Goal: Task Accomplishment & Management: Manage account settings

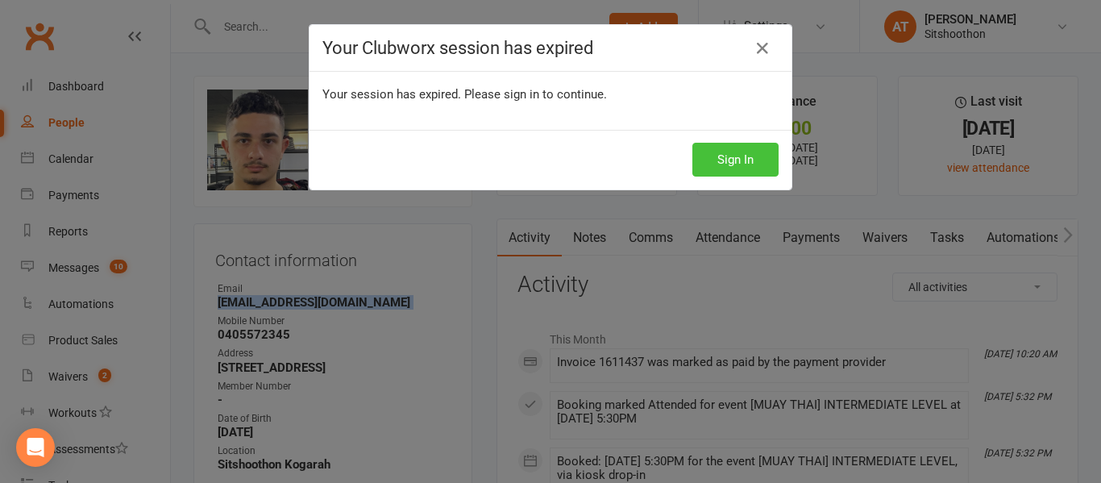
click at [749, 146] on button "Sign In" at bounding box center [735, 160] width 86 height 34
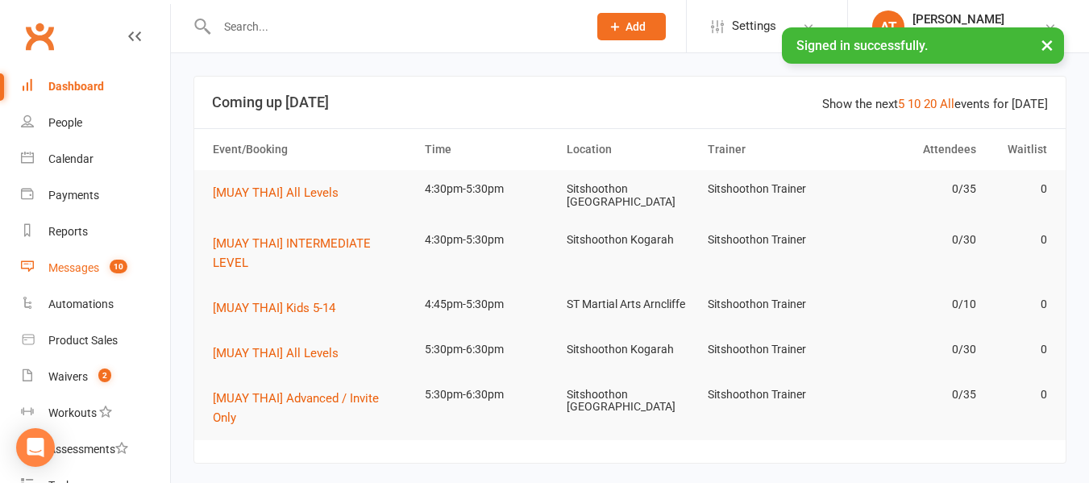
click at [78, 263] on div "Messages" at bounding box center [73, 267] width 51 height 13
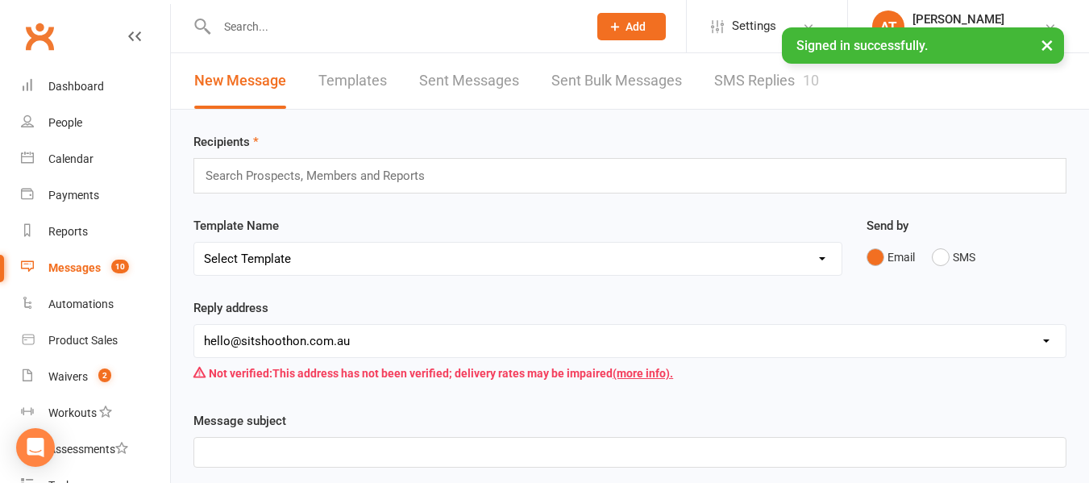
click at [765, 60] on link "SMS Replies 10" at bounding box center [766, 81] width 105 height 56
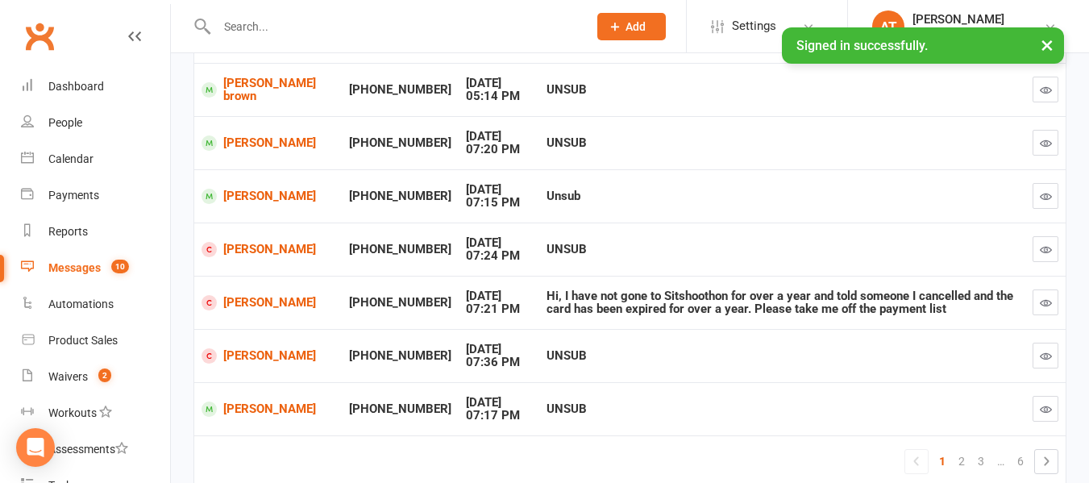
scroll to position [433, 0]
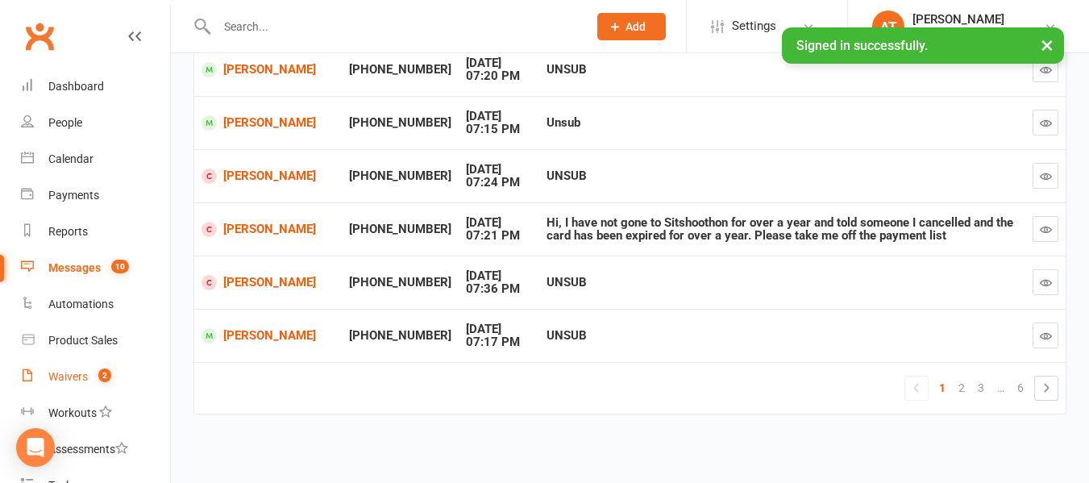
click at [57, 368] on link "Waivers 2" at bounding box center [95, 377] width 149 height 36
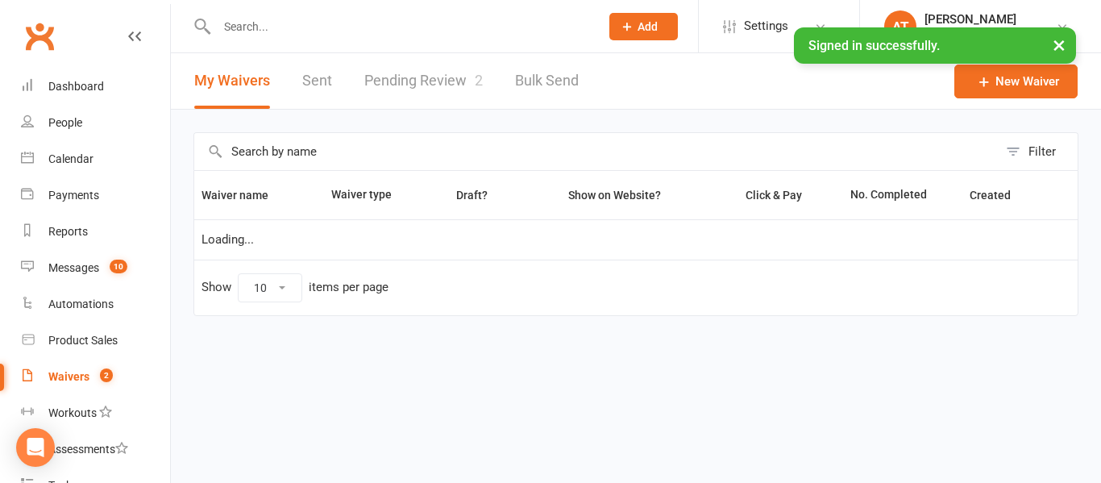
select select "100"
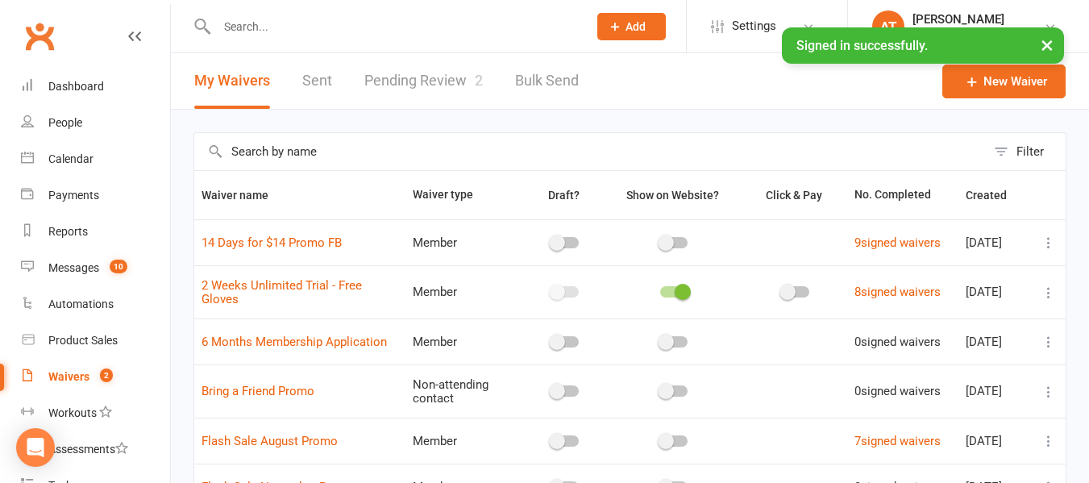
click at [310, 24] on input "text" at bounding box center [394, 26] width 364 height 23
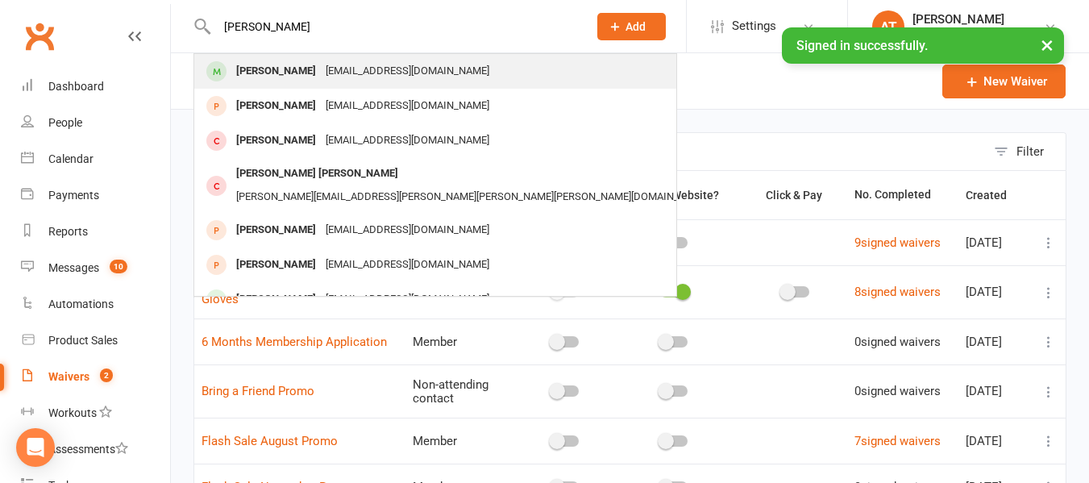
type input "leo gabb"
click at [334, 74] on div "[EMAIL_ADDRESS][DOMAIN_NAME]" at bounding box center [407, 71] width 173 height 23
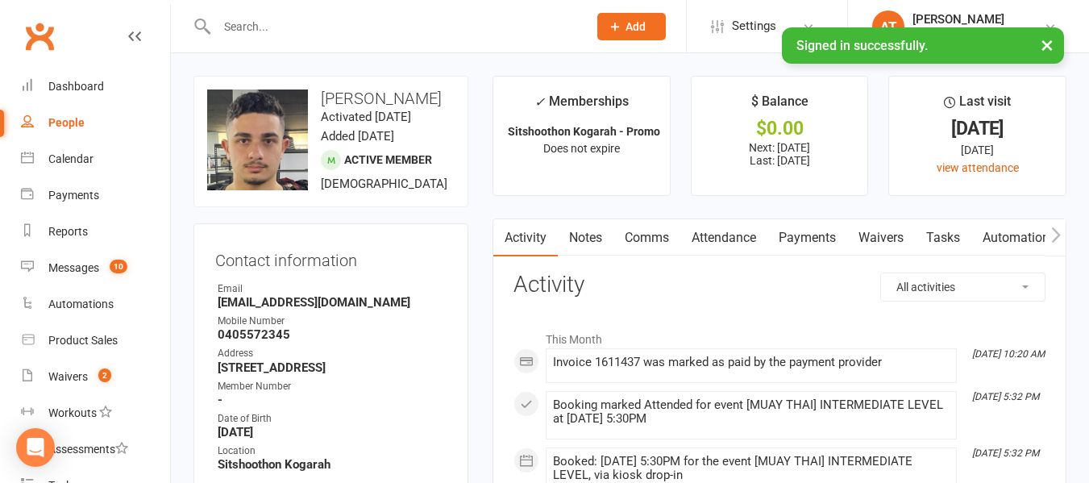
drag, startPoint x: 317, startPoint y: 11, endPoint x: 290, endPoint y: 26, distance: 30.3
click at [290, 26] on div at bounding box center [384, 26] width 383 height 52
click at [290, 26] on input "text" at bounding box center [394, 26] width 364 height 23
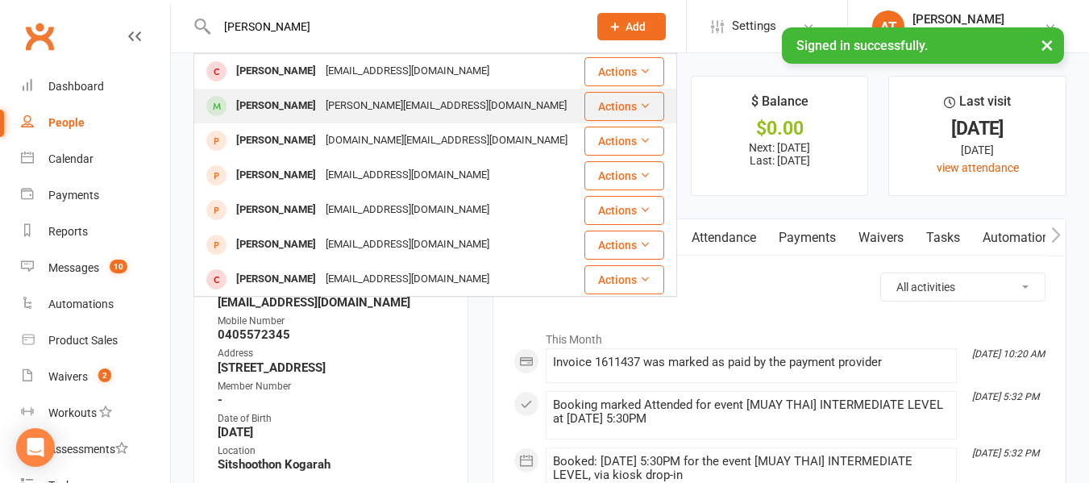
type input "clem"
click at [279, 106] on div "Clement Balestrat" at bounding box center [275, 105] width 89 height 23
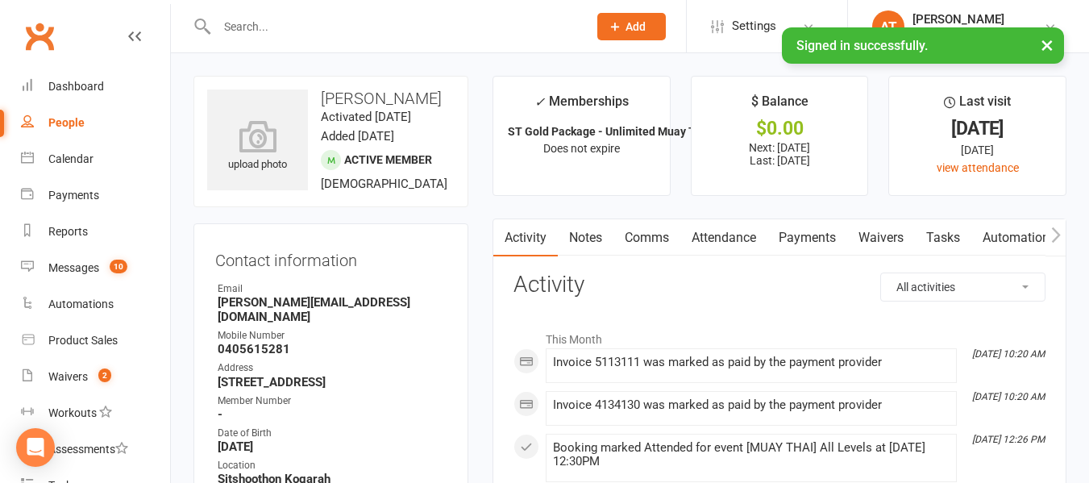
click at [816, 226] on link "Payments" at bounding box center [807, 237] width 80 height 37
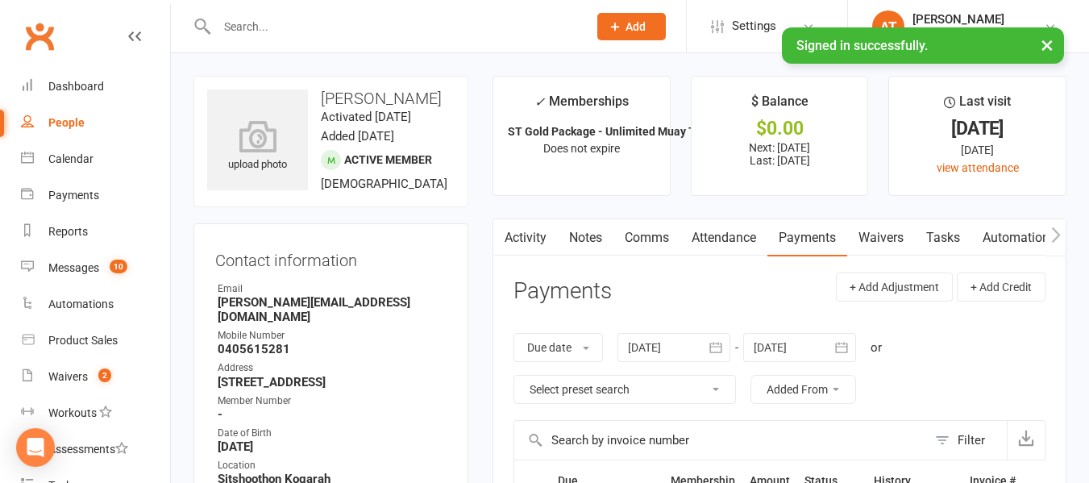
click at [815, 246] on link "Payments" at bounding box center [807, 237] width 80 height 37
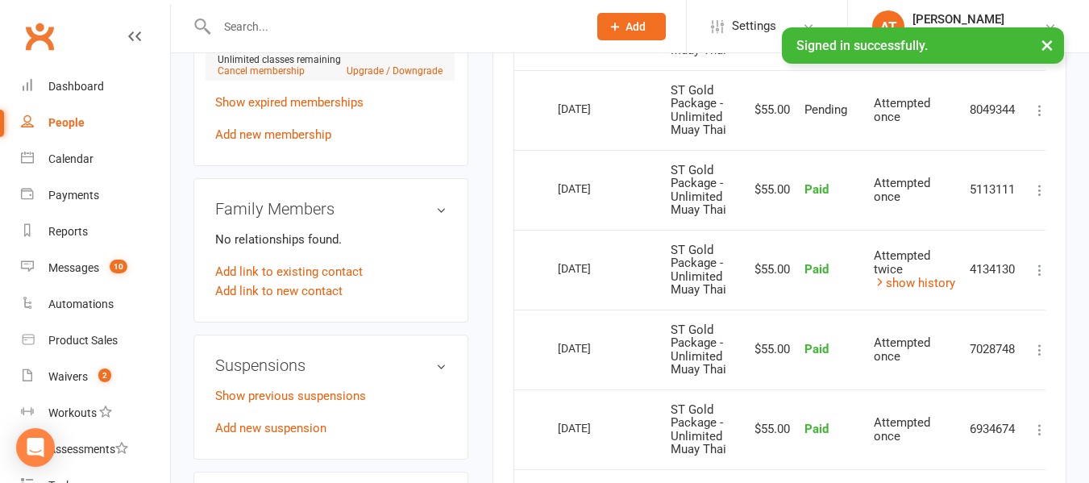
scroll to position [747, 0]
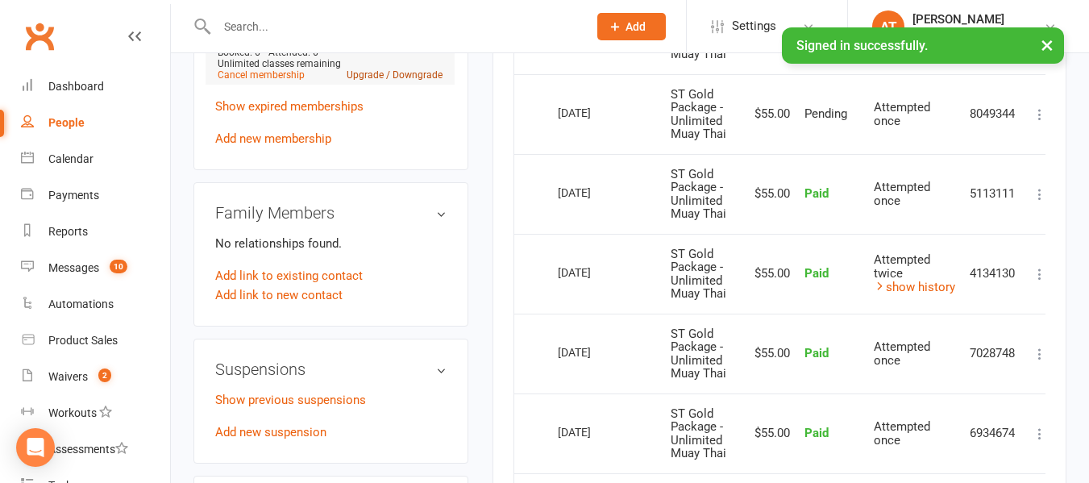
click at [419, 81] on link "Upgrade / Downgrade" at bounding box center [394, 74] width 96 height 11
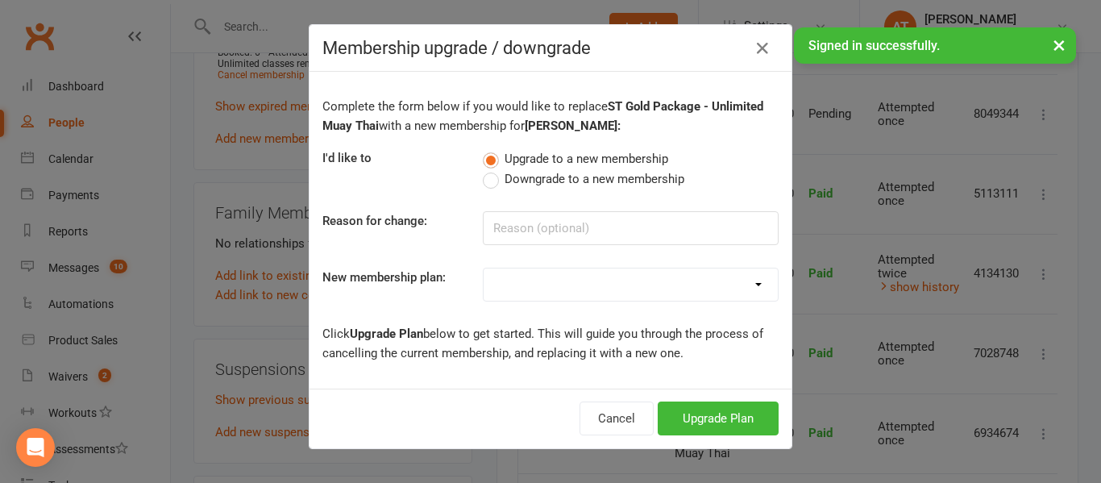
click at [483, 181] on label "Downgrade to a new membership" at bounding box center [583, 178] width 201 height 19
click at [483, 169] on input "Downgrade to a new membership" at bounding box center [488, 169] width 10 height 0
click at [514, 235] on input at bounding box center [631, 228] width 296 height 34
type input "doing more PTs"
click at [688, 417] on button "Downgrade Plan" at bounding box center [709, 418] width 137 height 34
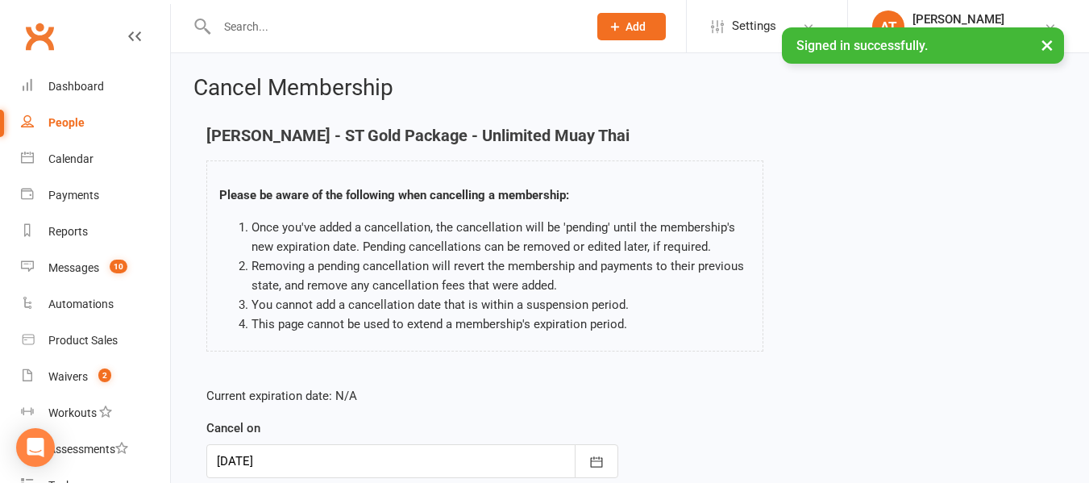
scroll to position [214, 0]
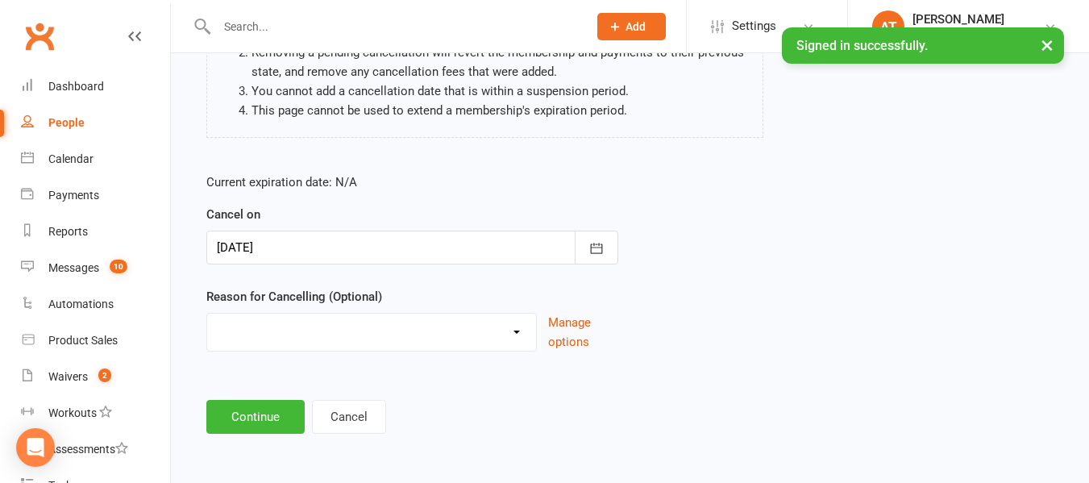
click at [299, 339] on select "Downgrade Financial Reasons Holiday Injury Upgrade Other reason" at bounding box center [371, 329] width 329 height 32
select select "5"
click at [207, 313] on select "Downgrade Financial Reasons Holiday Injury Upgrade Other reason" at bounding box center [371, 329] width 329 height 32
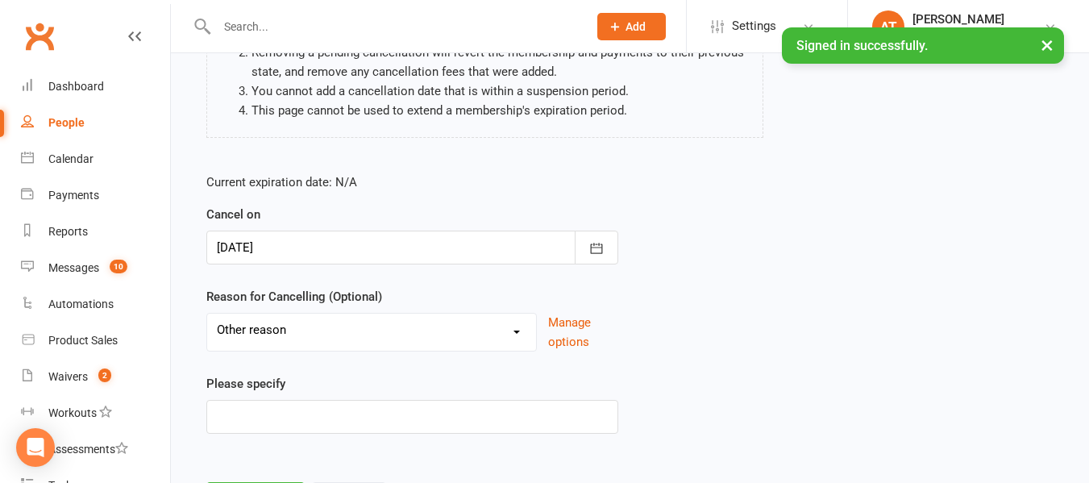
scroll to position [296, 0]
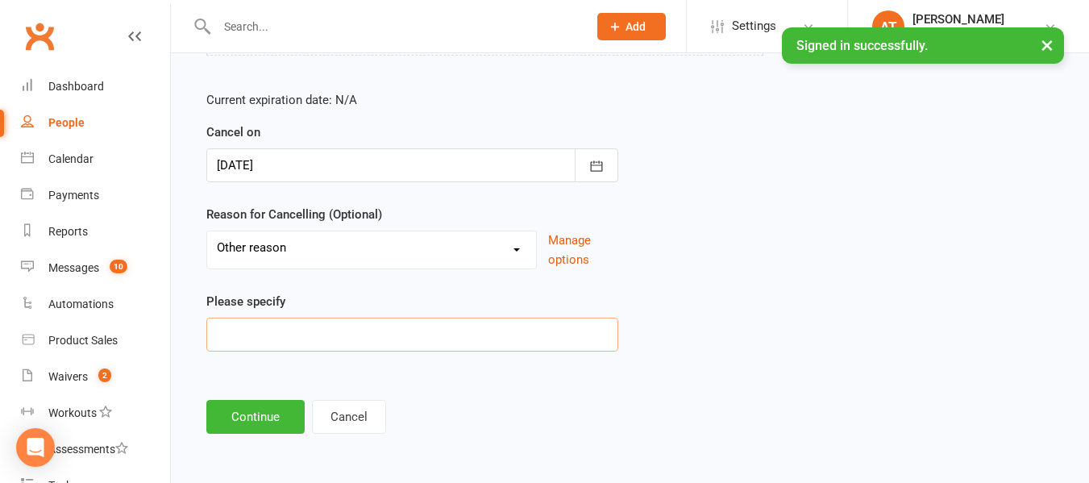
click at [283, 343] on input at bounding box center [412, 334] width 412 height 34
type input "wants to do more PTs"
click at [245, 412] on button "Continue" at bounding box center [255, 417] width 98 height 34
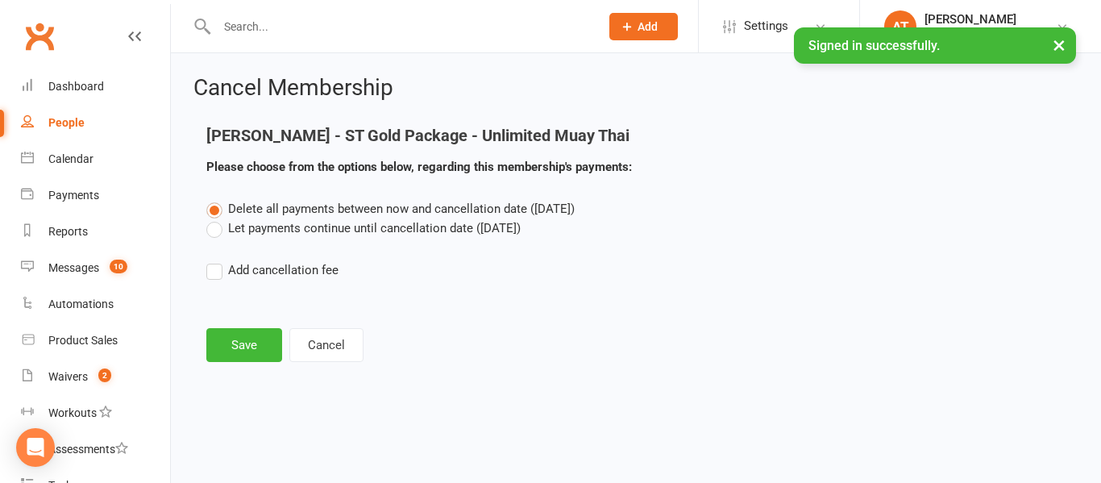
drag, startPoint x: 212, startPoint y: 239, endPoint x: 212, endPoint y: 230, distance: 8.9
click at [212, 230] on div "Delete all payments between now and cancellation date (Aug 15, 2025) Let paymen…" at bounding box center [635, 250] width 883 height 103
click at [212, 230] on label "Let payments continue until cancellation date (Aug 15, 2025)" at bounding box center [363, 227] width 314 height 19
click at [212, 218] on input "Let payments continue until cancellation date (Aug 15, 2025)" at bounding box center [211, 218] width 10 height 0
click at [254, 353] on button "Save" at bounding box center [244, 345] width 76 height 34
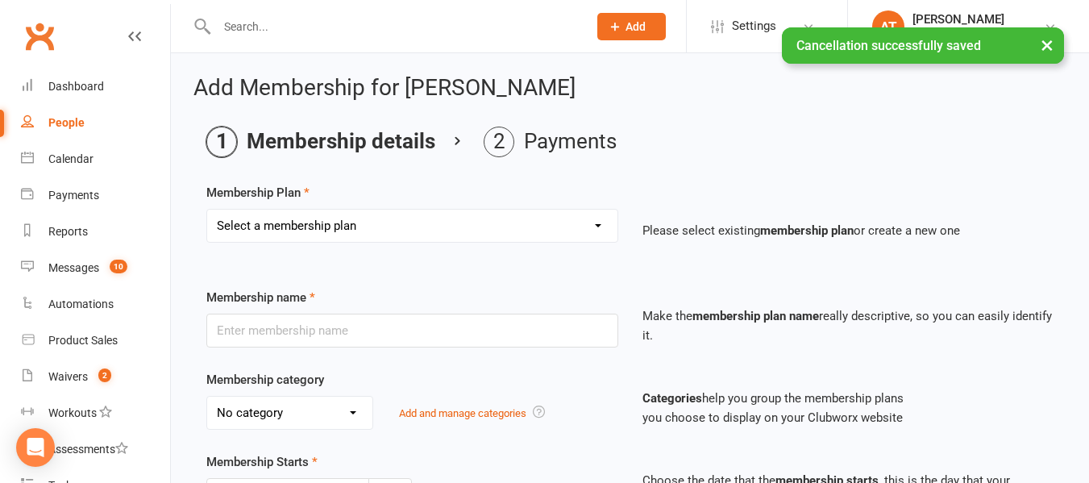
click at [334, 217] on select "Select a membership plan Create new Membership Plan Gold Pack - Unlimited Muay …" at bounding box center [412, 225] width 410 height 32
select select "21"
click at [207, 209] on select "Select a membership plan Create new Membership Plan Gold Pack - Unlimited Muay …" at bounding box center [412, 225] width 410 height 32
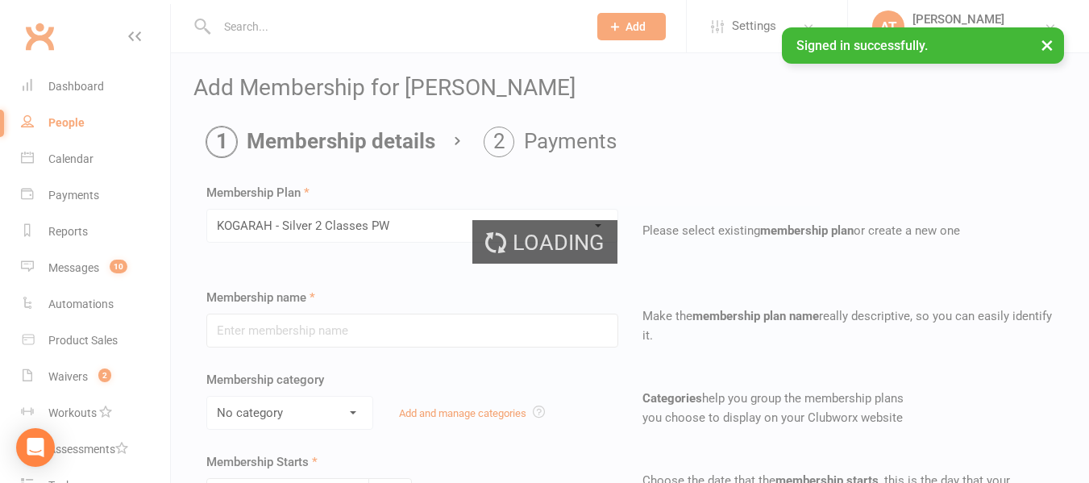
type input "KOGARAH - Silver 2 Classes PW"
select select "3"
type input "0"
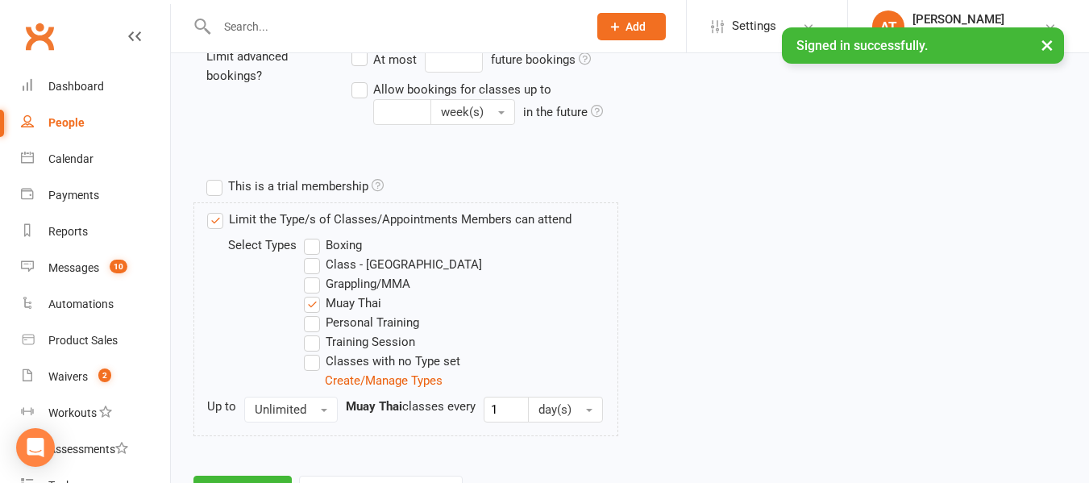
scroll to position [756, 0]
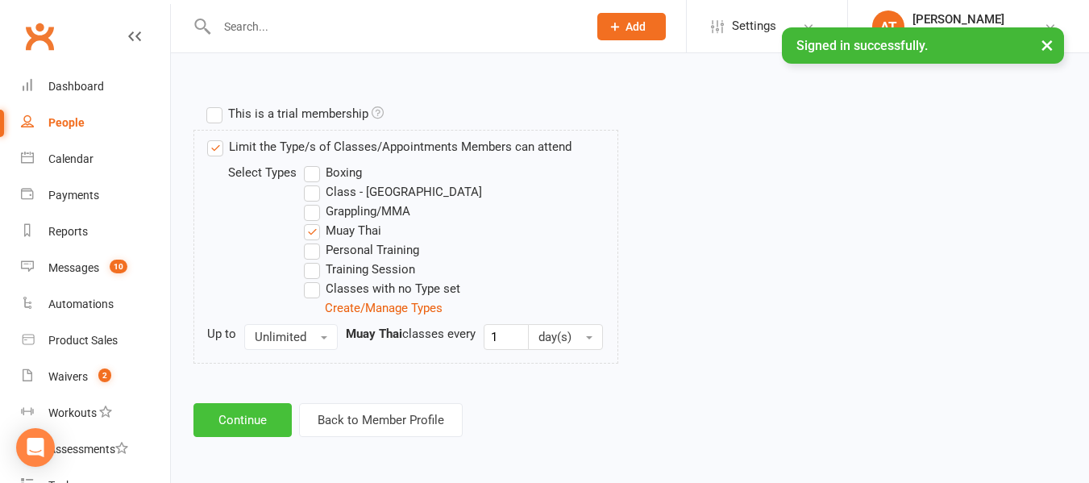
click at [259, 420] on button "Continue" at bounding box center [242, 420] width 98 height 34
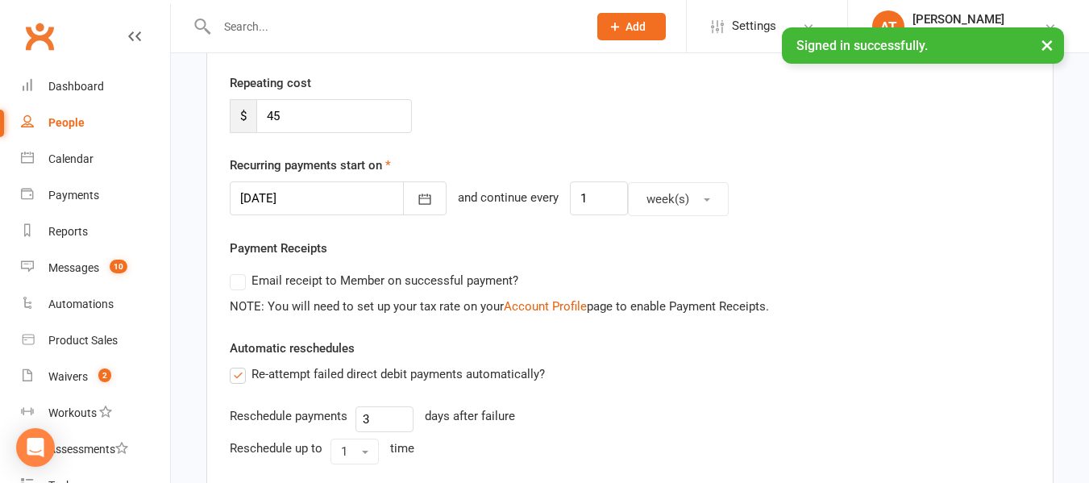
scroll to position [313, 0]
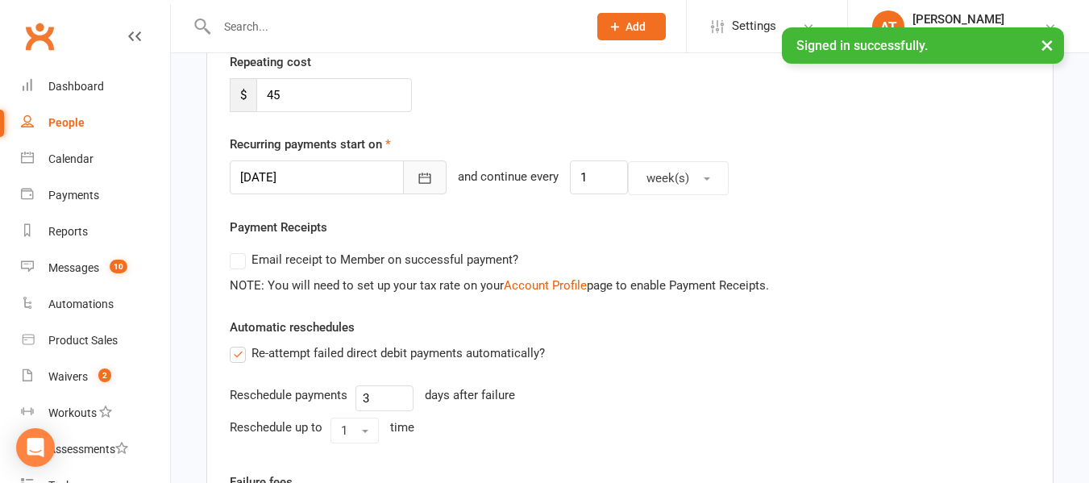
click at [403, 188] on button "button" at bounding box center [425, 177] width 44 height 34
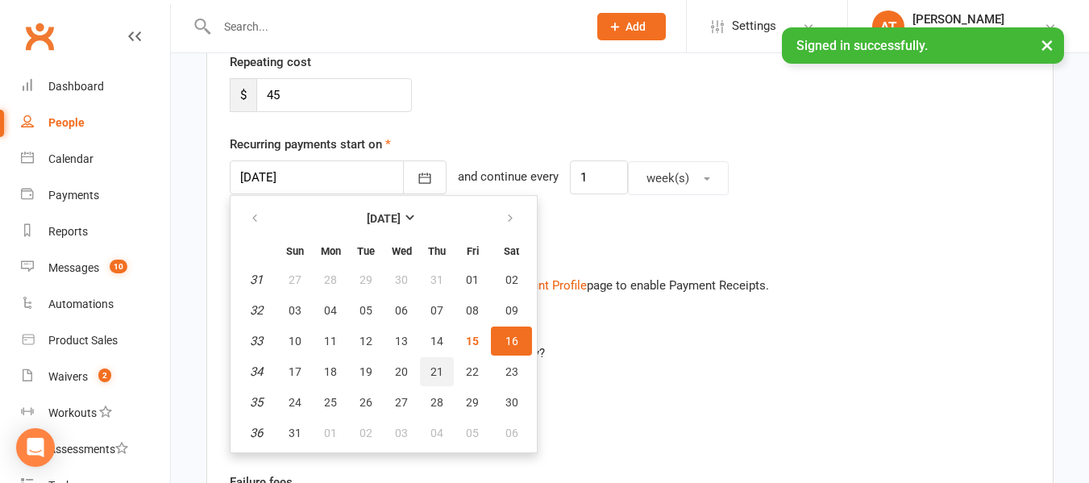
click at [439, 375] on span "21" at bounding box center [436, 371] width 13 height 13
type input "21 Aug 2025"
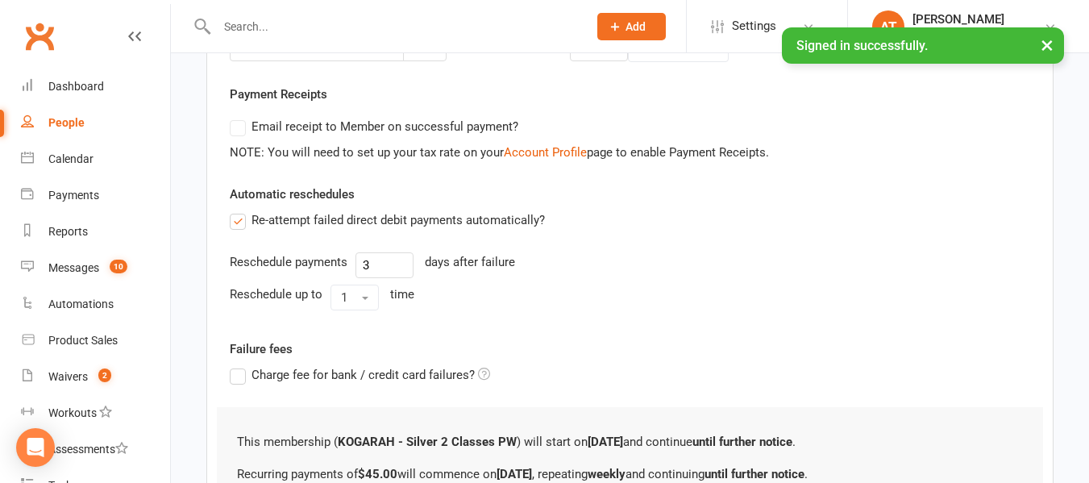
scroll to position [624, 0]
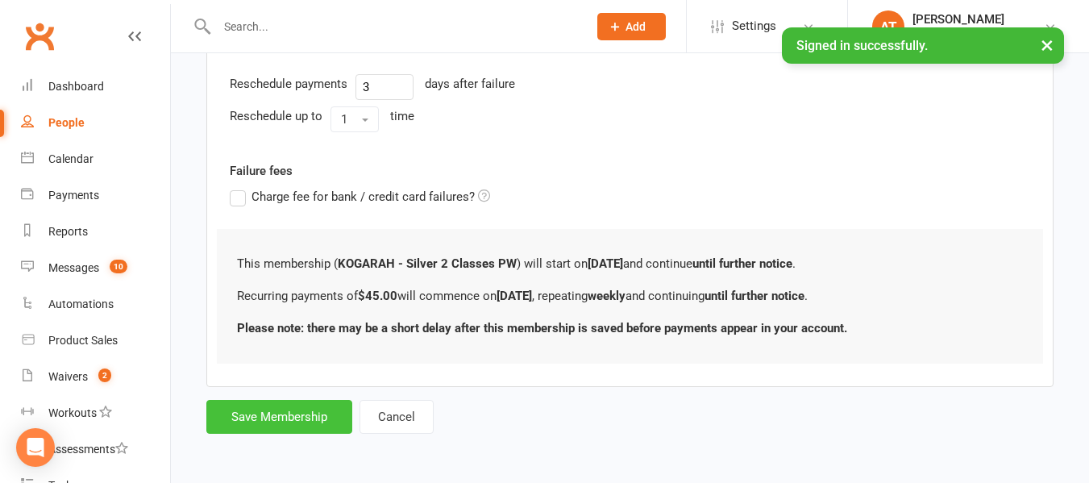
click at [304, 419] on button "Save Membership" at bounding box center [279, 417] width 146 height 34
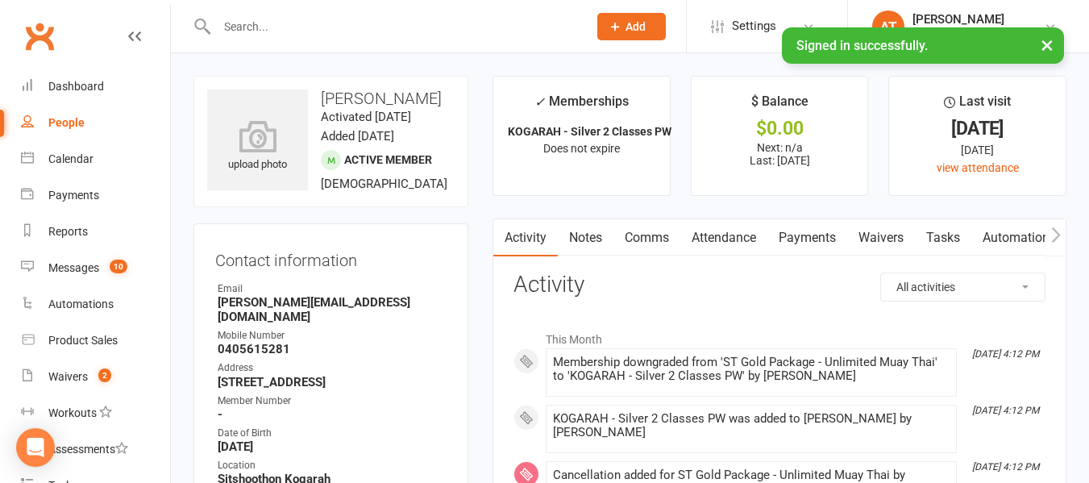
click at [357, 31] on input "text" at bounding box center [394, 26] width 364 height 23
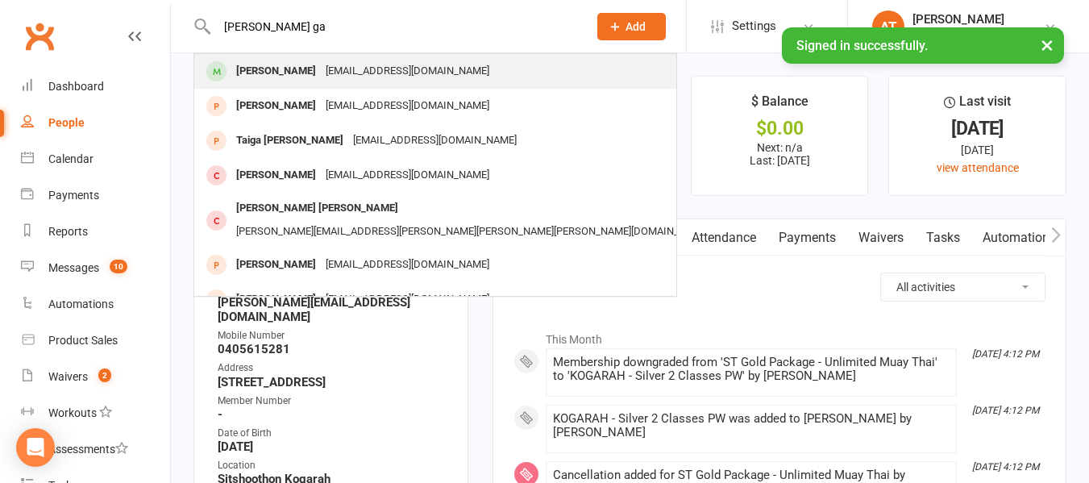
type input "leo ga"
click at [288, 68] on div "[PERSON_NAME]" at bounding box center [275, 71] width 89 height 23
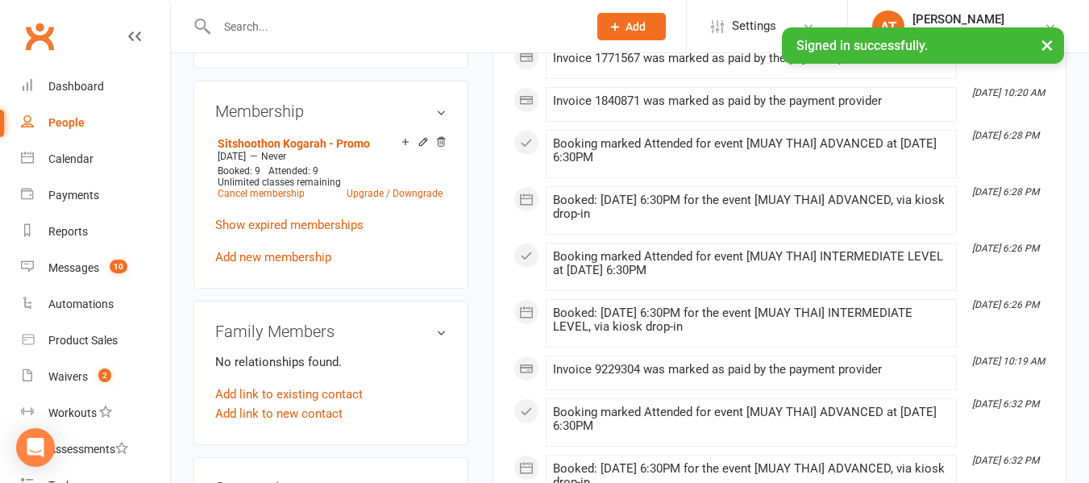
scroll to position [619, 0]
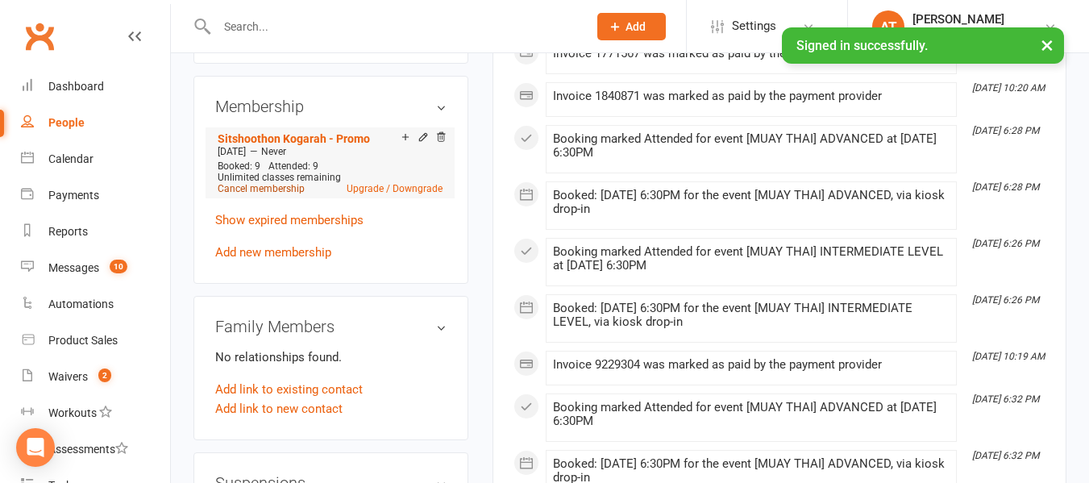
click at [284, 194] on link "Cancel membership" at bounding box center [261, 188] width 87 height 11
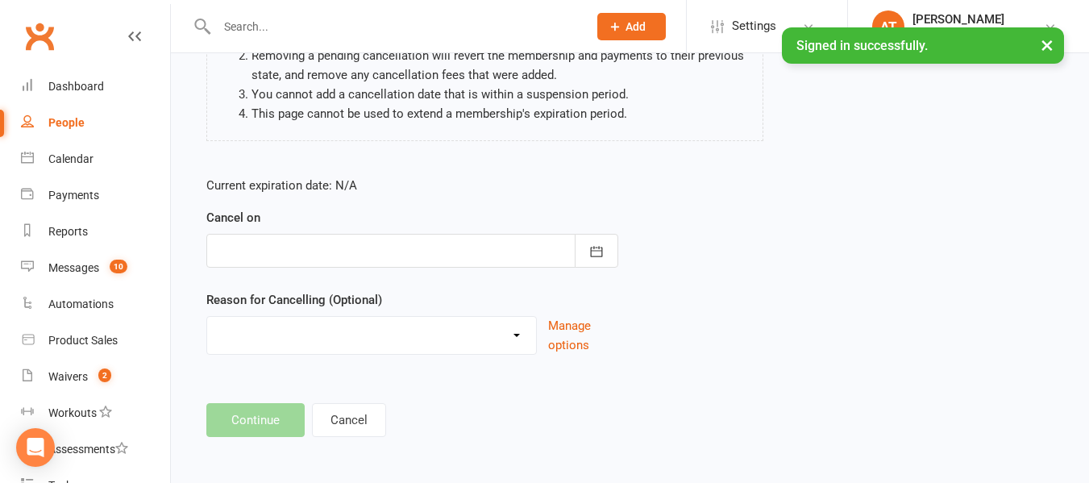
scroll to position [214, 0]
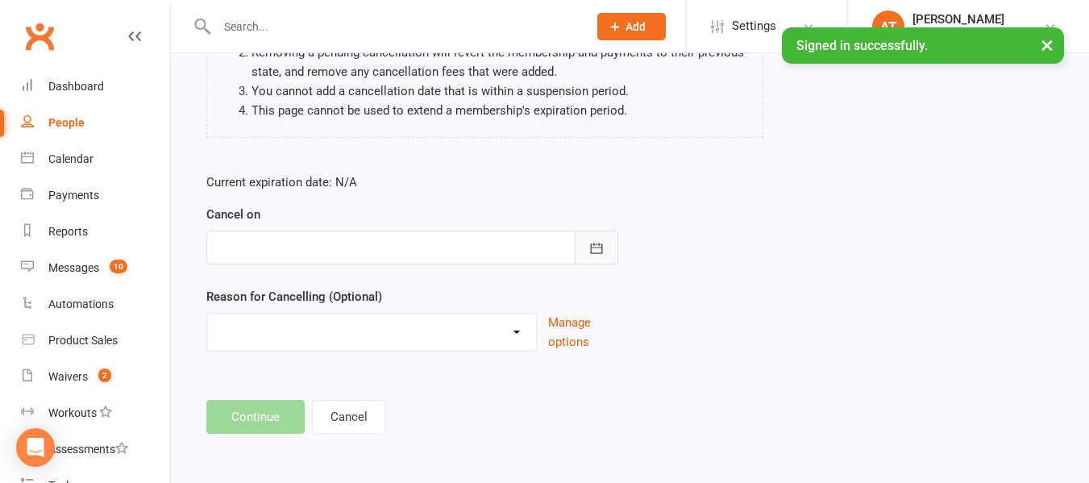
click at [601, 262] on button "button" at bounding box center [596, 247] width 44 height 34
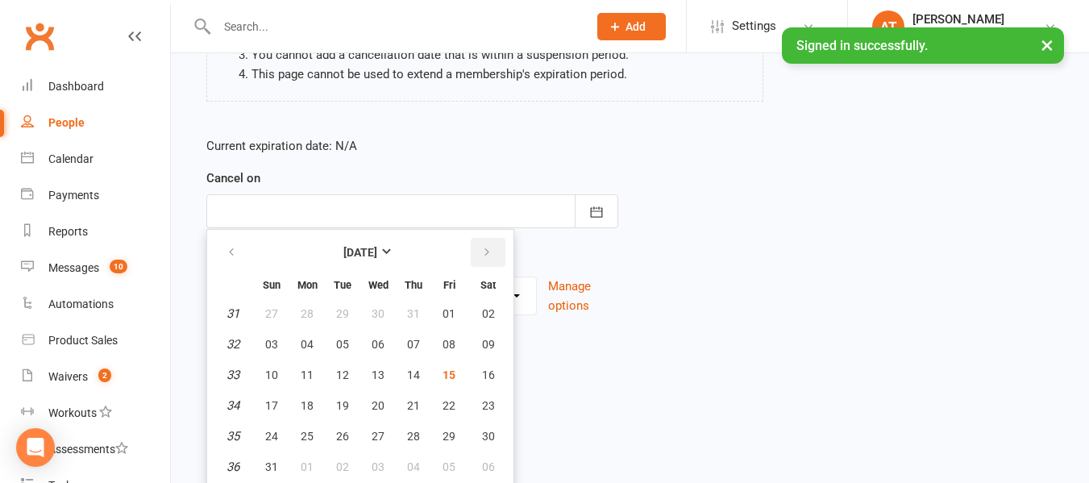
click at [487, 256] on icon "button" at bounding box center [486, 252] width 11 height 13
click at [444, 338] on span "12" at bounding box center [448, 344] width 13 height 13
type input "12 Sep 2025"
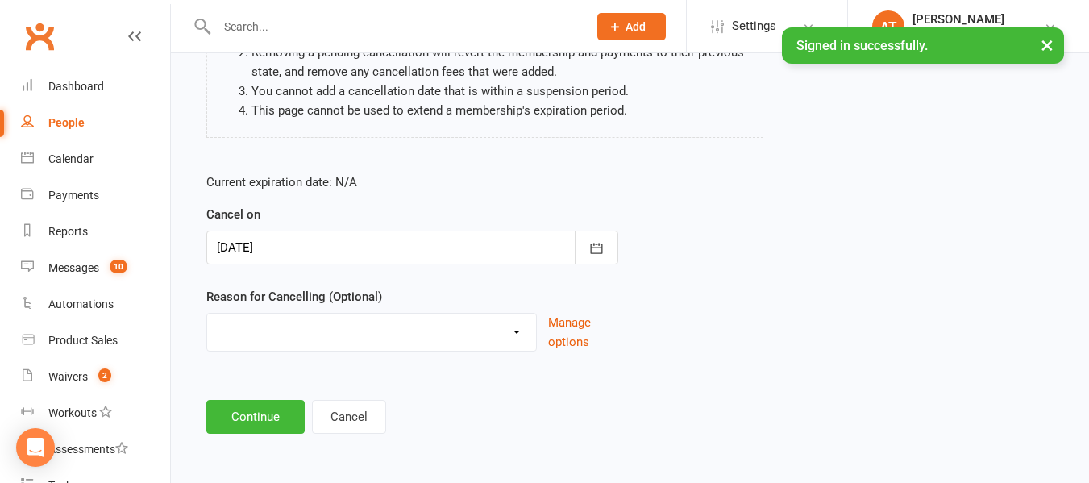
scroll to position [214, 0]
click at [335, 327] on select "Downgrade Financial Reasons Holiday Injury Upgrade Other reason" at bounding box center [371, 329] width 329 height 32
select select "5"
click at [207, 313] on select "Downgrade Financial Reasons Holiday Injury Upgrade Other reason" at bounding box center [371, 329] width 329 height 32
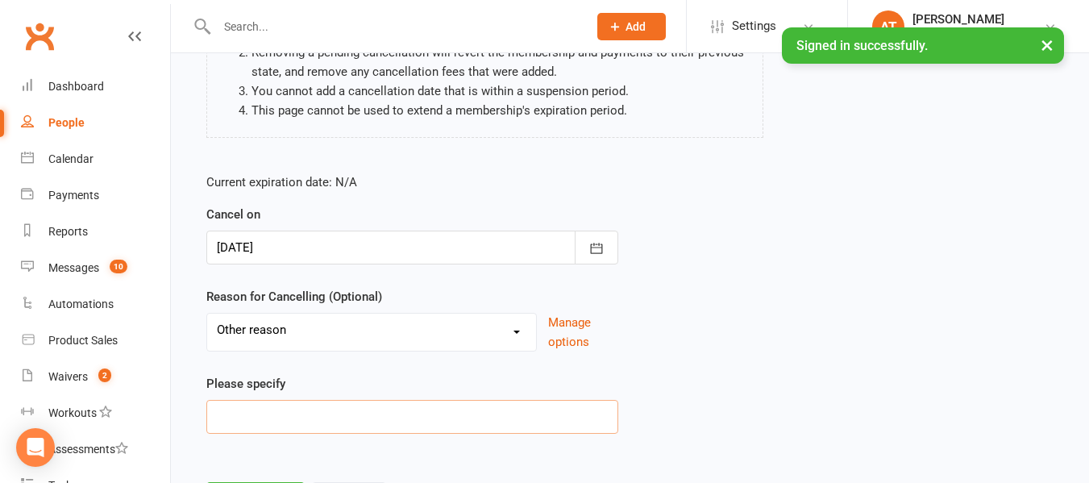
click at [252, 421] on input at bounding box center [412, 417] width 412 height 34
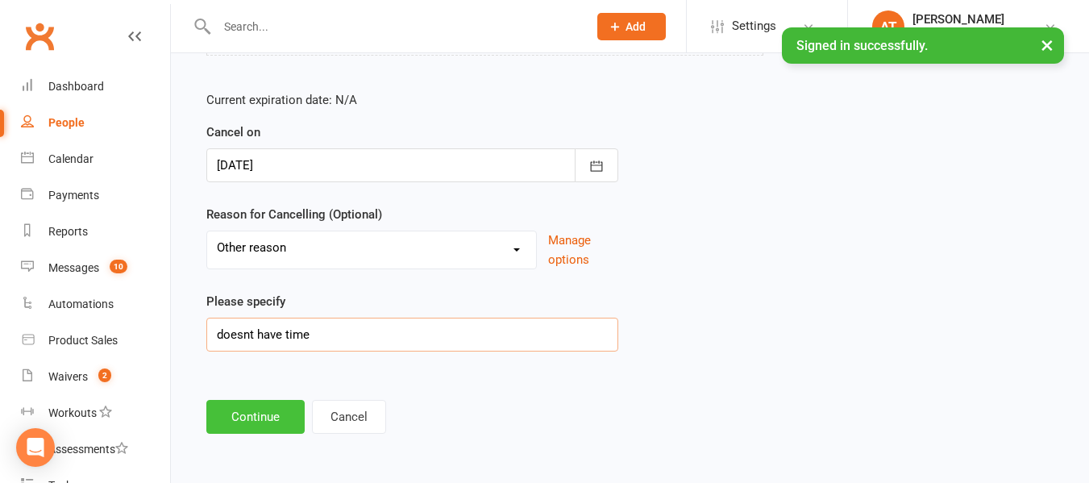
type input "doesnt have time"
click at [246, 418] on button "Continue" at bounding box center [255, 417] width 98 height 34
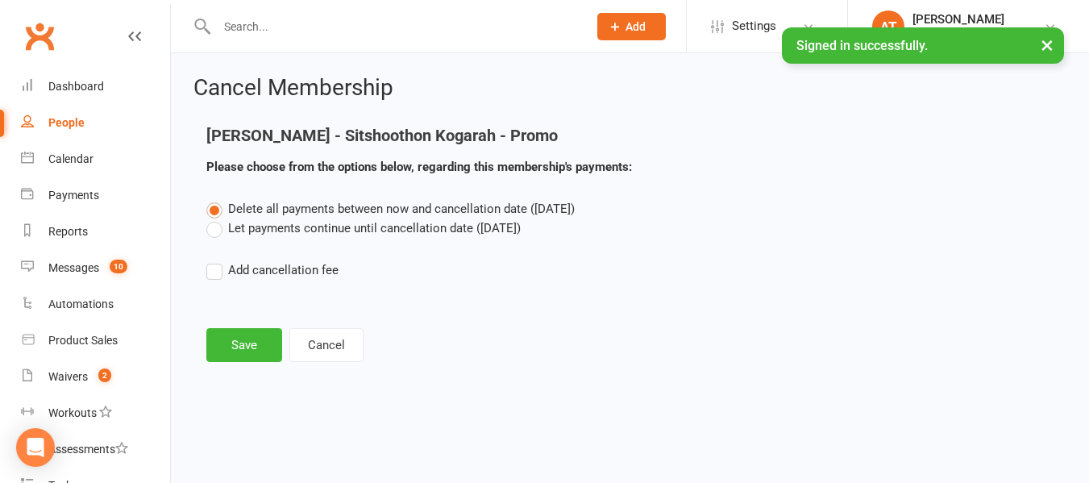
scroll to position [0, 0]
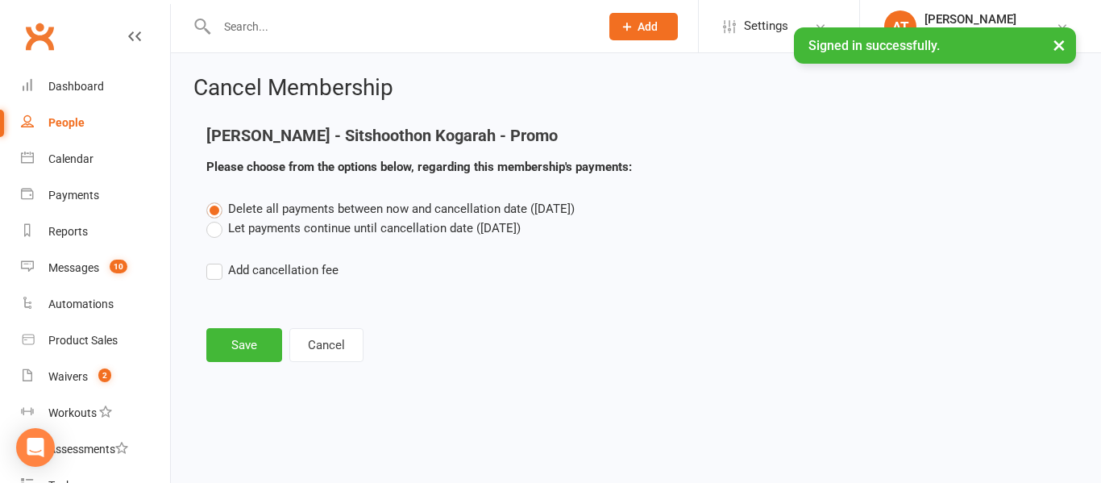
click at [218, 230] on label "Let payments continue until cancellation date (Sep 12, 2025)" at bounding box center [363, 227] width 314 height 19
click at [217, 218] on input "Let payments continue until cancellation date (Sep 12, 2025)" at bounding box center [211, 218] width 10 height 0
click at [245, 338] on button "Save" at bounding box center [244, 345] width 76 height 34
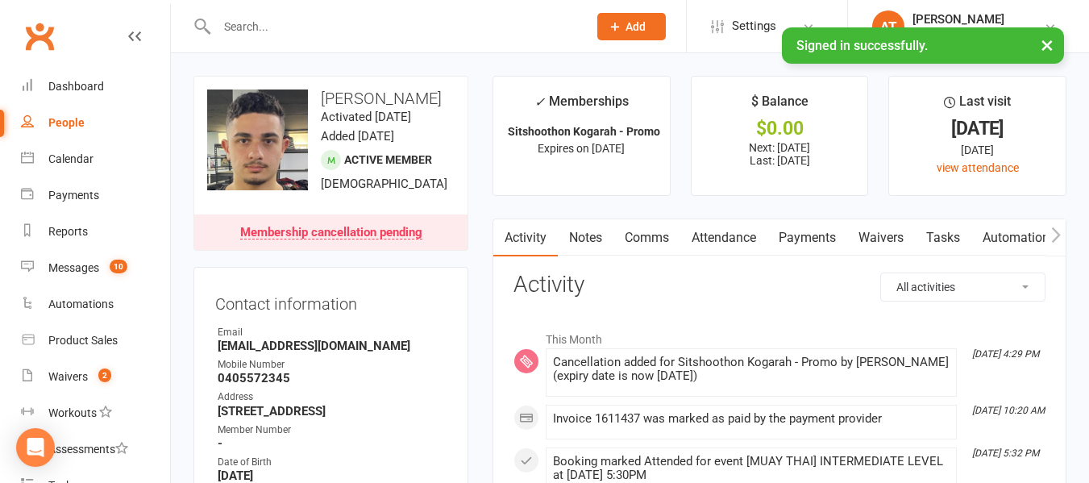
click at [384, 17] on input "text" at bounding box center [394, 26] width 364 height 23
paste input "Zeppelin Fahey"
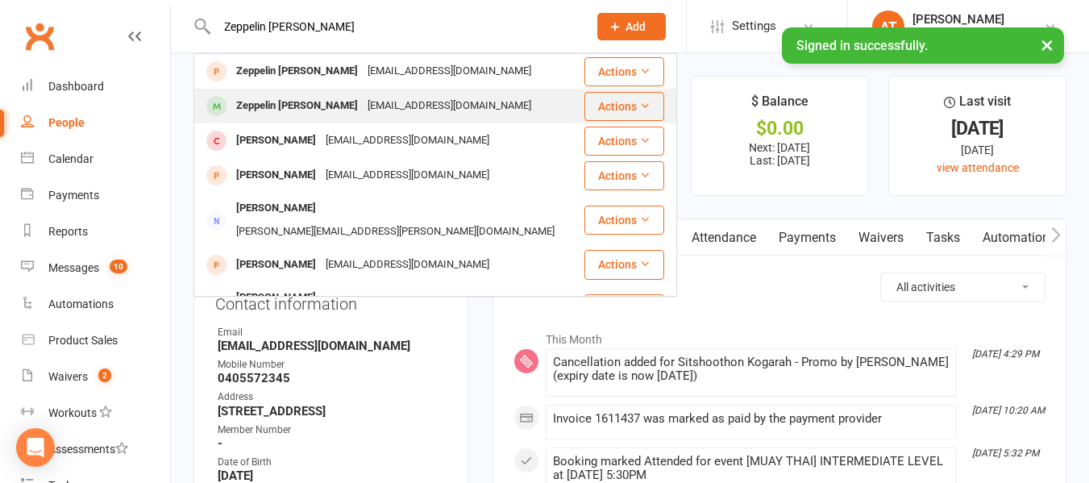
type input "Zeppelin Fahey"
click at [363, 102] on div "Lukewestman22@gmail.com" at bounding box center [449, 105] width 173 height 23
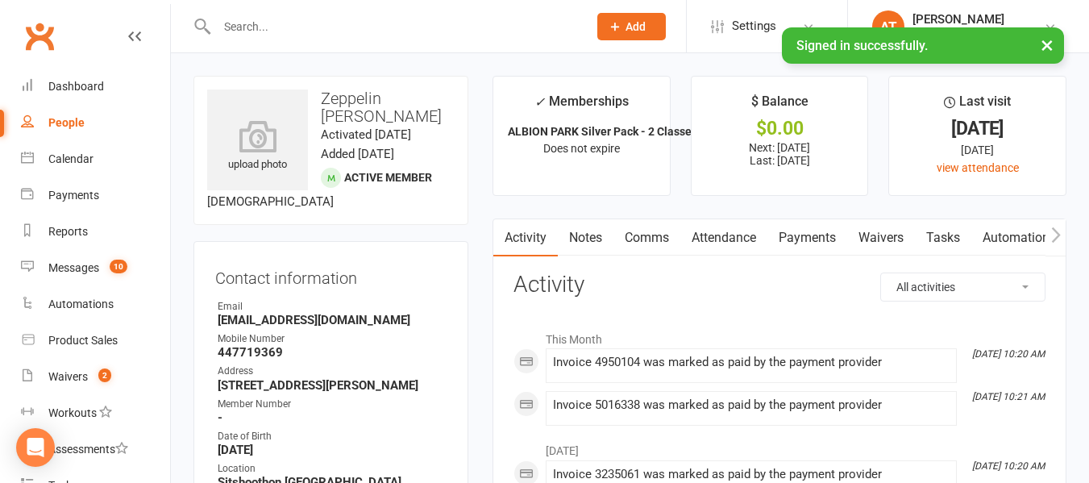
click at [320, 19] on input "text" at bounding box center [394, 26] width 364 height 23
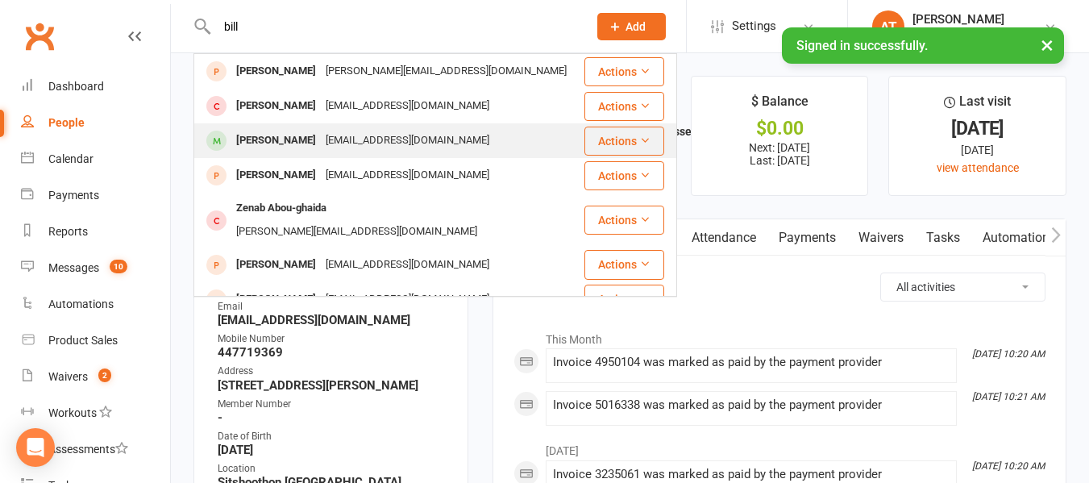
type input "bill"
click at [259, 131] on div "Bill Kotevski" at bounding box center [275, 140] width 89 height 23
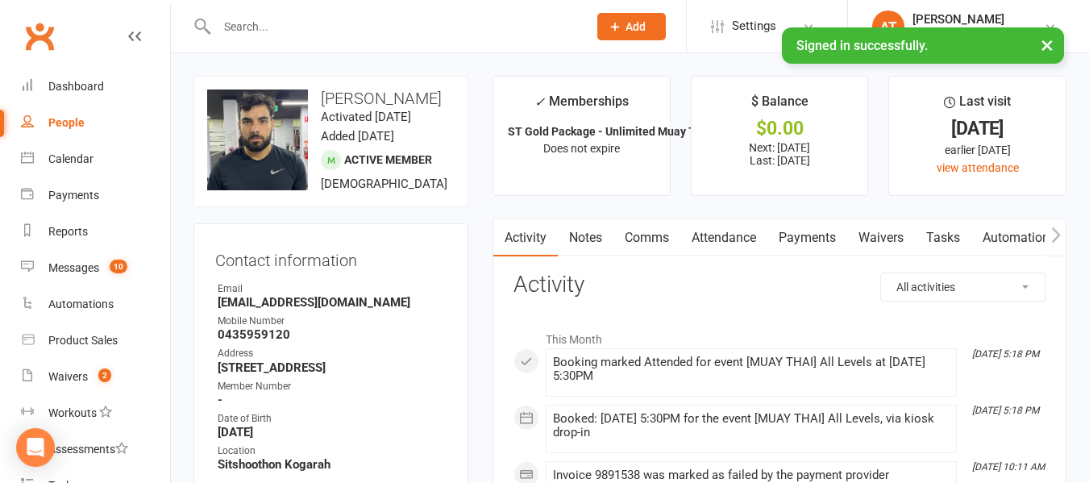
click at [823, 235] on link "Payments" at bounding box center [807, 237] width 80 height 37
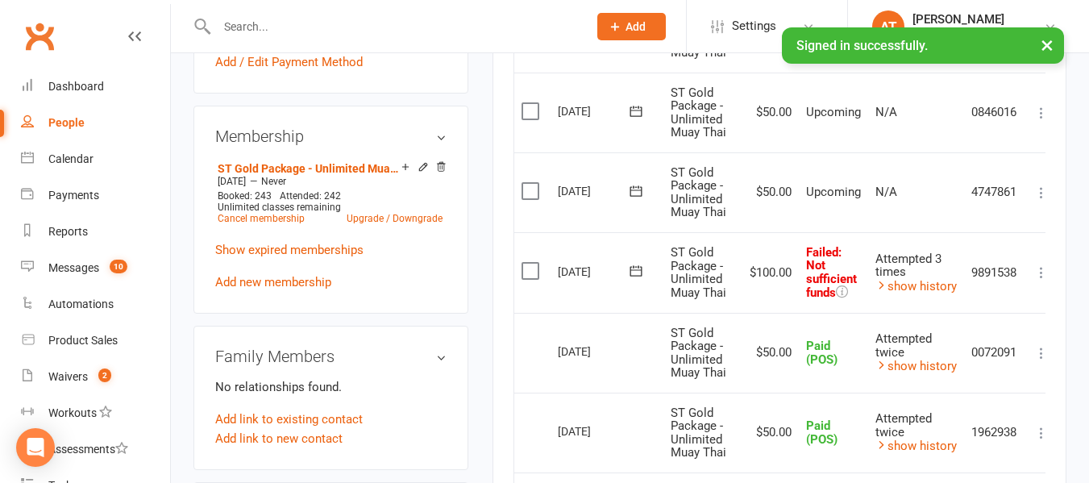
scroll to position [590, 0]
click at [535, 274] on label at bounding box center [532, 270] width 22 height 16
click at [532, 262] on input "checkbox" at bounding box center [526, 262] width 10 height 0
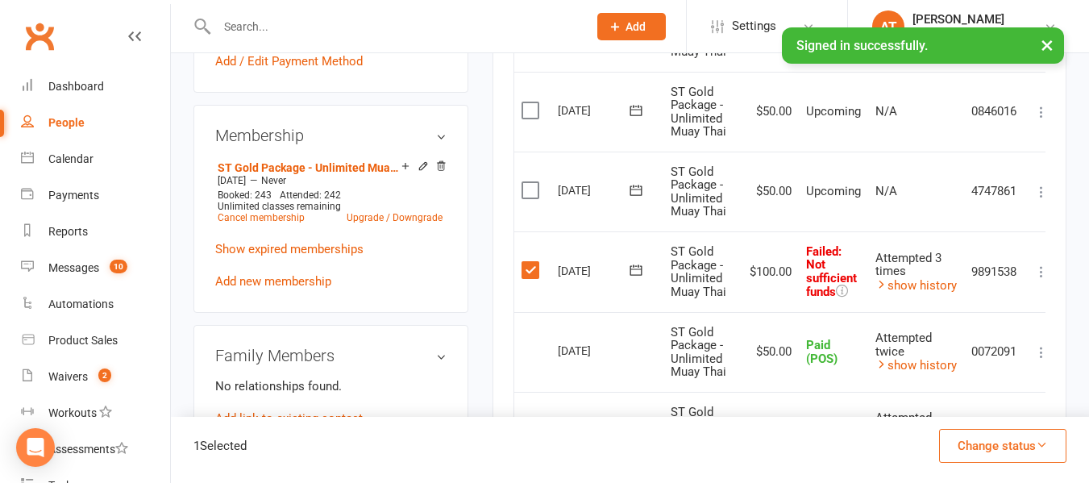
click at [968, 441] on button "Change status" at bounding box center [1002, 446] width 127 height 34
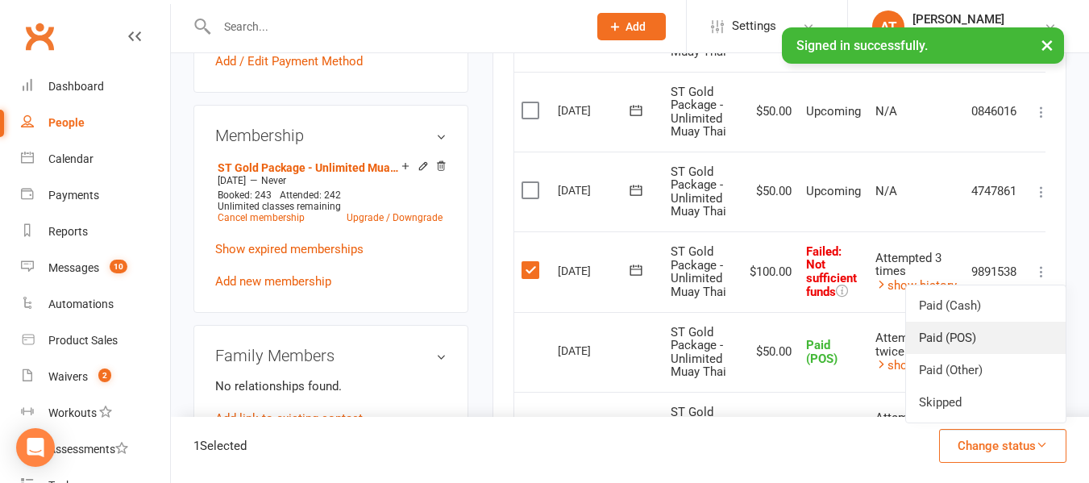
click at [968, 337] on link "Paid (POS)" at bounding box center [986, 337] width 160 height 32
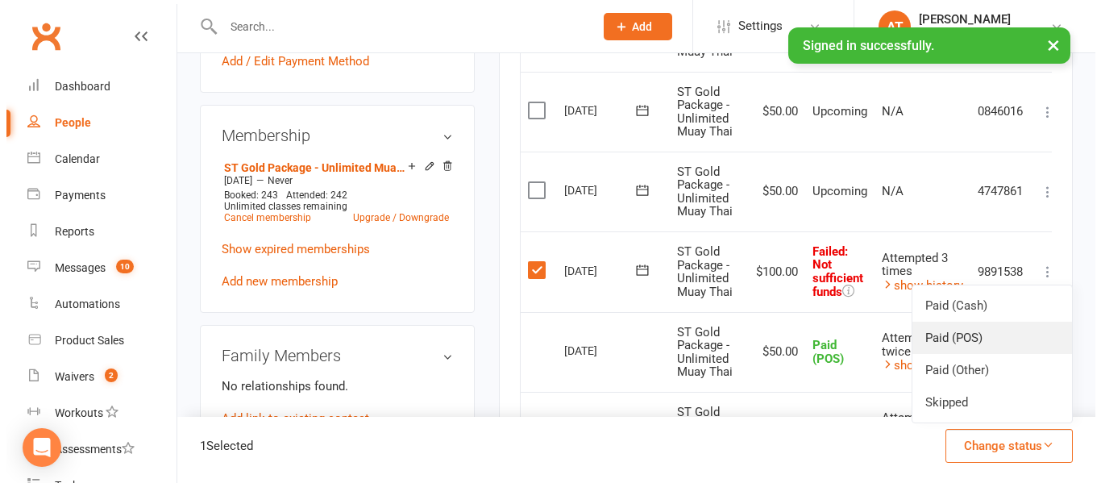
scroll to position [570, 0]
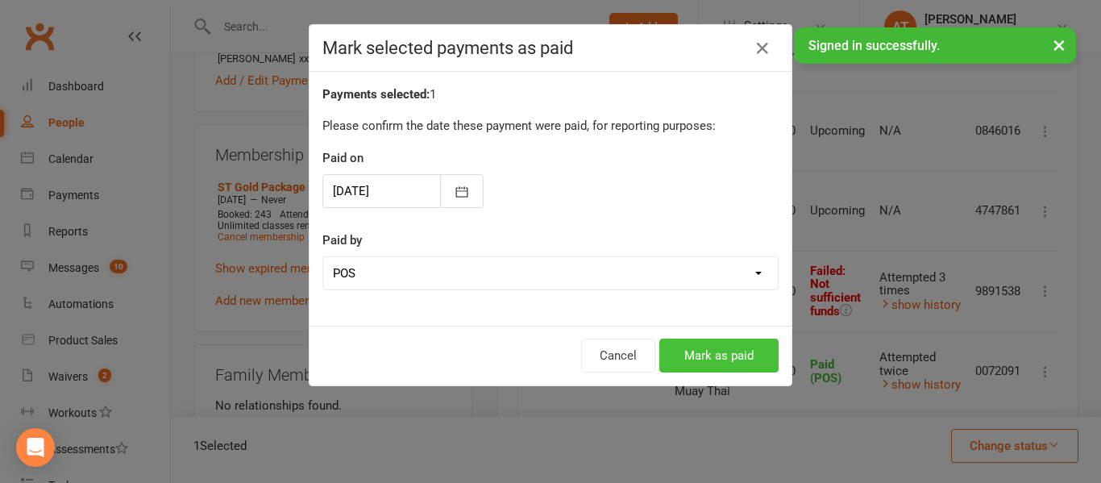
click at [727, 342] on button "Mark as paid" at bounding box center [718, 355] width 119 height 34
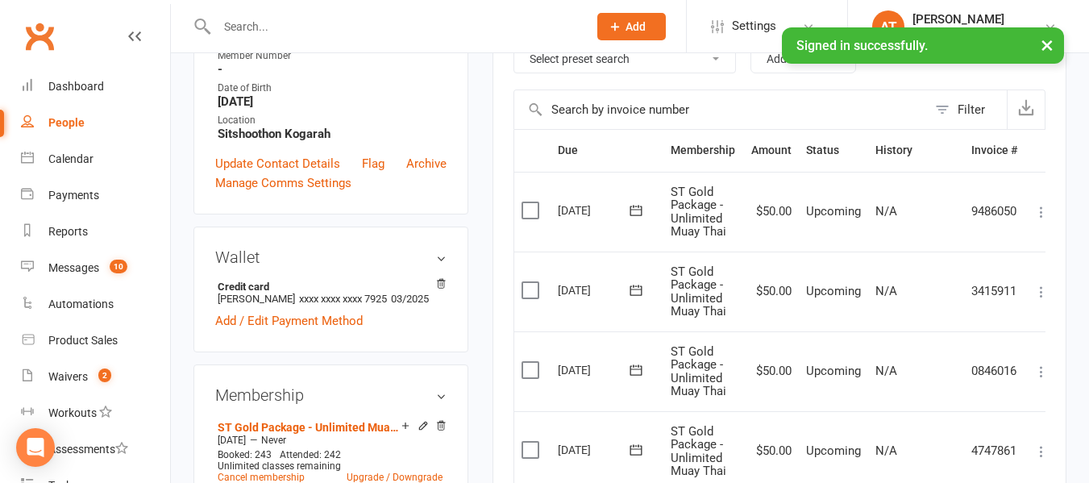
scroll to position [0, 0]
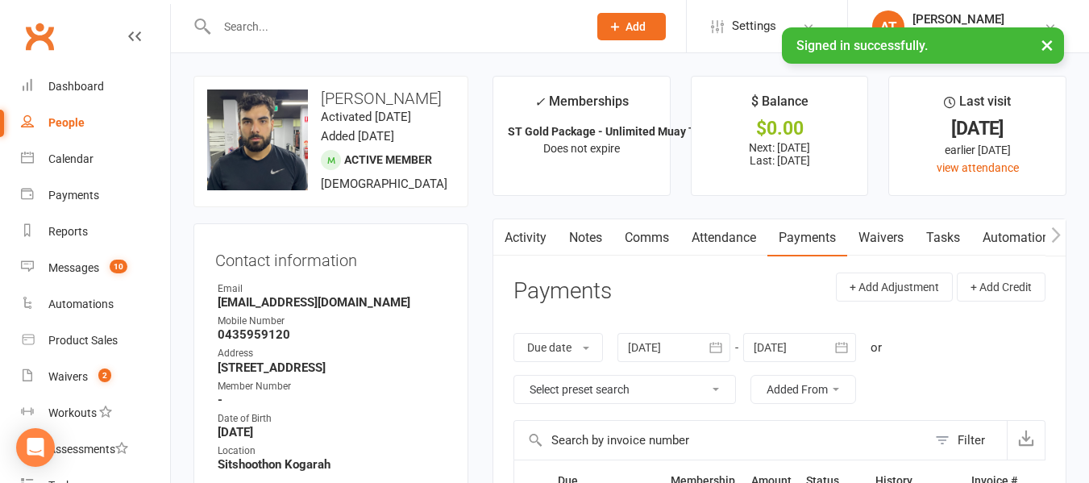
click at [262, 29] on input "text" at bounding box center [394, 26] width 364 height 23
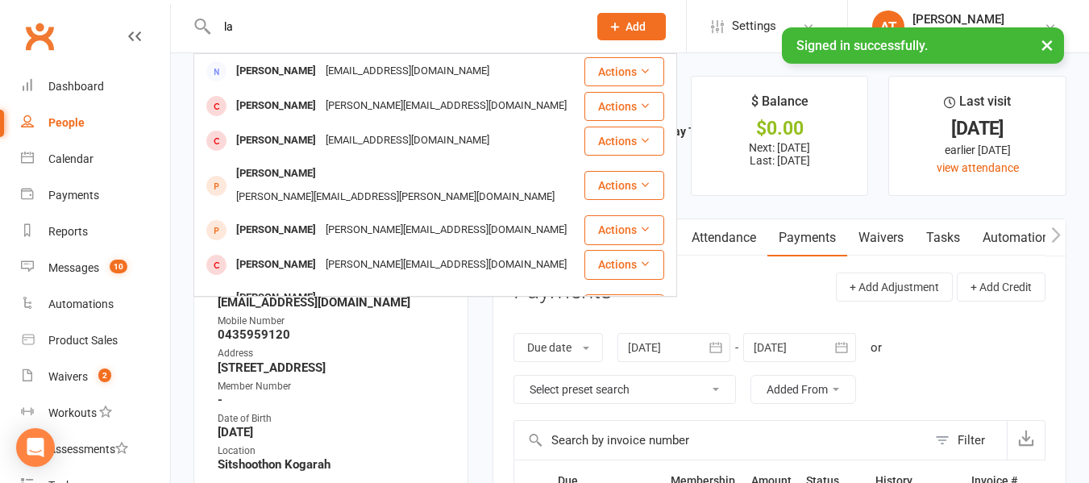
type input "l"
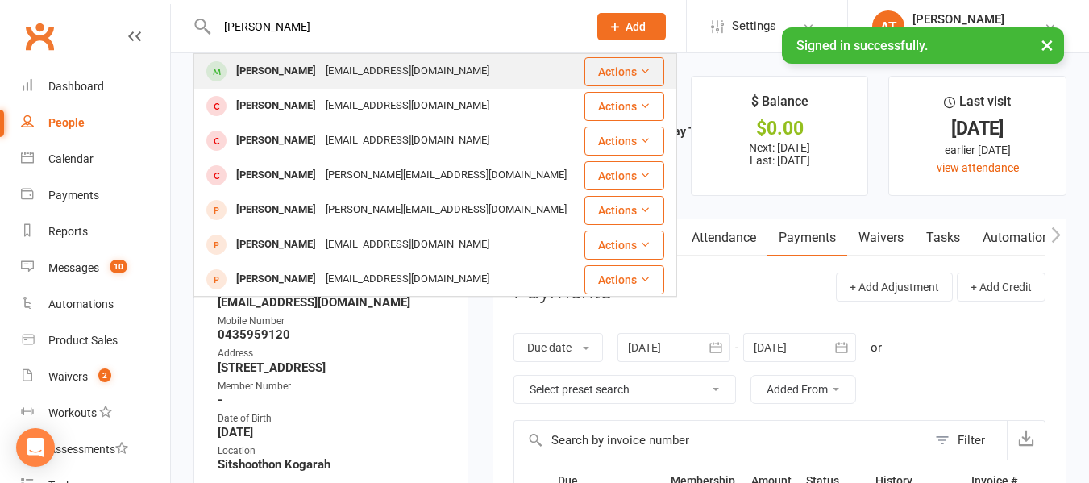
type input "yu liu"
click at [321, 77] on div "Lightmonths@hotmail.com" at bounding box center [407, 71] width 173 height 23
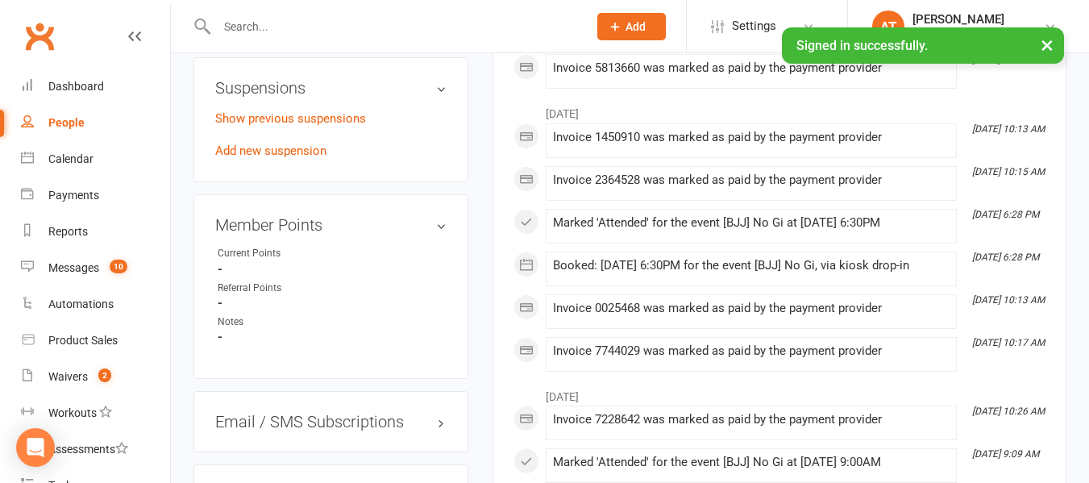
scroll to position [1014, 0]
click at [281, 157] on link "Add new suspension" at bounding box center [270, 150] width 111 height 15
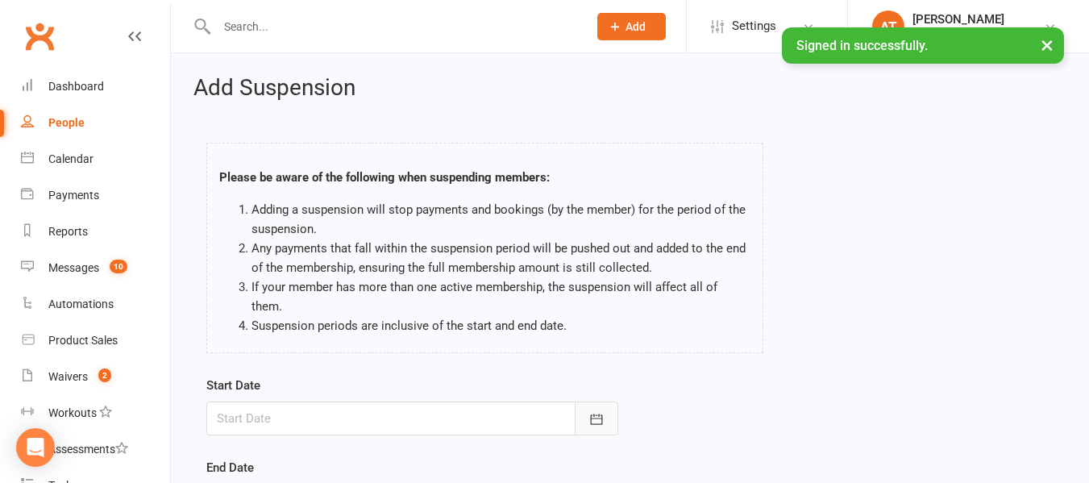
click at [592, 401] on button "button" at bounding box center [596, 418] width 44 height 34
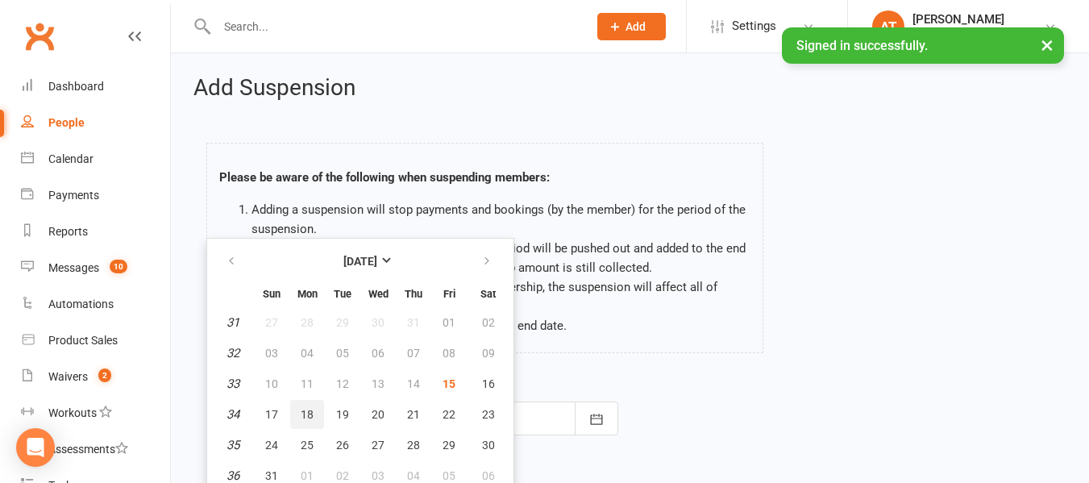
click at [311, 408] on span "18" at bounding box center [307, 414] width 13 height 13
type input "18 Aug 2025"
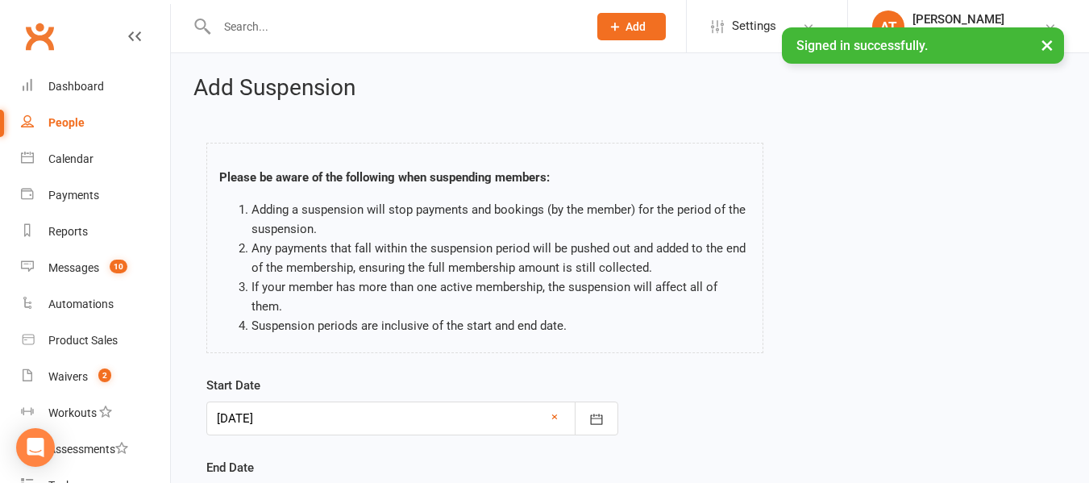
scroll to position [165, 0]
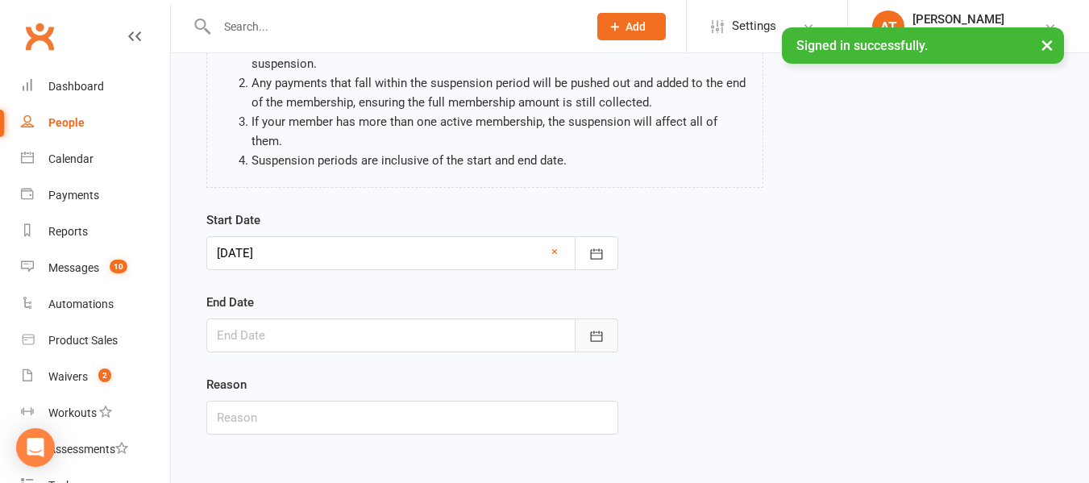
click at [599, 318] on button "button" at bounding box center [596, 335] width 44 height 34
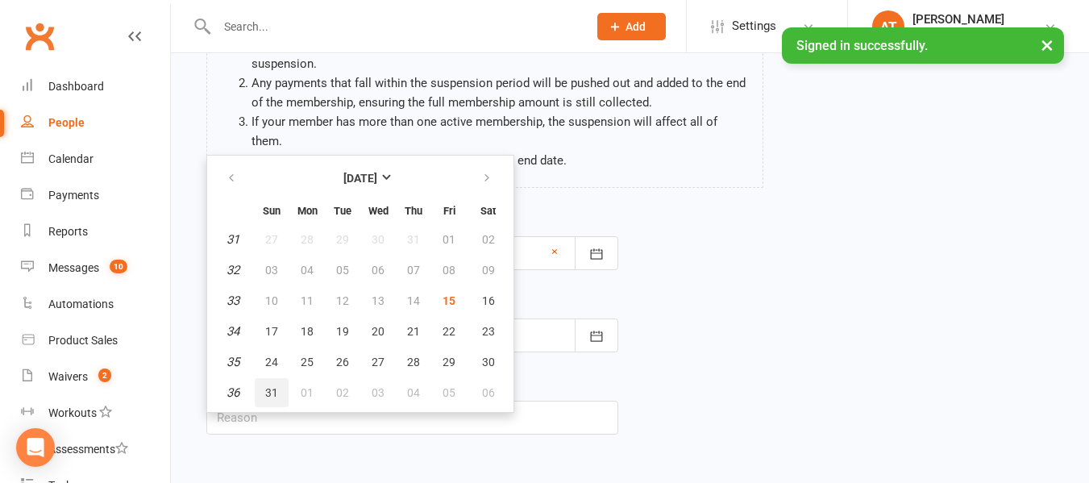
click at [276, 386] on span "31" at bounding box center [271, 392] width 13 height 13
type input "31 Aug 2025"
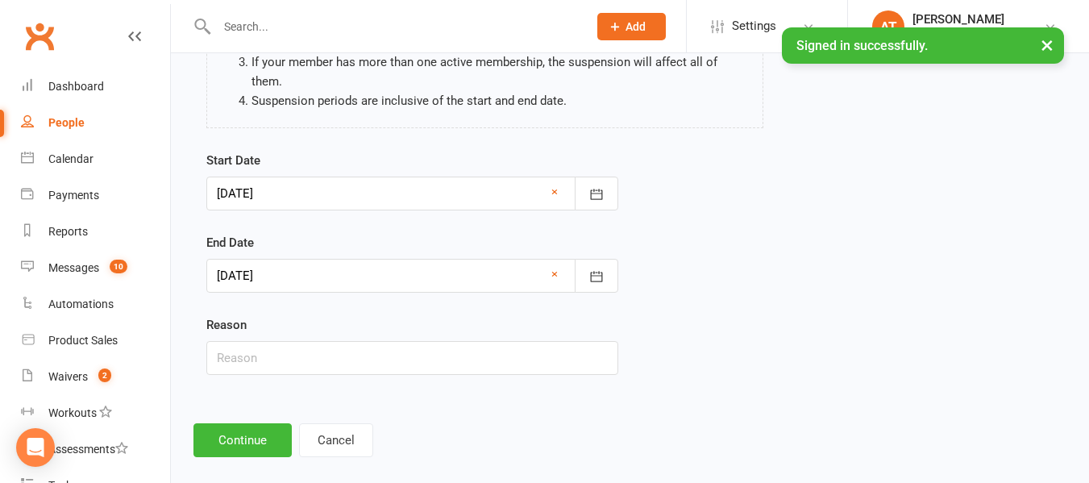
scroll to position [226, 0]
click at [258, 346] on input "text" at bounding box center [412, 357] width 412 height 34
type input "surgery on the face"
click at [243, 424] on button "Continue" at bounding box center [242, 439] width 98 height 34
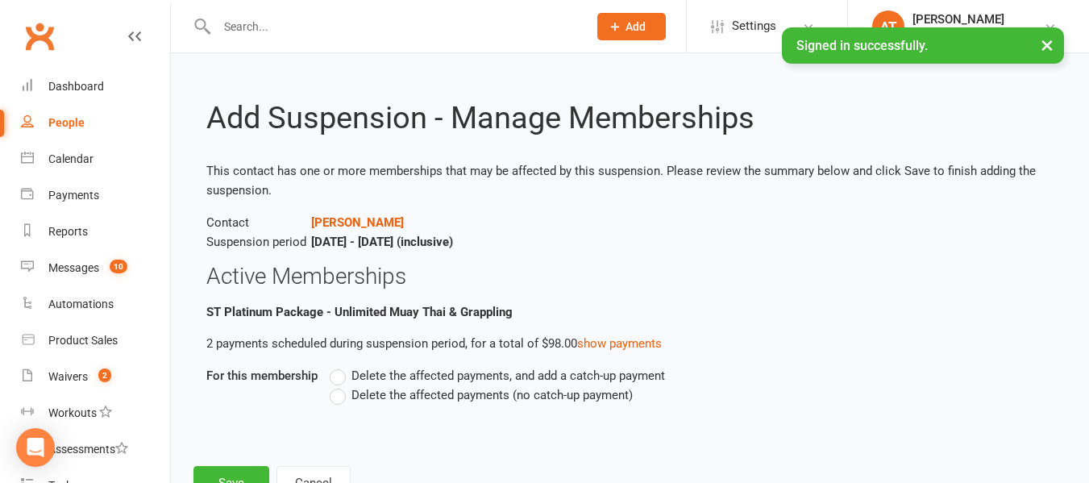
click at [337, 387] on label "Delete the affected payments (no catch-up payment)" at bounding box center [481, 394] width 303 height 19
click at [337, 385] on input "Delete the affected payments (no catch-up payment)" at bounding box center [335, 385] width 10 height 0
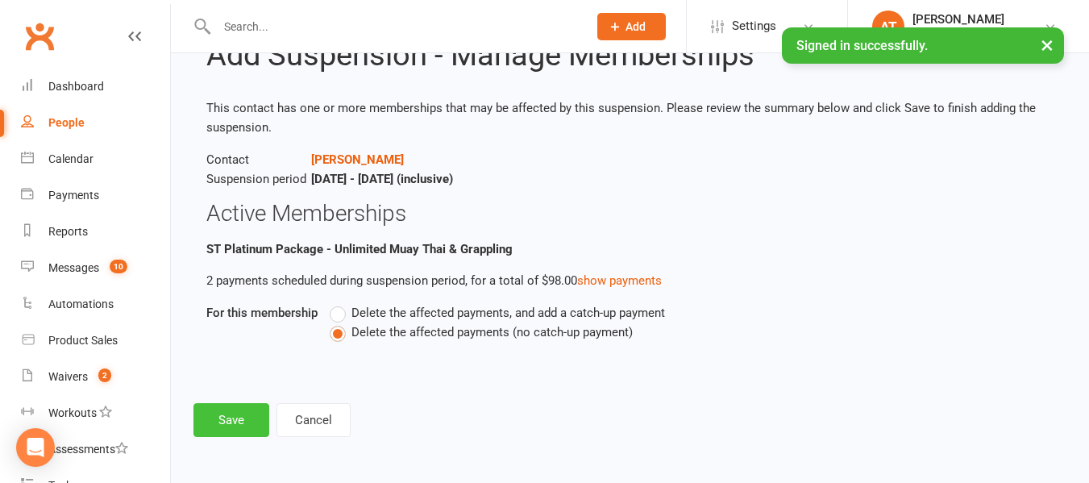
click at [238, 419] on button "Save" at bounding box center [231, 420] width 76 height 34
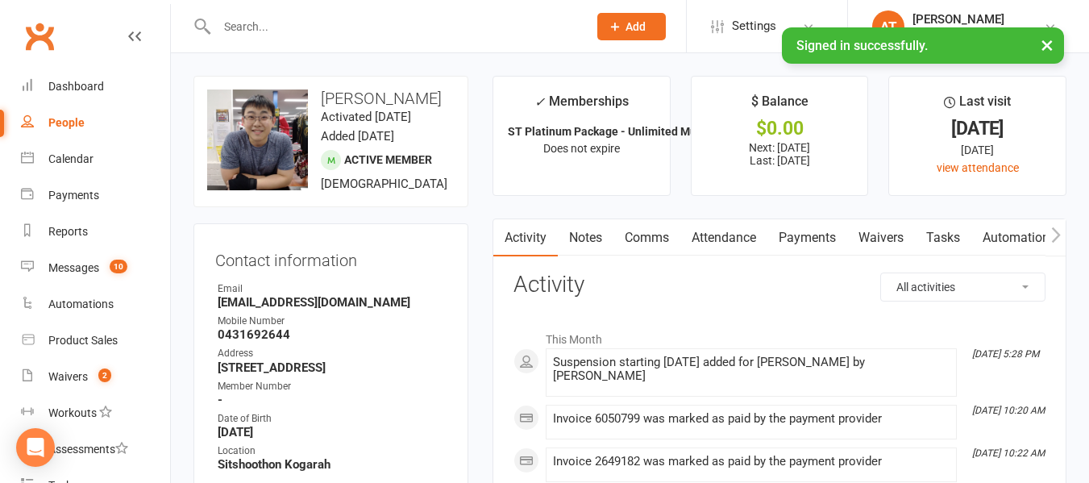
click at [274, 30] on input "text" at bounding box center [394, 26] width 364 height 23
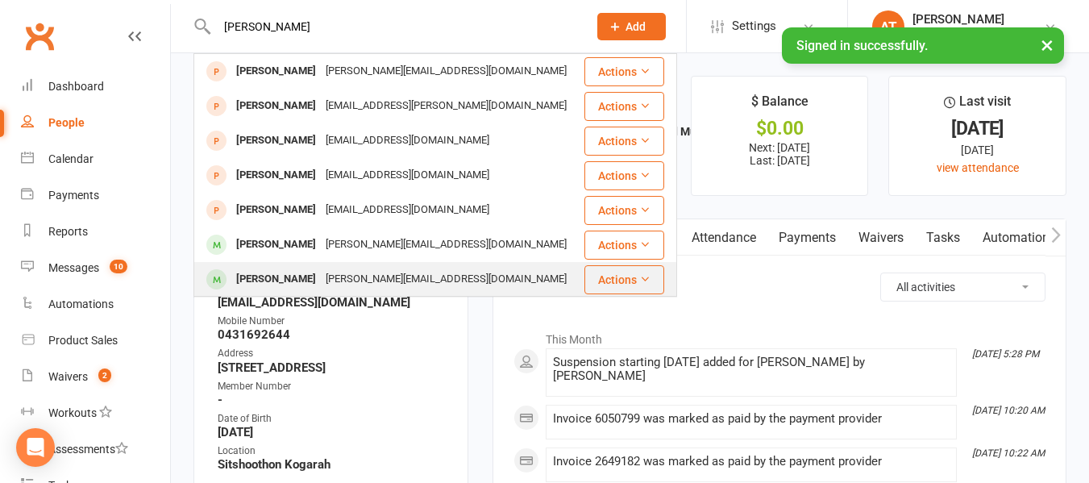
type input "lucy"
click at [275, 280] on div "Lucy Kaczynski" at bounding box center [275, 278] width 89 height 23
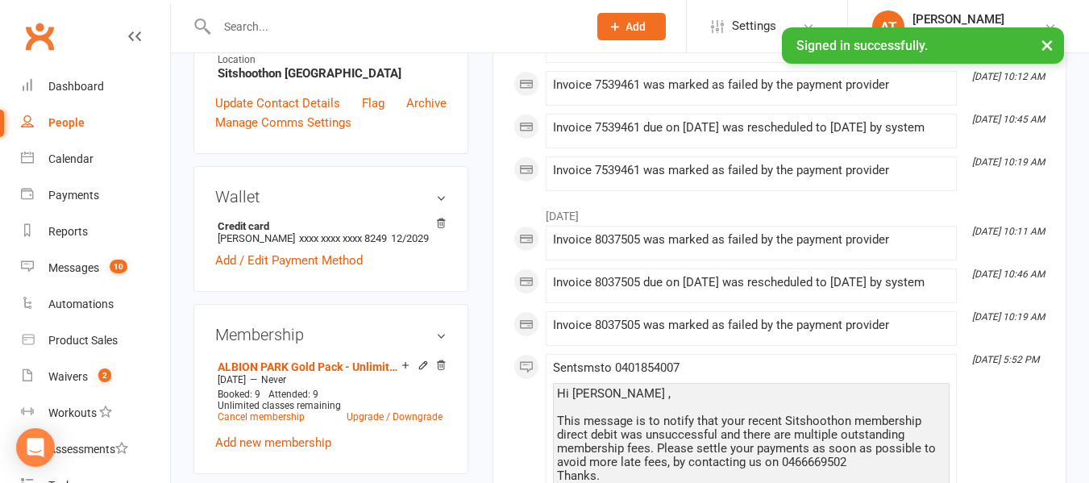
scroll to position [596, 0]
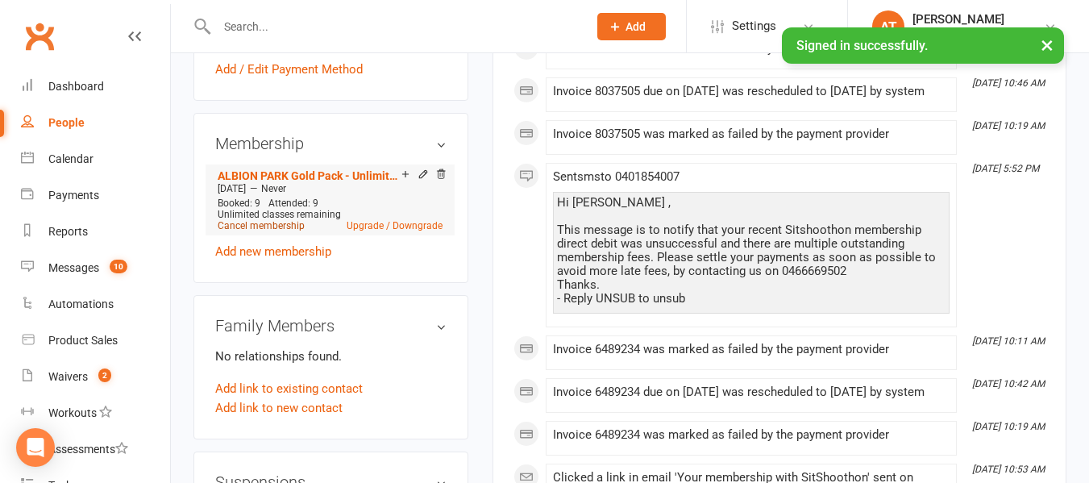
click at [289, 226] on link "Cancel membership" at bounding box center [261, 225] width 87 height 11
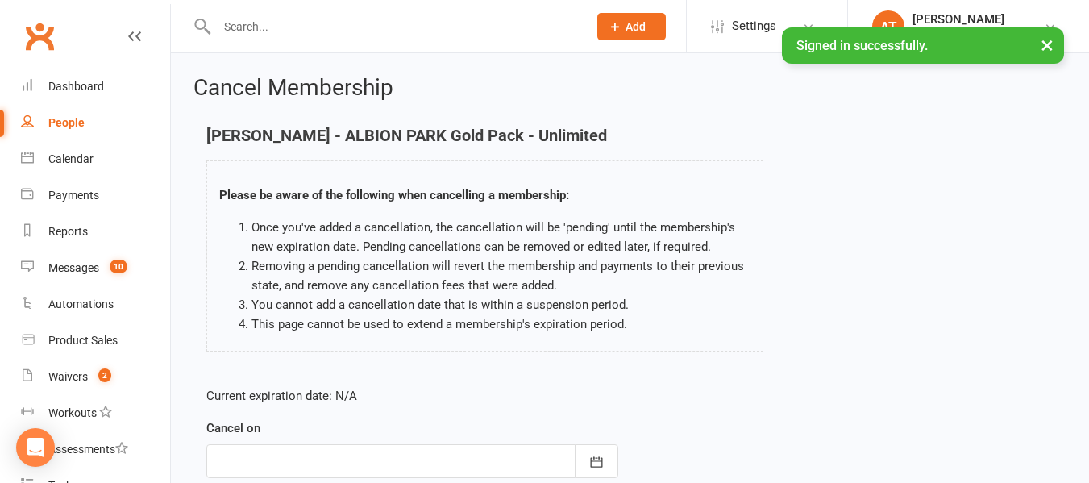
scroll to position [214, 0]
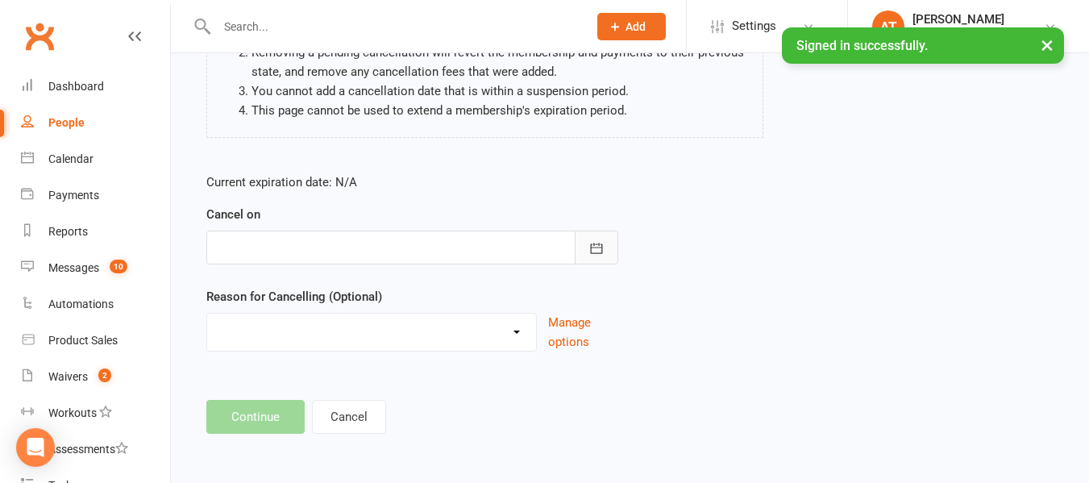
click at [597, 259] on button "button" at bounding box center [596, 247] width 44 height 34
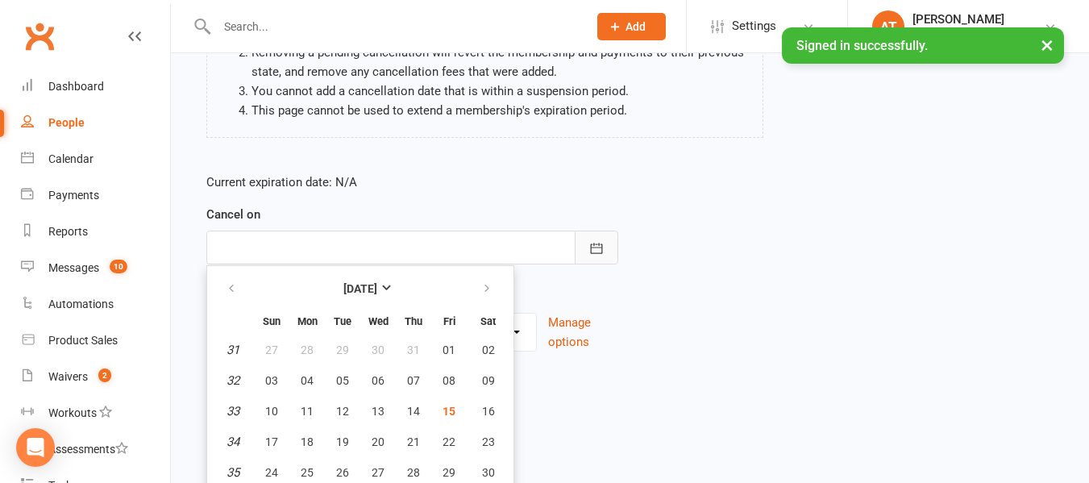
scroll to position [250, 0]
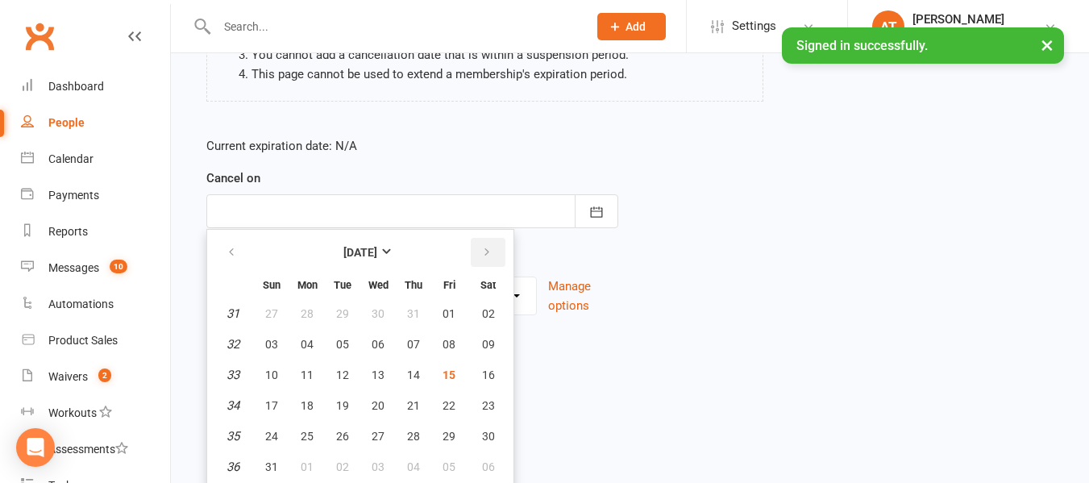
click at [479, 263] on button "button" at bounding box center [488, 252] width 35 height 29
click at [458, 346] on button "12" at bounding box center [449, 344] width 34 height 29
type input "12 Sep 2025"
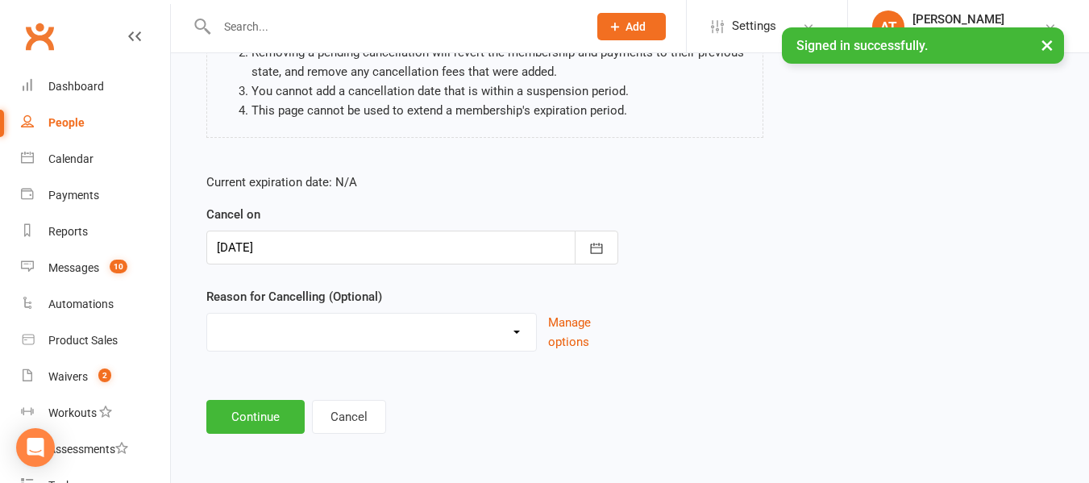
click at [413, 334] on select "Downgrade Financial Reasons Holiday Injury Upgrade Other reason" at bounding box center [371, 329] width 329 height 32
select select "5"
click at [207, 313] on select "Downgrade Financial Reasons Holiday Injury Upgrade Other reason" at bounding box center [371, 329] width 329 height 32
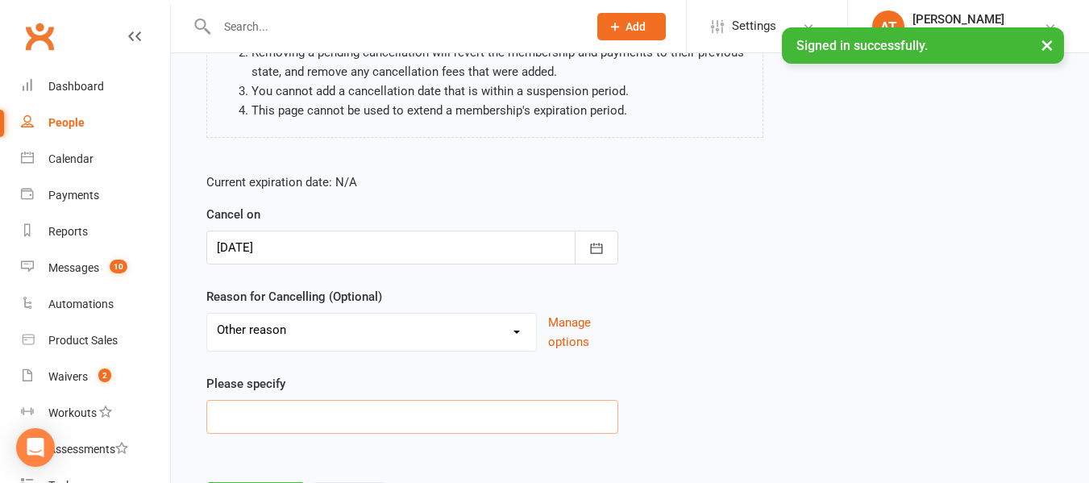
click at [272, 425] on input at bounding box center [412, 417] width 412 height 34
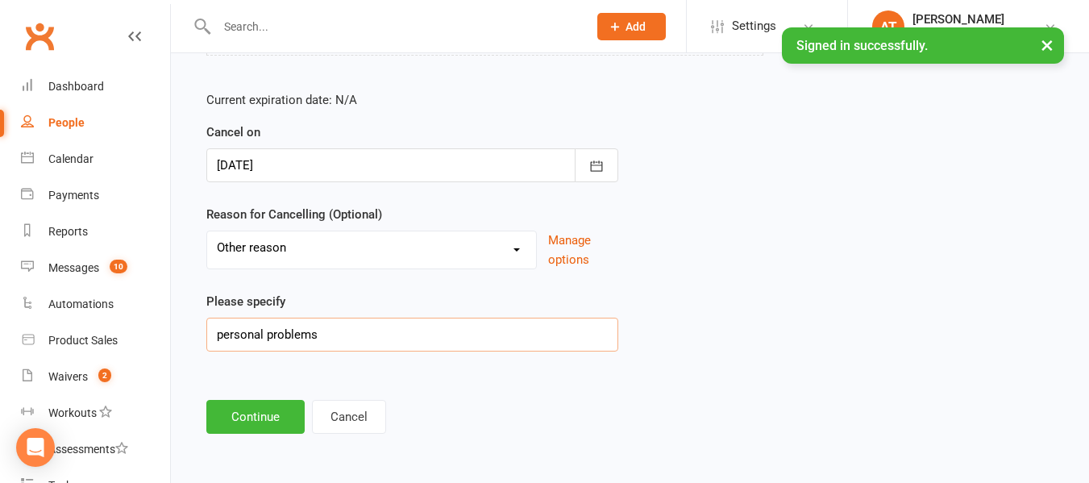
type input "personal problems"
drag, startPoint x: 246, startPoint y: 435, endPoint x: 250, endPoint y: 416, distance: 19.8
click at [250, 416] on div "Cancel Membership Lucy Kaczynski - ALBION PARK Gold Pack - Unlimited Please be …" at bounding box center [630, 108] width 918 height 702
click at [250, 416] on button "Continue" at bounding box center [255, 417] width 98 height 34
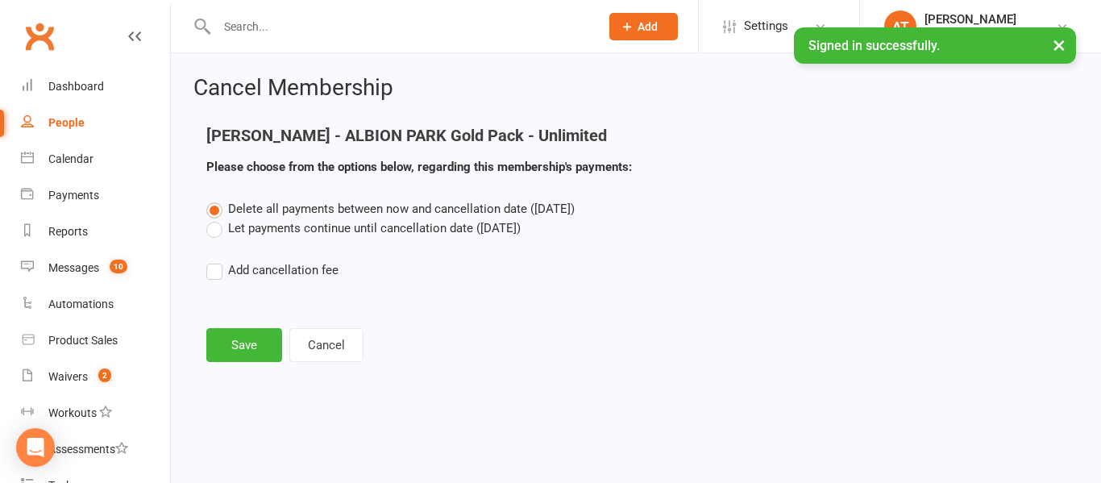
click at [218, 227] on label "Let payments continue until cancellation date (Sep 12, 2025)" at bounding box center [363, 227] width 314 height 19
click at [217, 218] on input "Let payments continue until cancellation date (Sep 12, 2025)" at bounding box center [211, 218] width 10 height 0
click at [224, 350] on button "Save" at bounding box center [244, 345] width 76 height 34
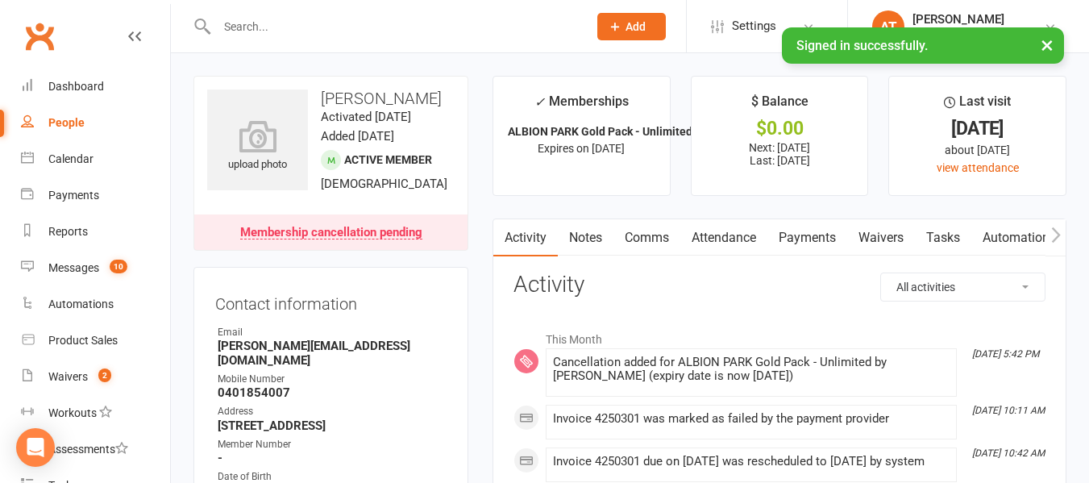
click at [264, 22] on input "text" at bounding box center [394, 26] width 364 height 23
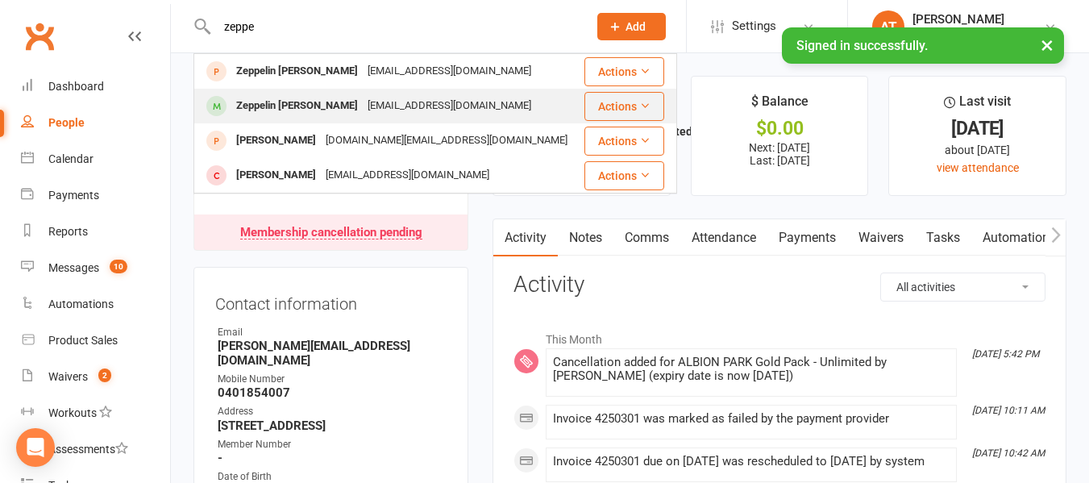
type input "zeppe"
click at [281, 98] on div "Zeppelin Fahey" at bounding box center [296, 105] width 131 height 23
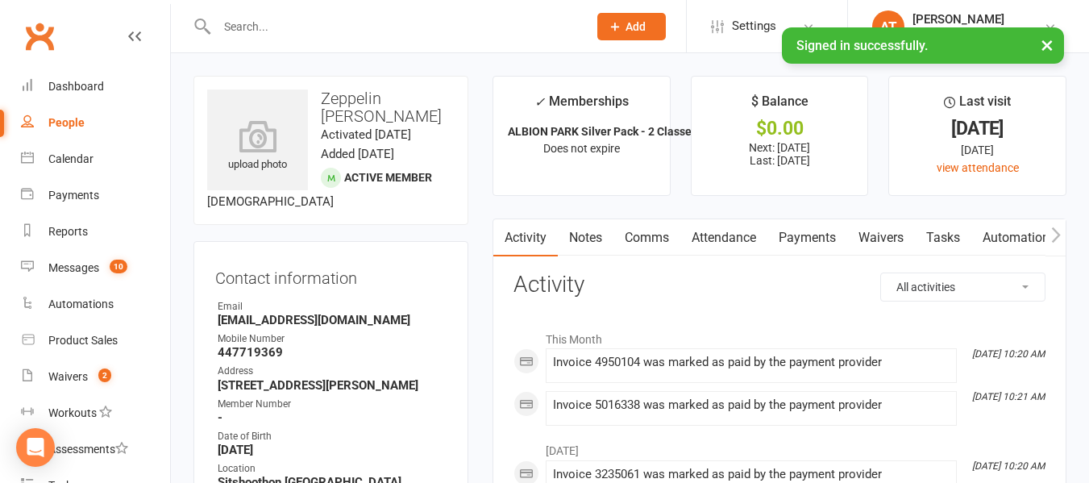
click at [329, 315] on strong "Lukewestman22@gmail.com" at bounding box center [332, 320] width 229 height 15
copy render-form-field "Lukewestman22@gmail.com"
click at [280, 30] on input "text" at bounding box center [394, 26] width 364 height 23
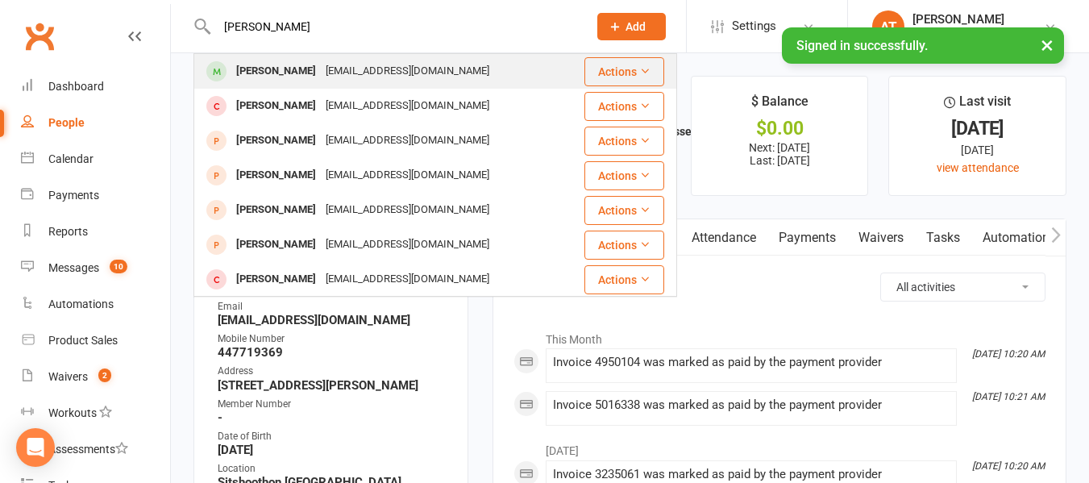
type input "felix bollack"
click at [272, 73] on div "Felix Bolack" at bounding box center [275, 71] width 89 height 23
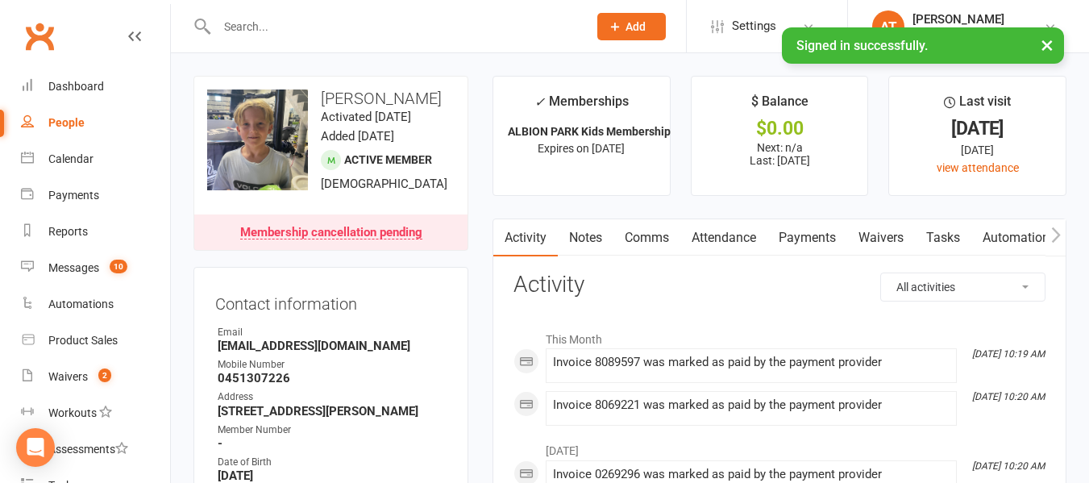
click at [248, 27] on input "text" at bounding box center [394, 26] width 364 height 23
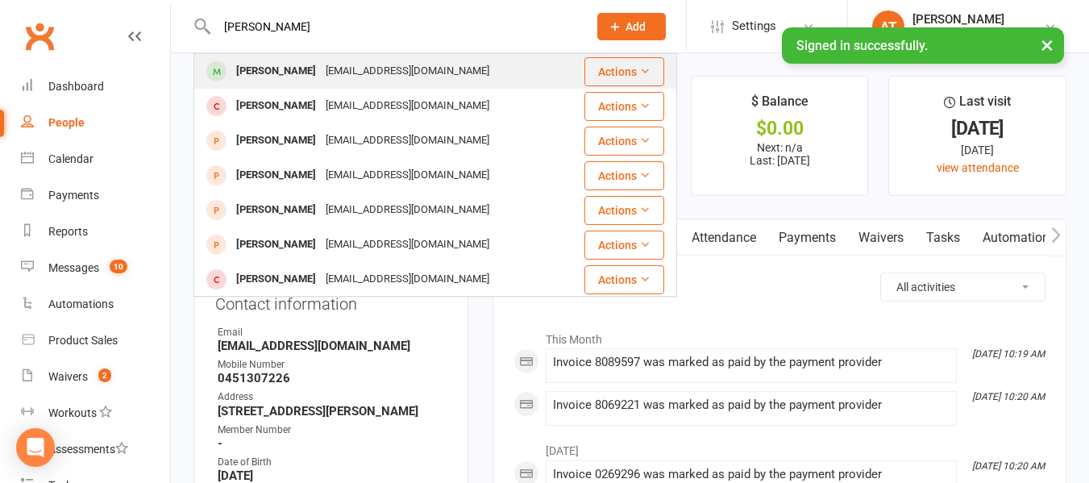
type input "felix bollack"
click at [236, 69] on div "Felix Bolack" at bounding box center [275, 71] width 89 height 23
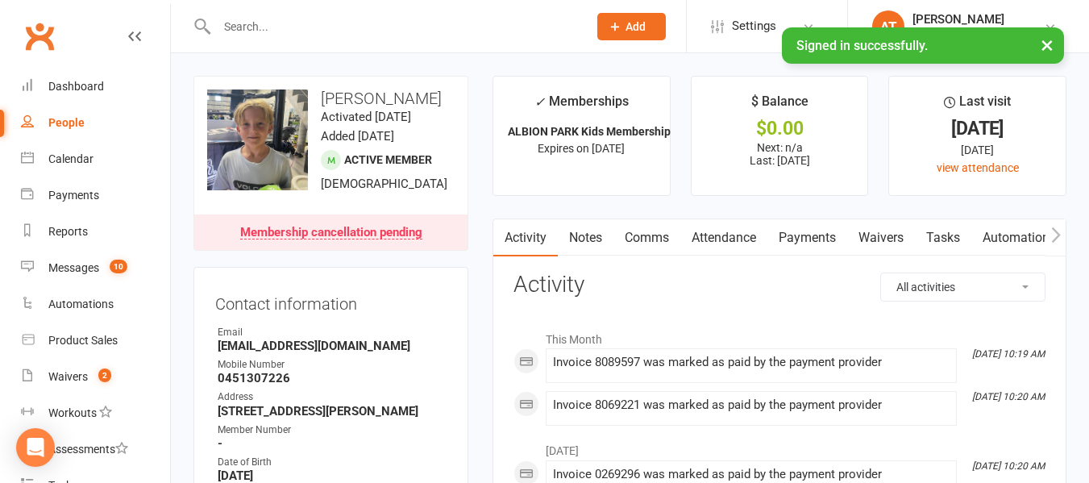
click at [297, 15] on input "text" at bounding box center [394, 26] width 364 height 23
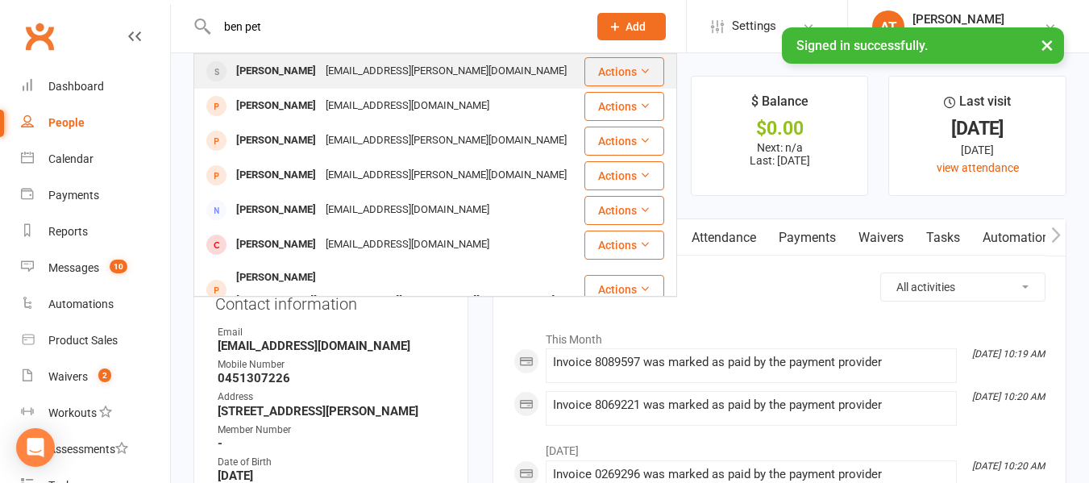
type input "ben pet"
click at [278, 77] on div "Ben Petrovski" at bounding box center [275, 71] width 89 height 23
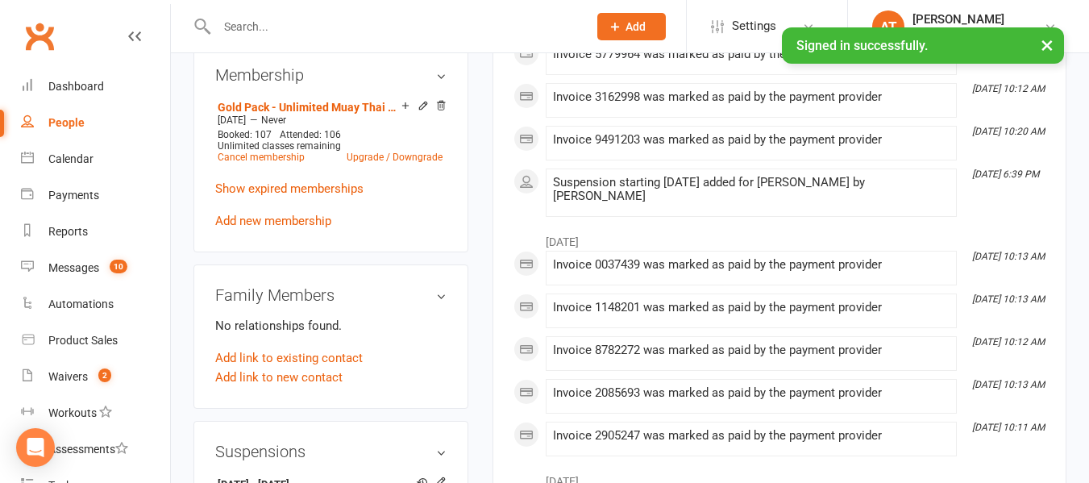
scroll to position [676, 0]
click at [407, 164] on link "Upgrade / Downgrade" at bounding box center [394, 157] width 96 height 11
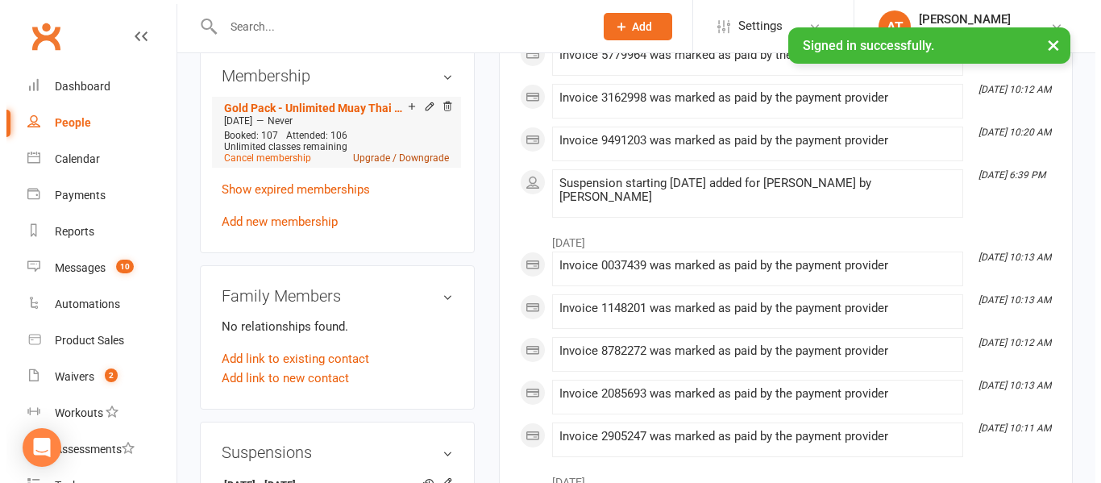
scroll to position [657, 0]
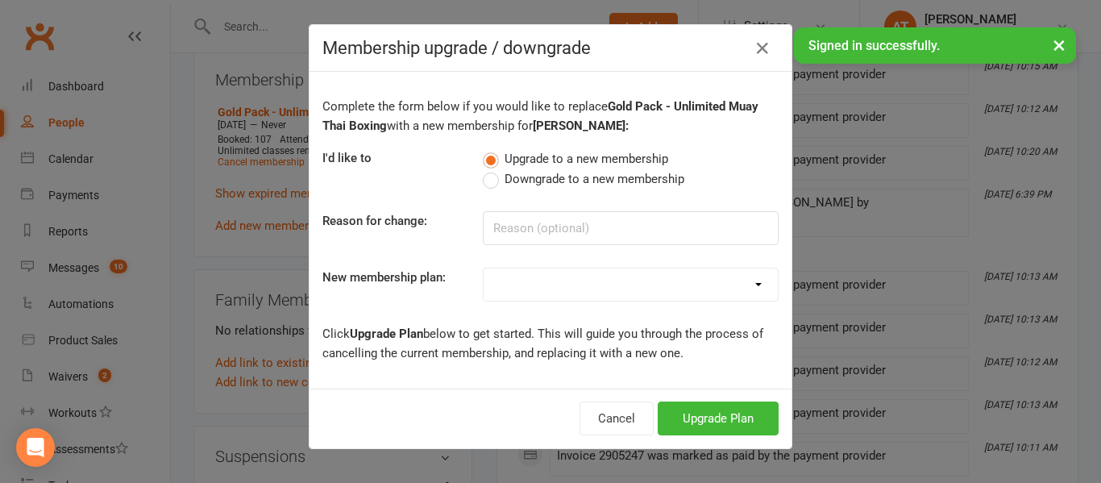
click at [492, 177] on label "Downgrade to a new membership" at bounding box center [583, 178] width 201 height 19
click at [492, 169] on input "Downgrade to a new membership" at bounding box center [488, 169] width 10 height 0
click at [753, 49] on icon "button" at bounding box center [762, 48] width 19 height 19
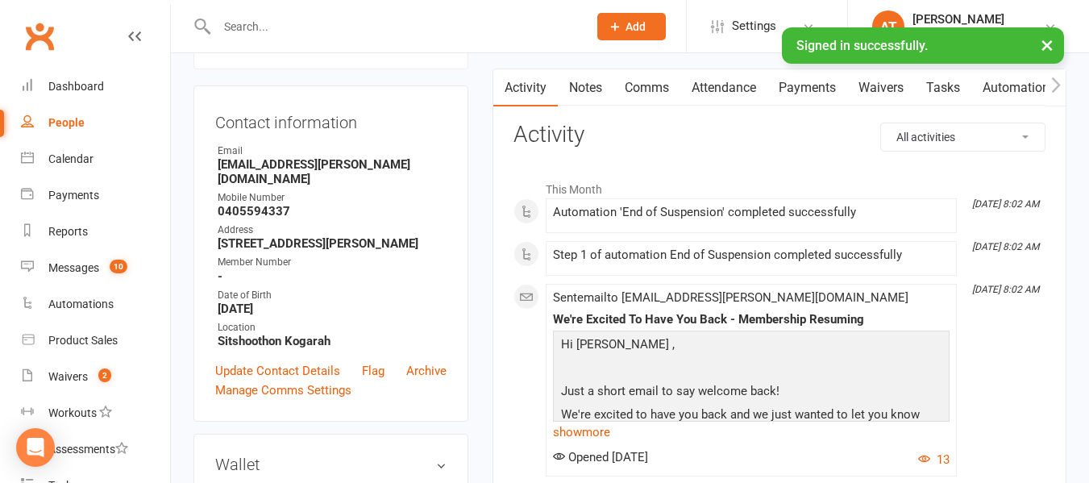
scroll to position [149, 0]
click at [805, 102] on link "Payments" at bounding box center [807, 88] width 80 height 37
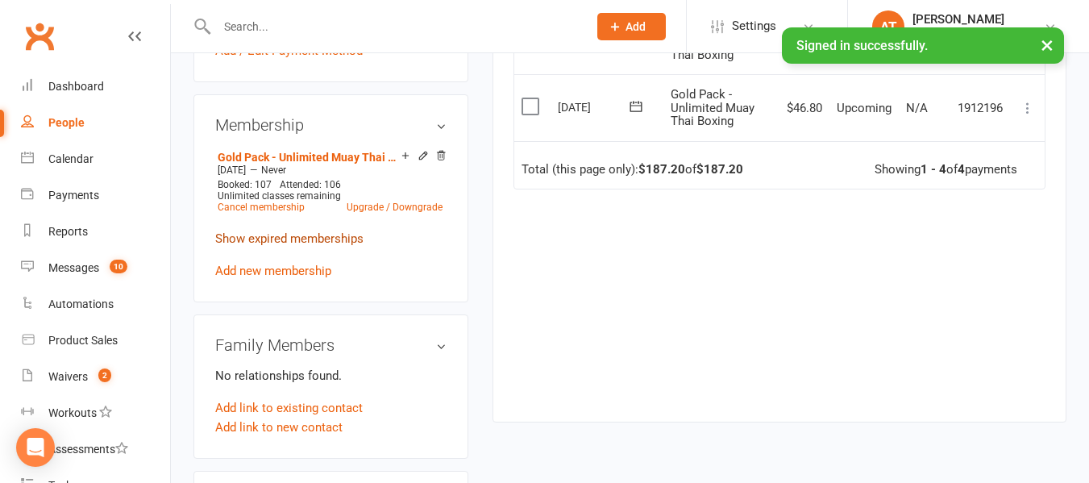
scroll to position [626, 0]
click at [425, 214] on link "Upgrade / Downgrade" at bounding box center [394, 207] width 96 height 11
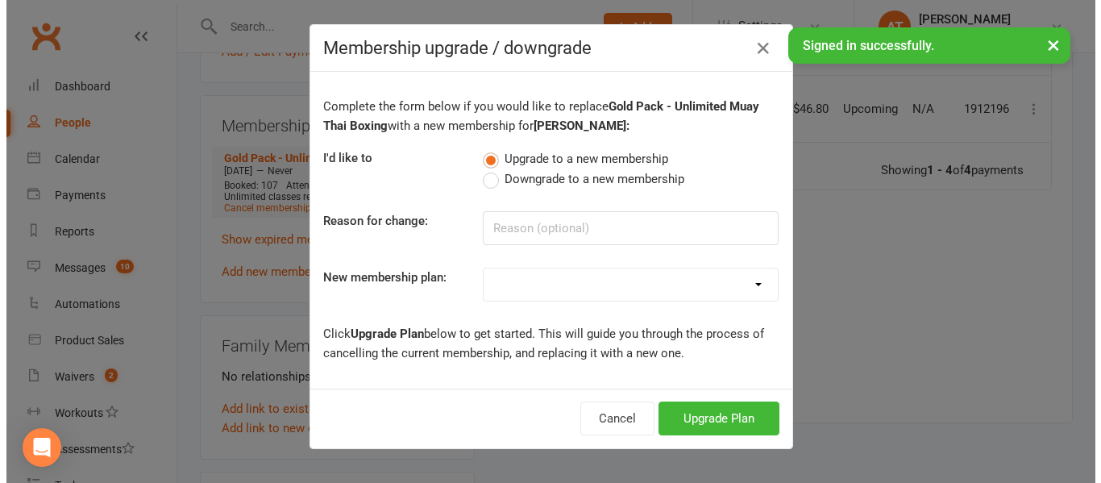
scroll to position [607, 0]
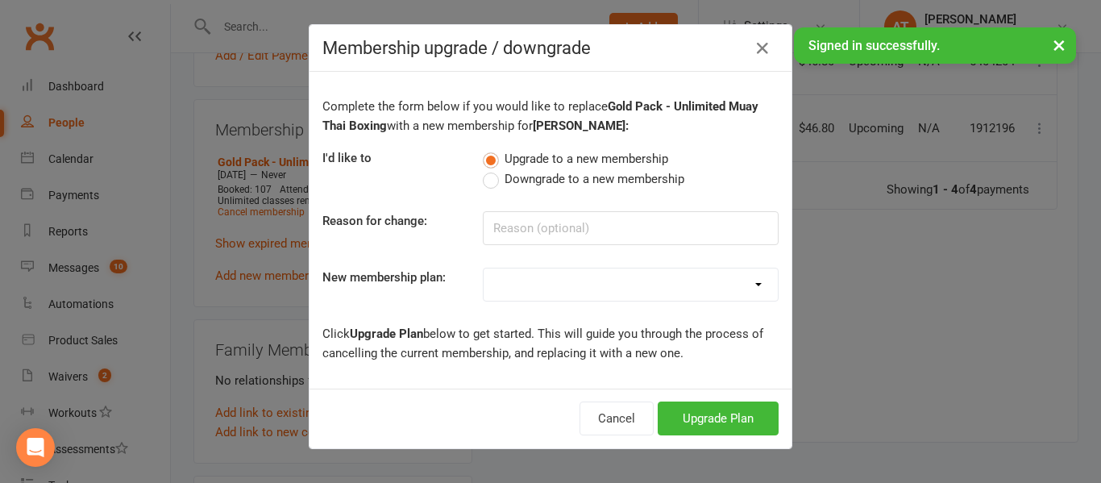
click at [483, 184] on label "Downgrade to a new membership" at bounding box center [583, 178] width 201 height 19
click at [483, 169] on input "Downgrade to a new membership" at bounding box center [488, 169] width 10 height 0
click at [506, 226] on input at bounding box center [631, 228] width 296 height 34
type input "work commitments"
click at [512, 297] on select "Gold Pack - Unlimited Muay Thai Boxing Silver Pack - 2 Classes PW Kids Membersh…" at bounding box center [630, 284] width 294 height 32
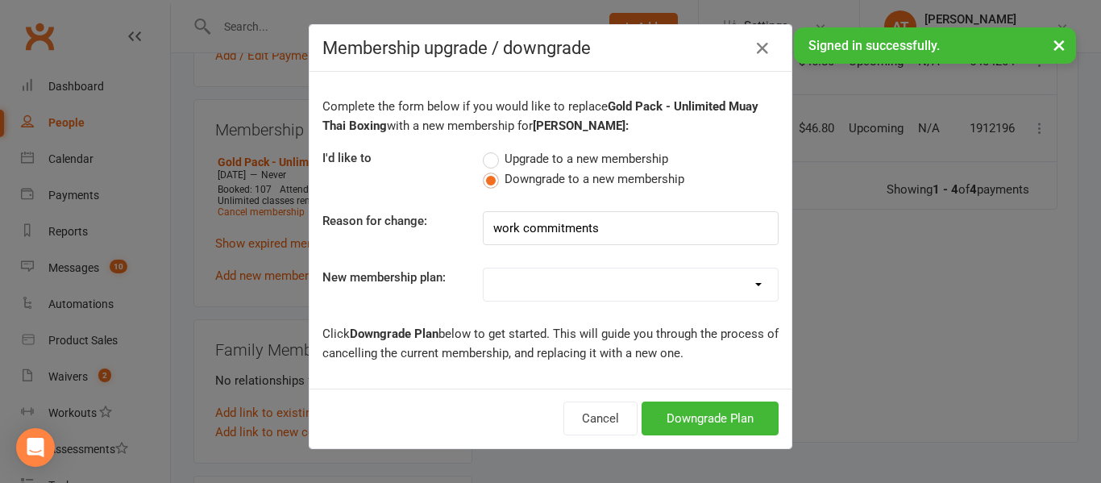
select select "8"
click at [483, 268] on select "Gold Pack - Unlimited Muay Thai Boxing Silver Pack - 2 Classes PW Kids Membersh…" at bounding box center [630, 284] width 294 height 32
click at [698, 418] on button "Downgrade Plan" at bounding box center [709, 418] width 137 height 34
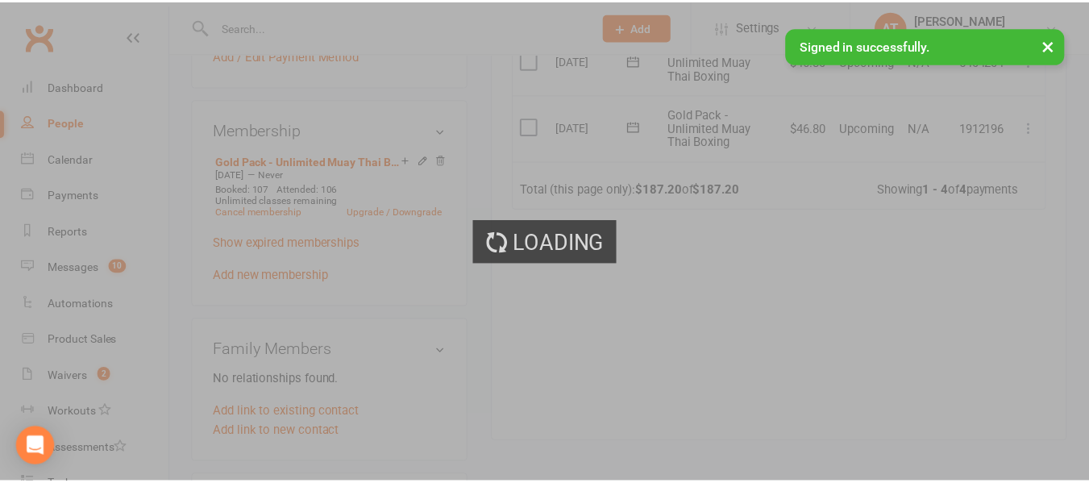
scroll to position [626, 0]
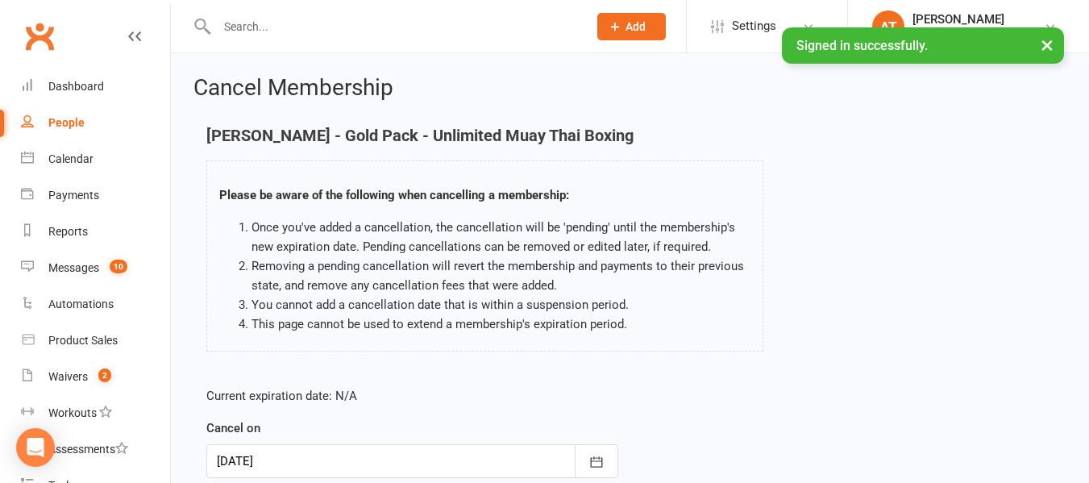
scroll to position [214, 0]
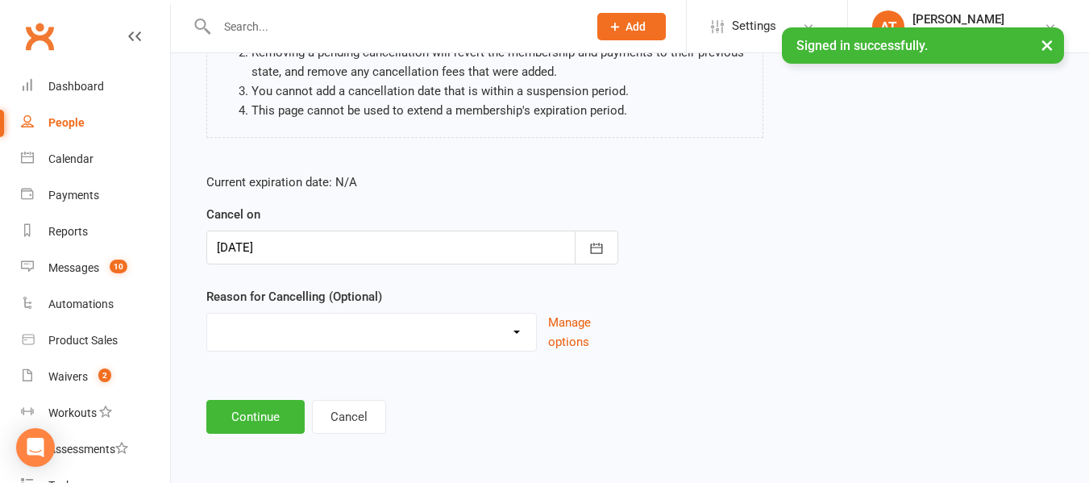
click at [454, 350] on div "Downgrade Financial Reasons Holiday Injury Upgrade Other reason" at bounding box center [371, 332] width 330 height 39
click at [425, 334] on select "Downgrade Financial Reasons Holiday Injury Upgrade Other reason" at bounding box center [371, 329] width 329 height 32
select select "5"
click at [207, 313] on select "Downgrade Financial Reasons Holiday Injury Upgrade Other reason" at bounding box center [371, 329] width 329 height 32
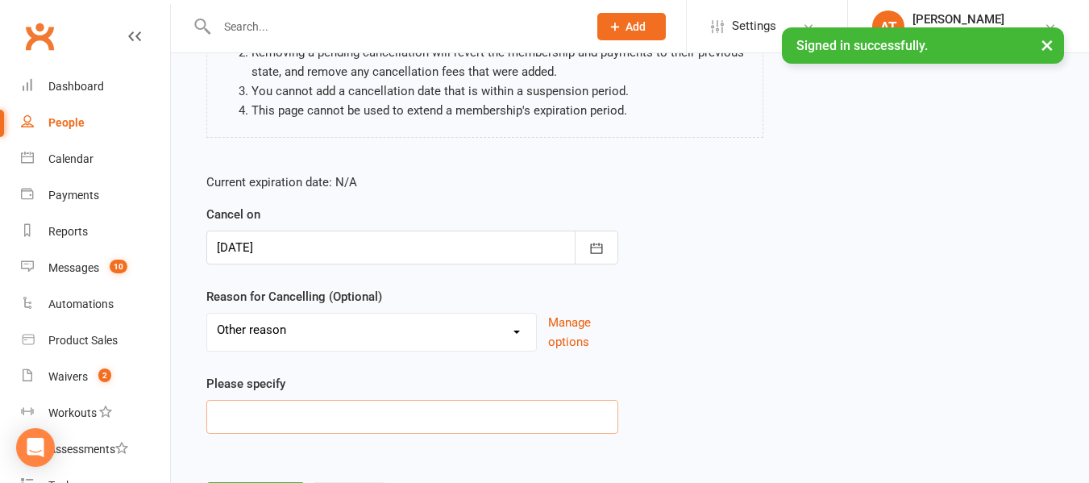
click at [260, 408] on input at bounding box center [412, 417] width 412 height 34
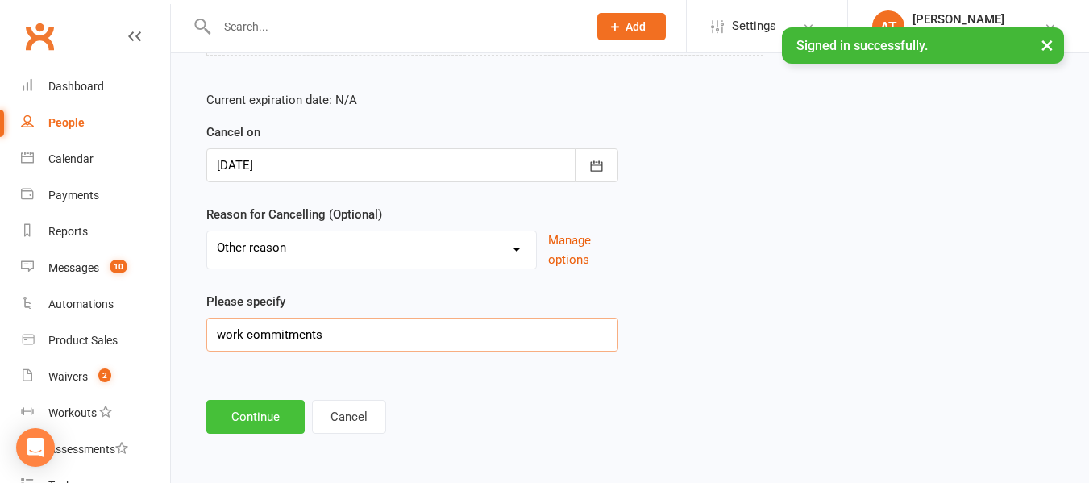
type input "work commitments"
click at [259, 408] on button "Continue" at bounding box center [255, 417] width 98 height 34
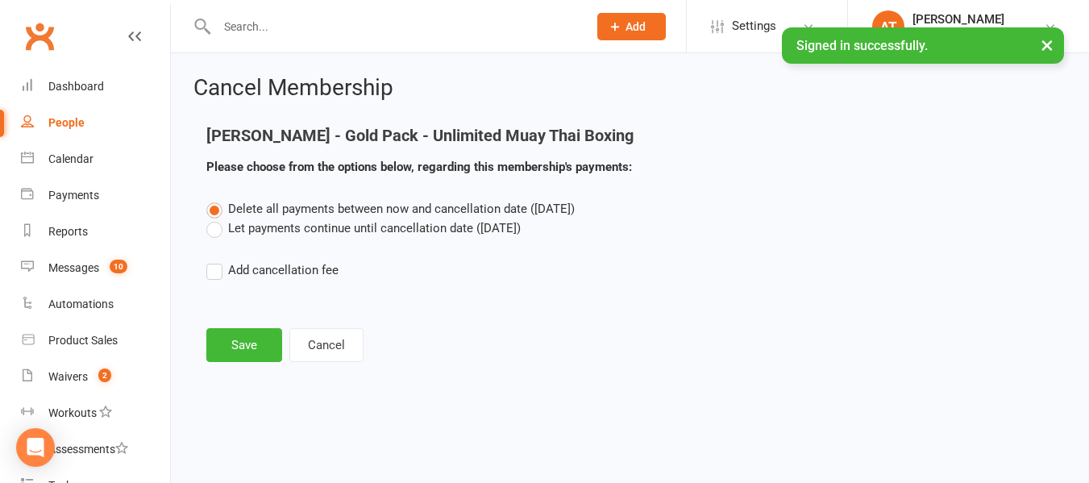
scroll to position [0, 0]
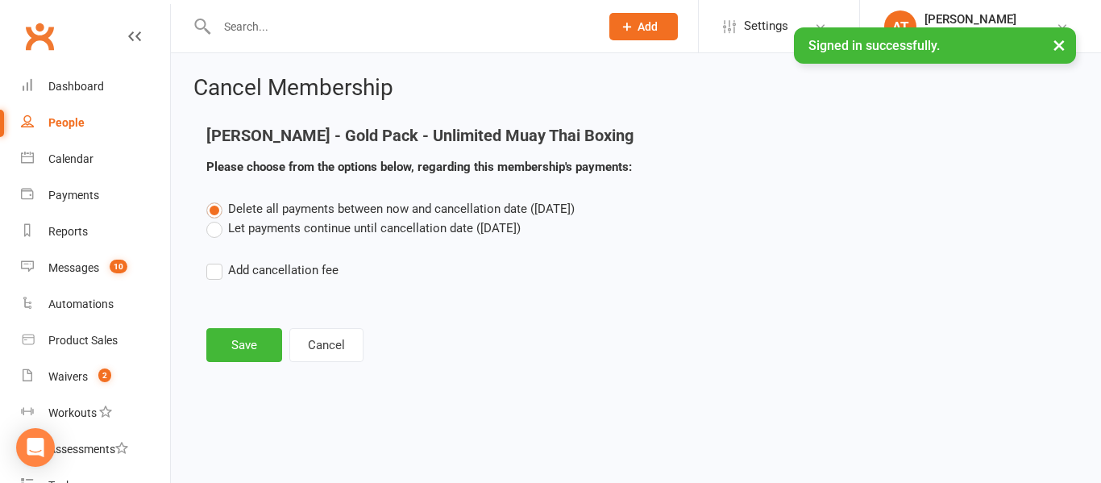
click at [219, 230] on label "Let payments continue until cancellation date (Aug 15, 2025)" at bounding box center [363, 227] width 314 height 19
click at [217, 218] on input "Let payments continue until cancellation date (Aug 15, 2025)" at bounding box center [211, 218] width 10 height 0
click at [241, 338] on button "Save" at bounding box center [244, 345] width 76 height 34
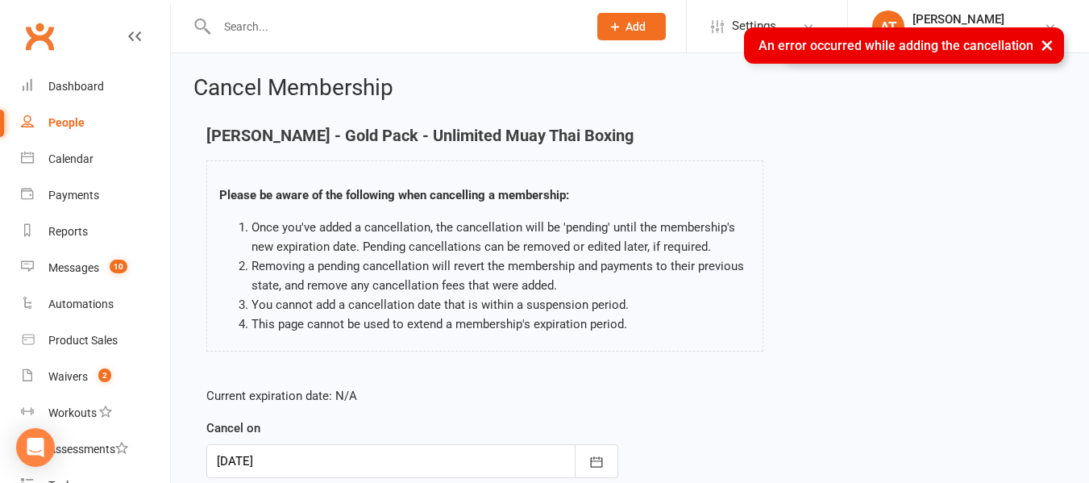
scroll to position [244, 0]
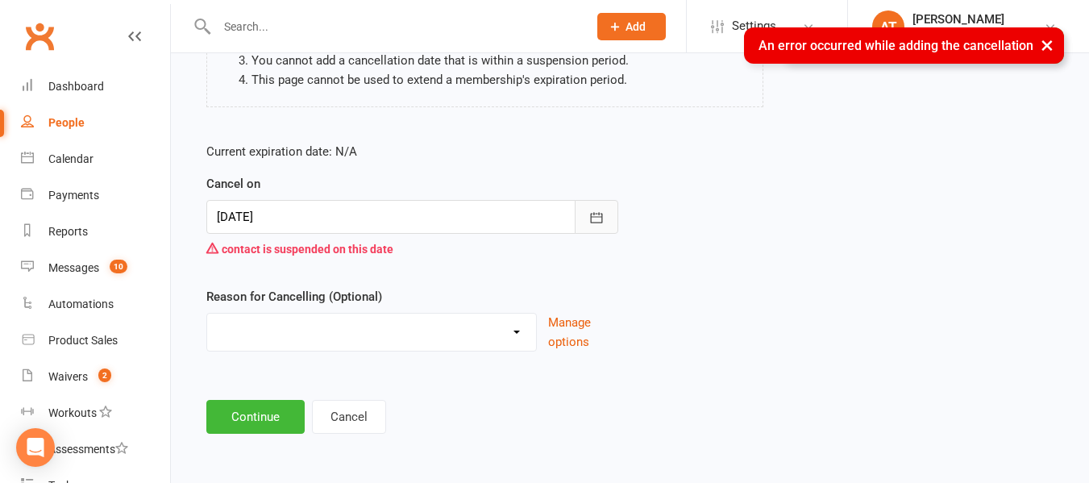
click at [595, 223] on icon "button" at bounding box center [596, 217] width 16 height 16
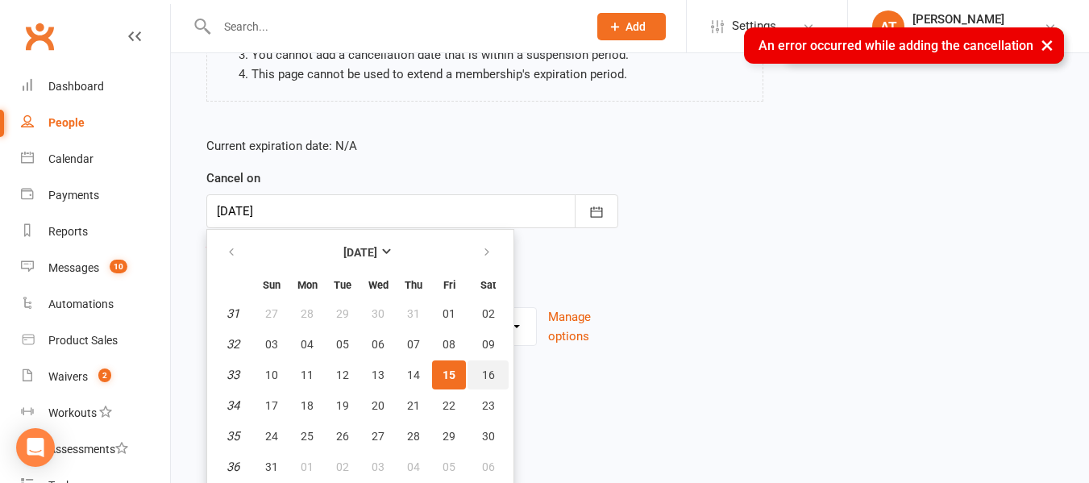
click at [482, 370] on span "16" at bounding box center [488, 374] width 13 height 13
type input "16 Aug 2025"
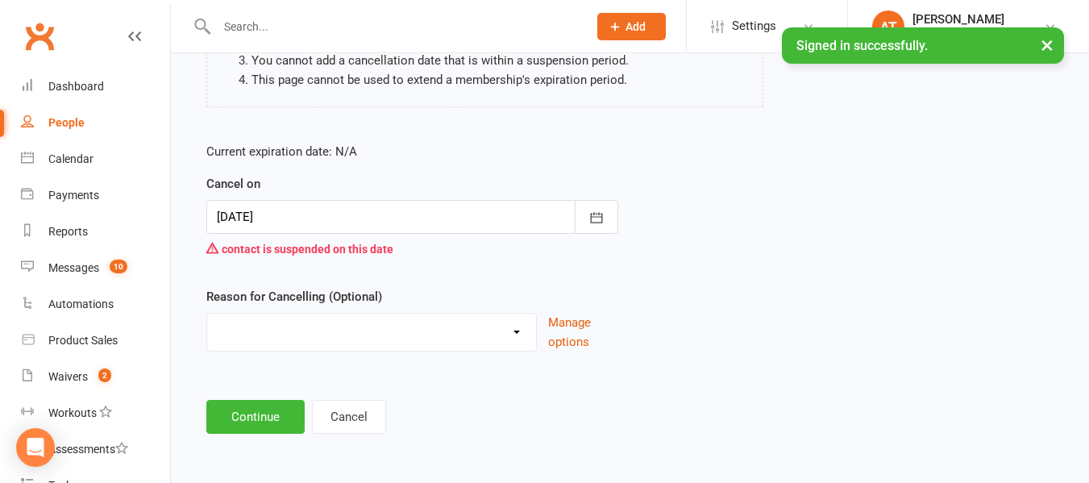
click at [400, 325] on select "Downgrade Financial Reasons Holiday Injury Upgrade Other reason" at bounding box center [371, 329] width 329 height 32
select select "5"
click at [207, 313] on select "Downgrade Financial Reasons Holiday Injury Upgrade Other reason" at bounding box center [371, 329] width 329 height 32
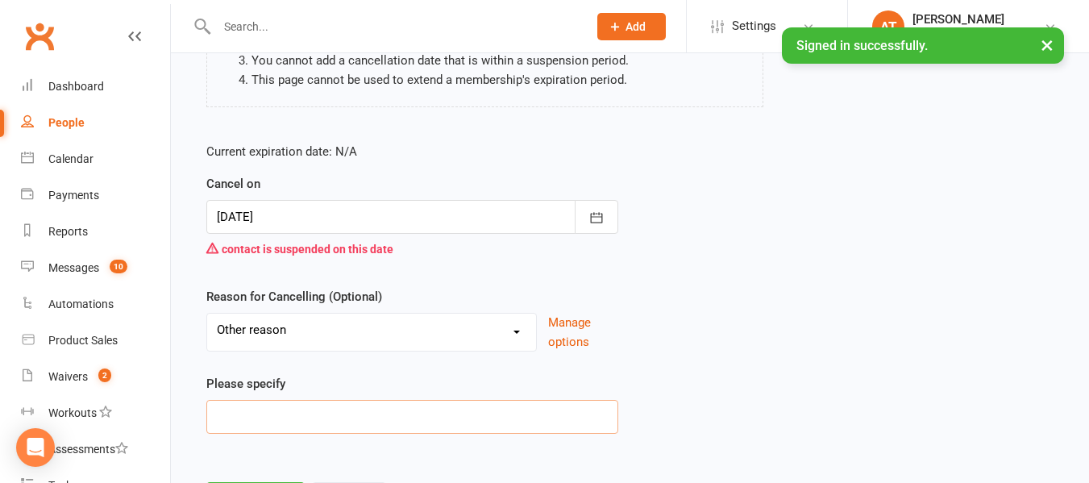
click at [309, 413] on input at bounding box center [412, 417] width 412 height 34
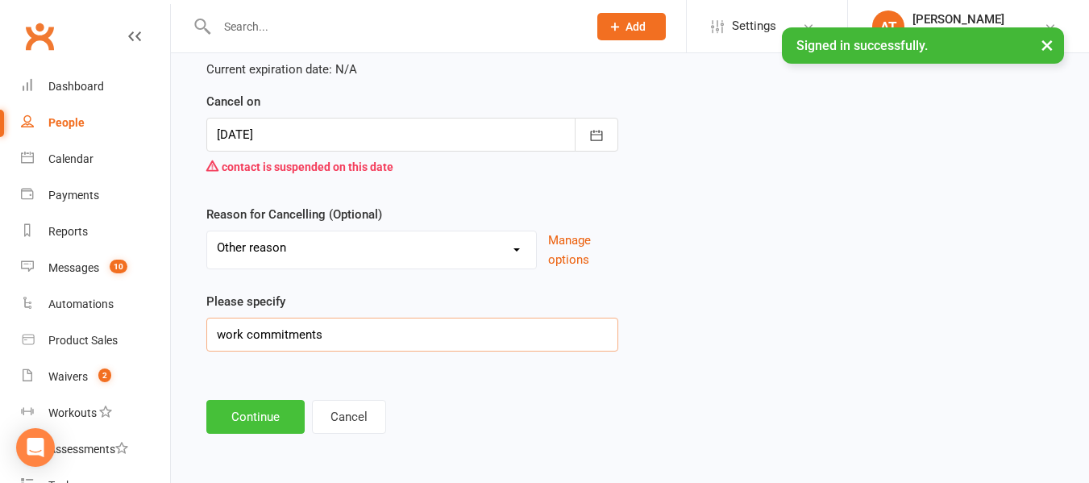
type input "work commitments"
click at [269, 420] on button "Continue" at bounding box center [255, 417] width 98 height 34
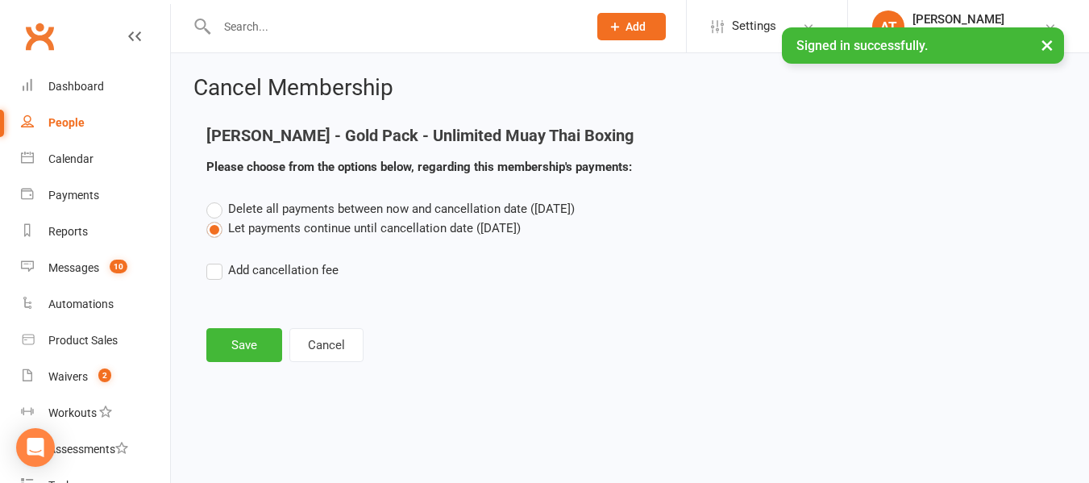
scroll to position [0, 0]
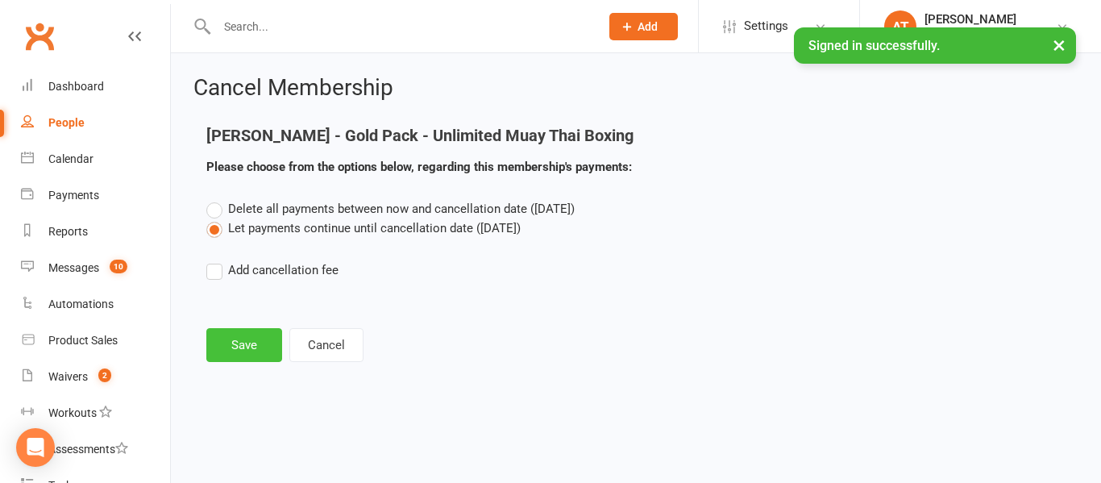
click at [244, 336] on button "Save" at bounding box center [244, 345] width 76 height 34
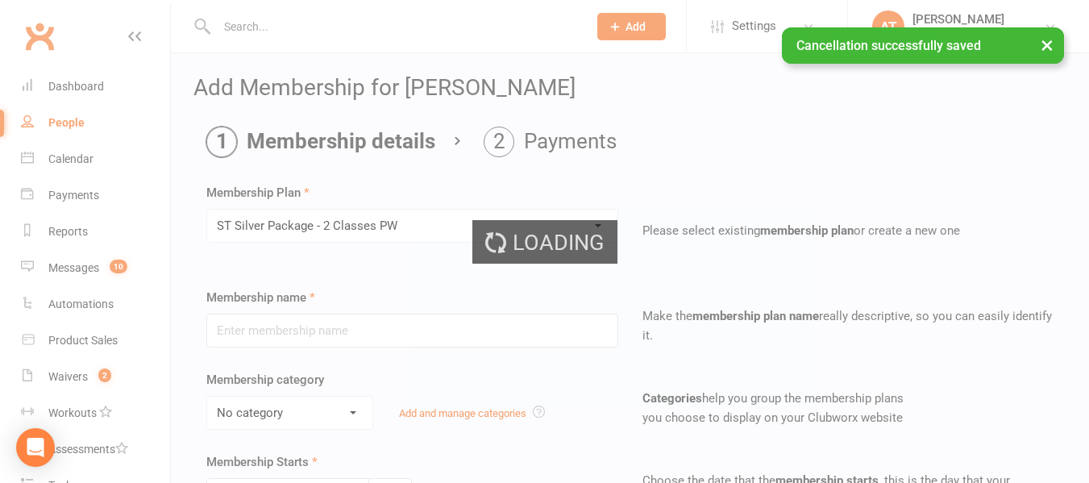
type input "ST Silver Package - 2 Classes PW"
select select "4"
type input "0"
type input "2"
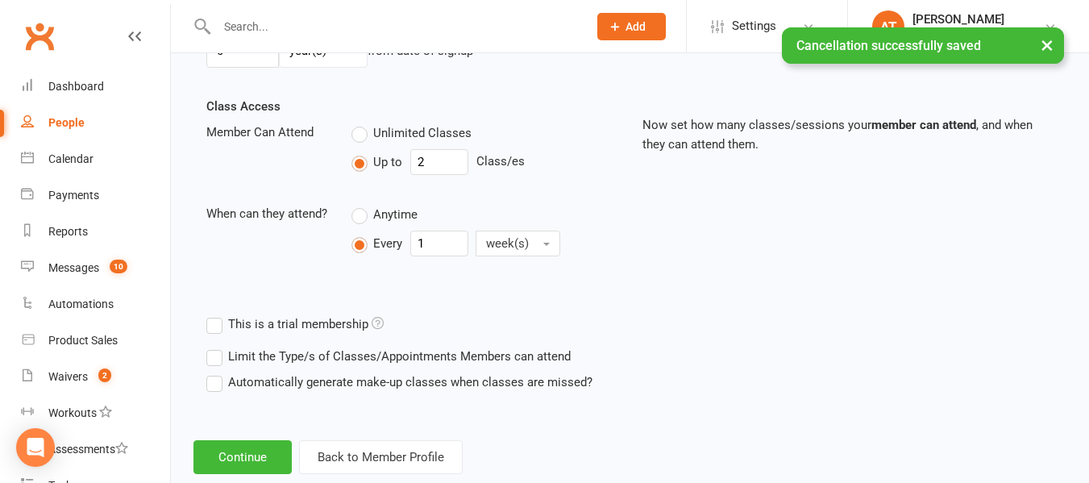
scroll to position [563, 0]
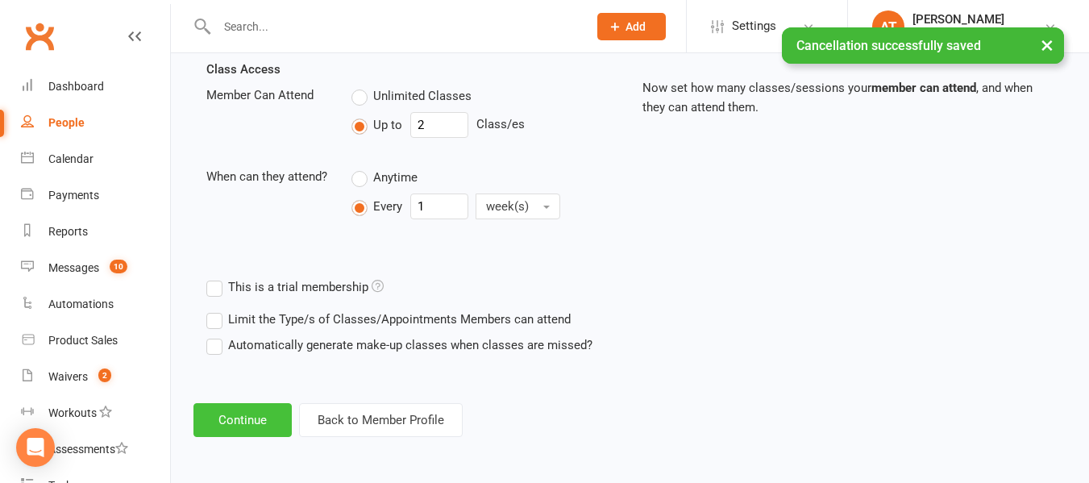
click at [241, 424] on button "Continue" at bounding box center [242, 420] width 98 height 34
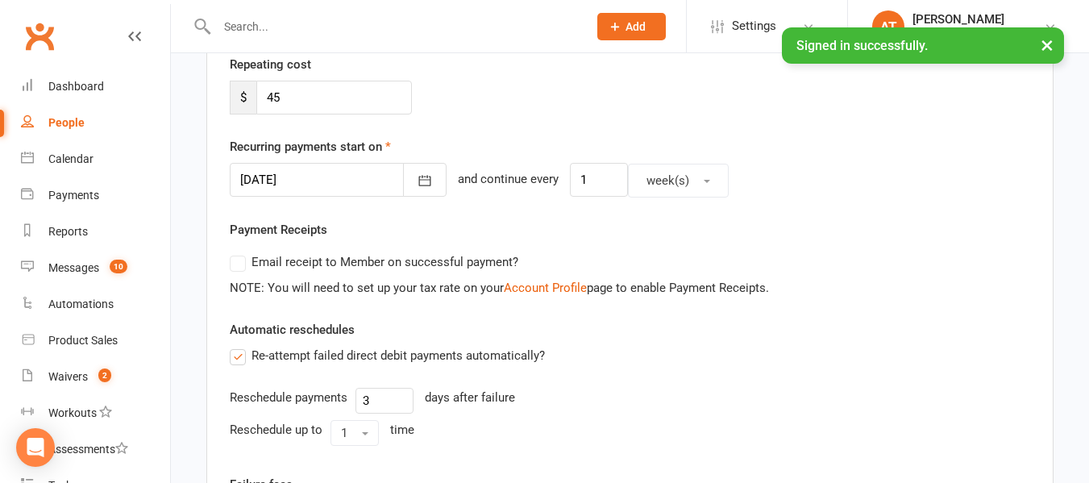
scroll to position [349, 0]
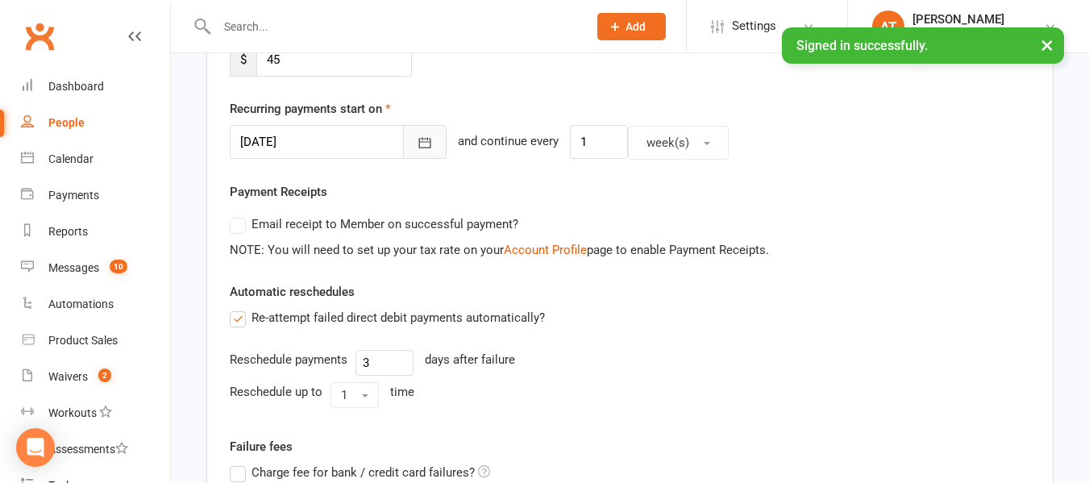
click at [417, 139] on icon "button" at bounding box center [425, 143] width 16 height 16
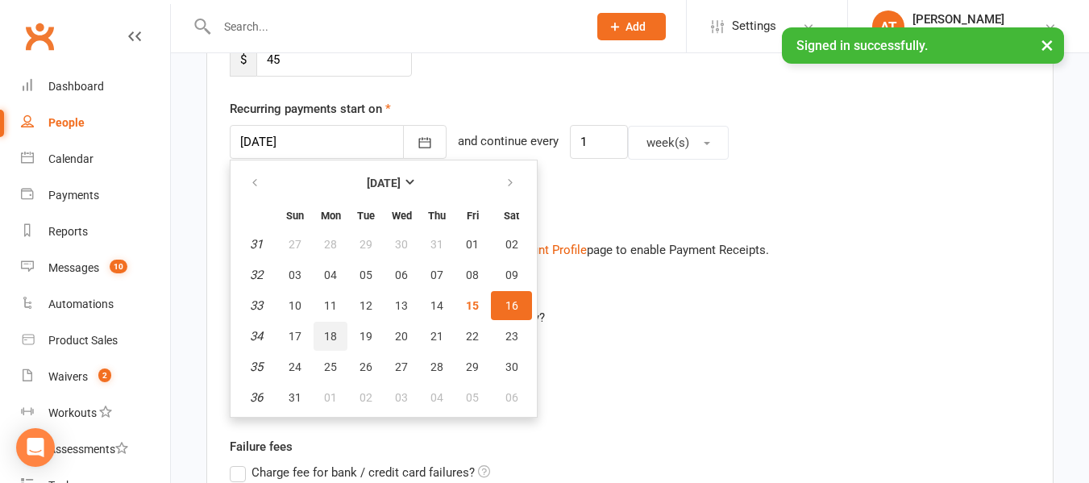
click at [330, 323] on button "18" at bounding box center [330, 335] width 34 height 29
type input "18 Aug 2025"
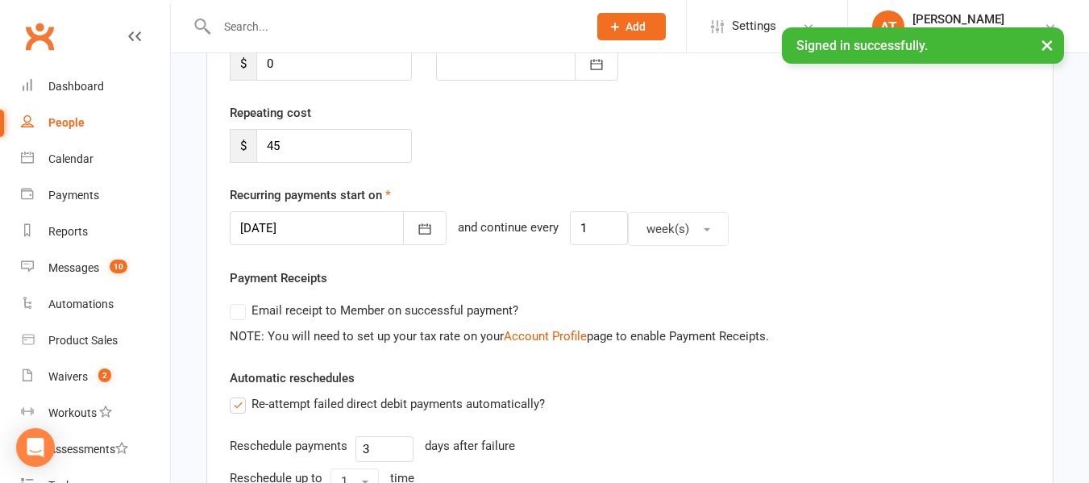
scroll to position [624, 0]
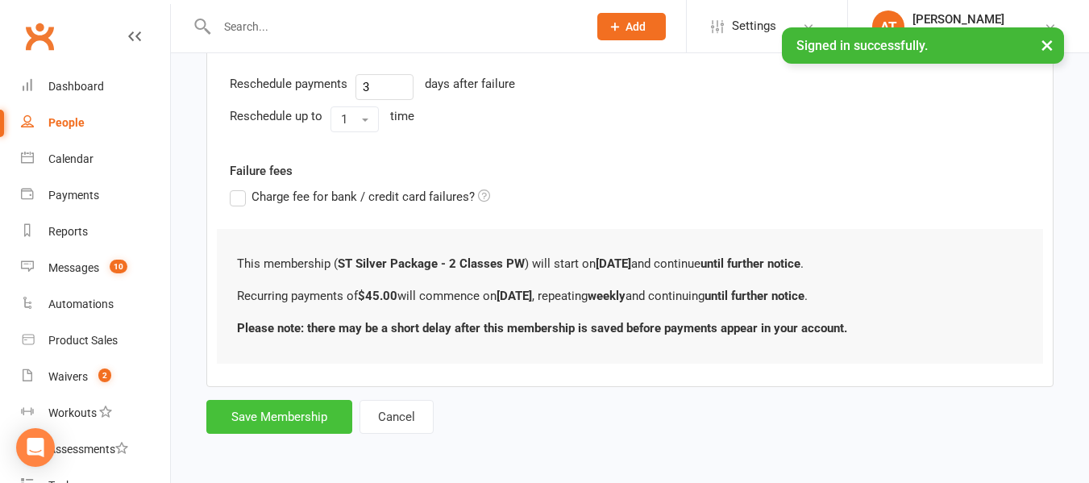
click at [266, 420] on button "Save Membership" at bounding box center [279, 417] width 146 height 34
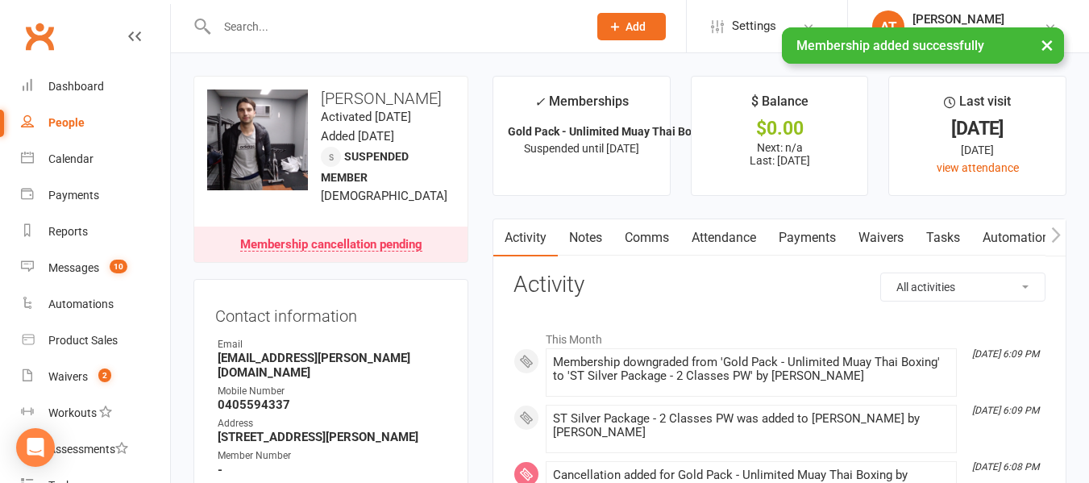
click at [835, 228] on link "Payments" at bounding box center [807, 237] width 80 height 37
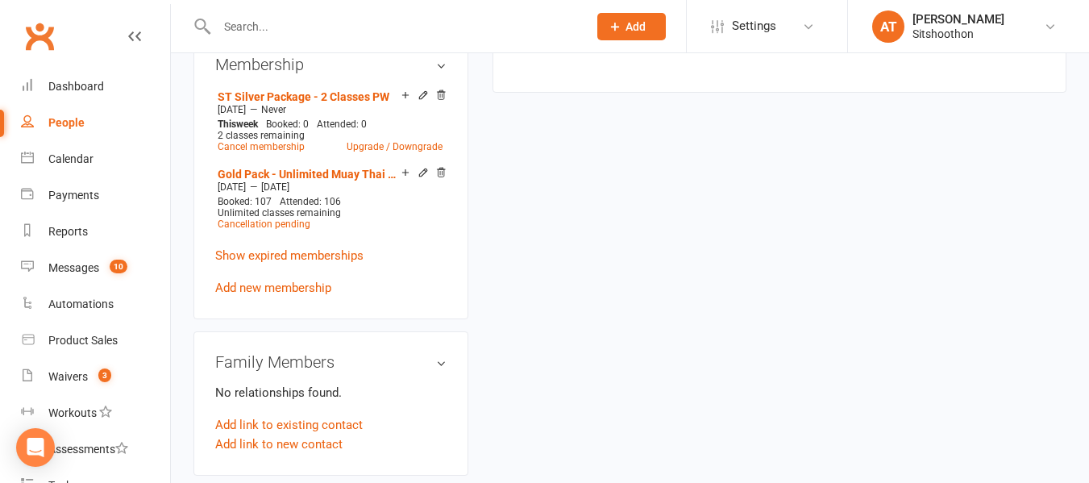
scroll to position [732, 0]
click at [292, 262] on link "Show expired memberships" at bounding box center [289, 254] width 148 height 15
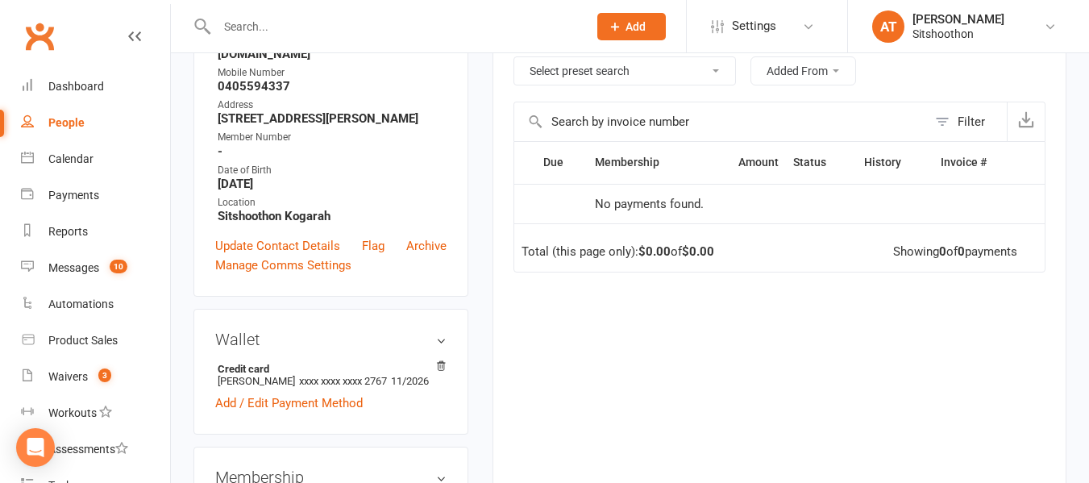
scroll to position [0, 0]
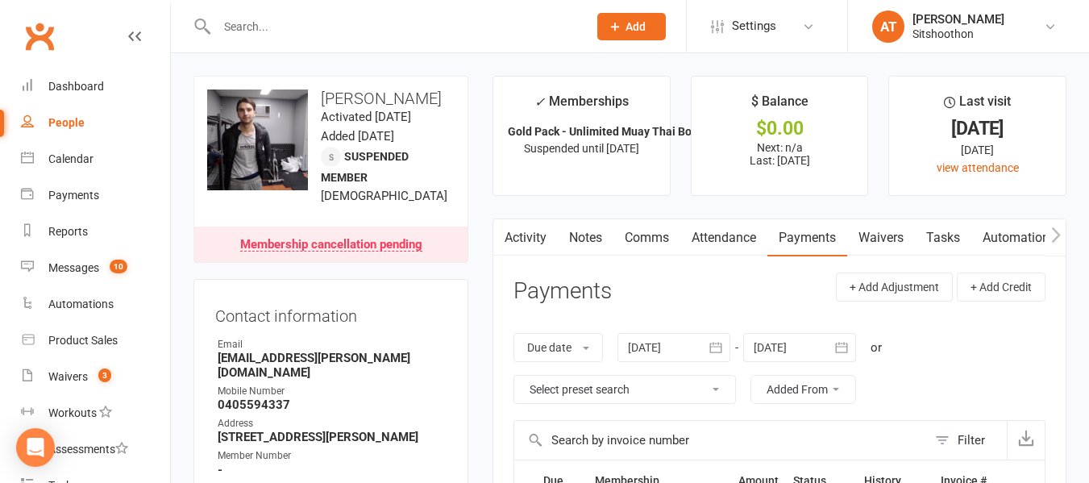
click at [271, 12] on div at bounding box center [384, 26] width 383 height 52
click at [244, 35] on input "text" at bounding box center [394, 26] width 364 height 23
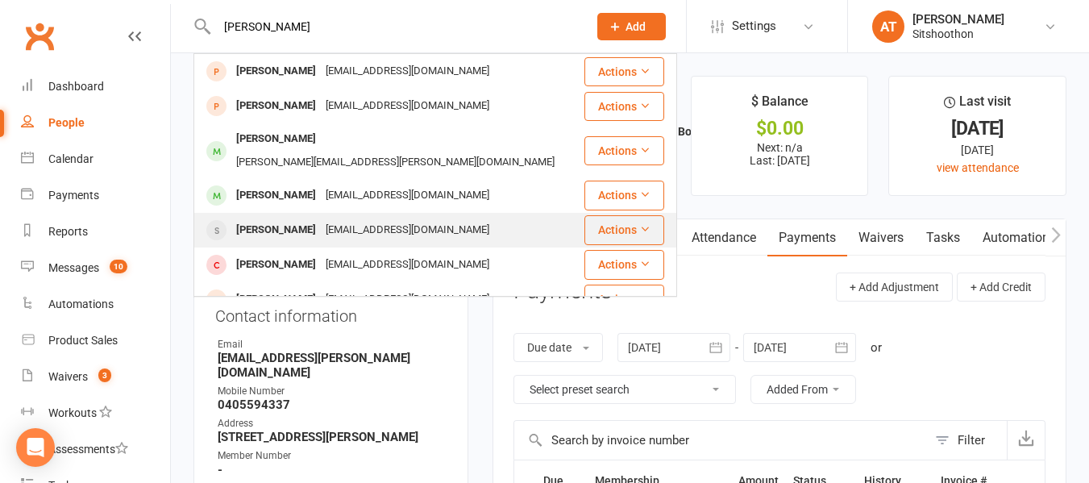
type input "harrison"
click at [260, 218] on div "Harrison Truong" at bounding box center [275, 229] width 89 height 23
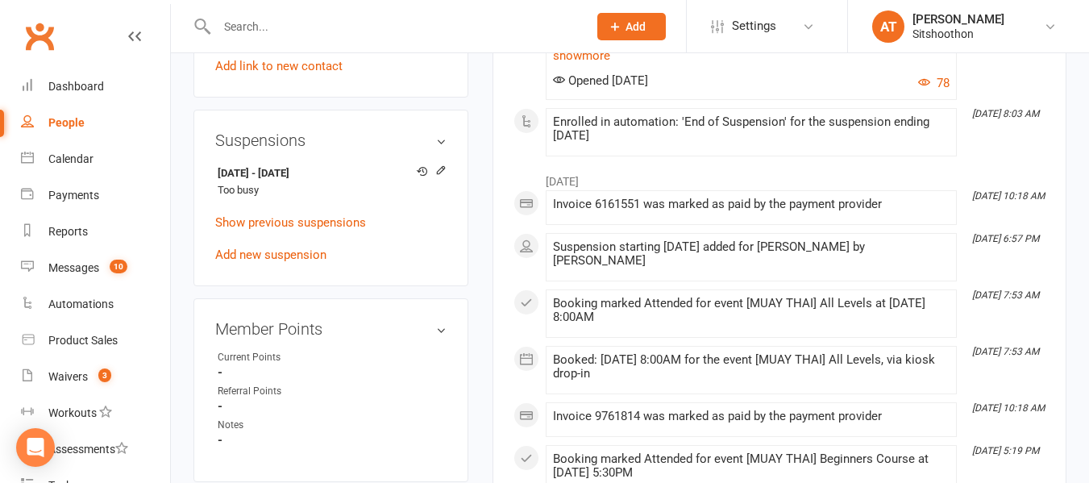
scroll to position [937, 0]
click at [262, 14] on div at bounding box center [384, 26] width 383 height 52
click at [252, 31] on input "text" at bounding box center [394, 26] width 364 height 23
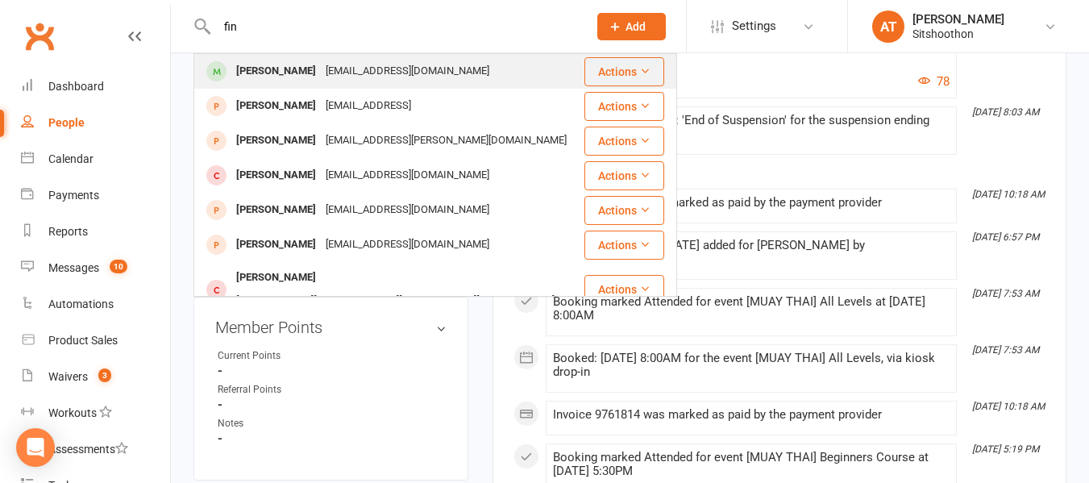
type input "fin"
click at [279, 61] on div "Fin James" at bounding box center [275, 71] width 89 height 23
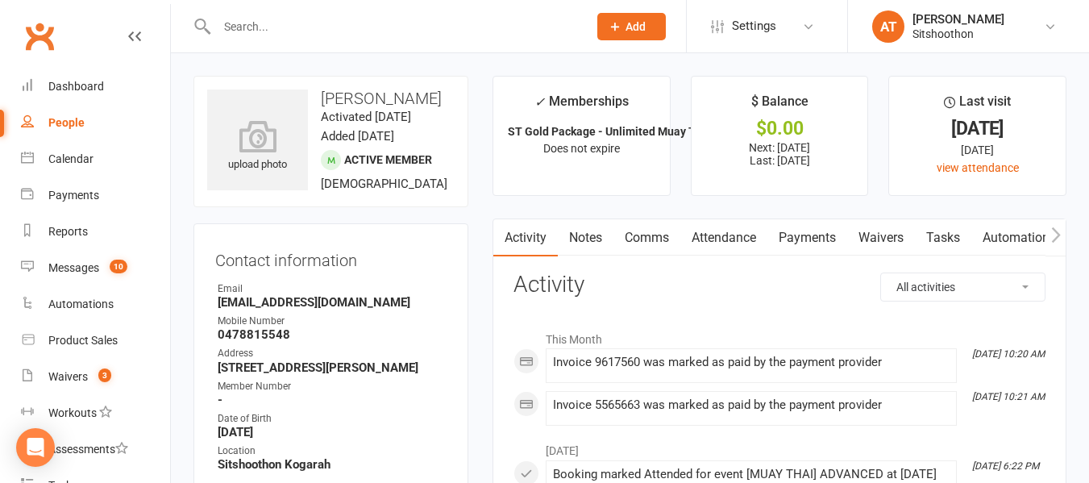
click at [304, 20] on input "text" at bounding box center [394, 26] width 364 height 23
paste input "chisholm brown"
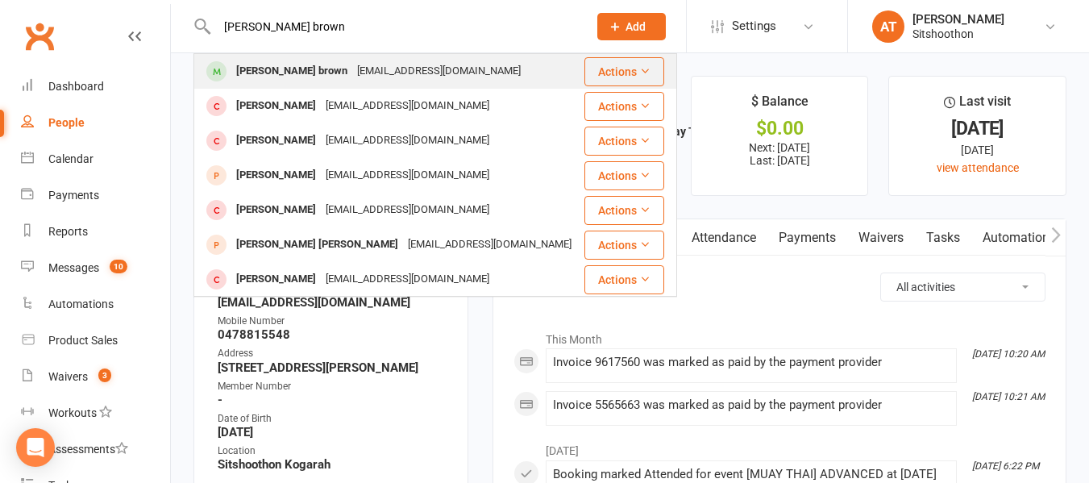
type input "chisholm brown"
click at [287, 57] on div "chisholm brown chisholmbrown0@gmail.com" at bounding box center [389, 71] width 388 height 33
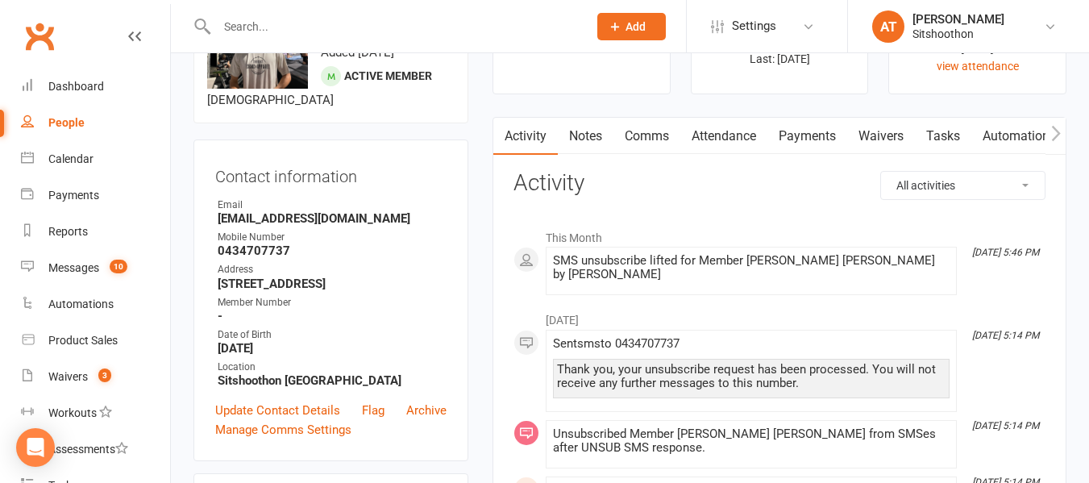
scroll to position [105, 0]
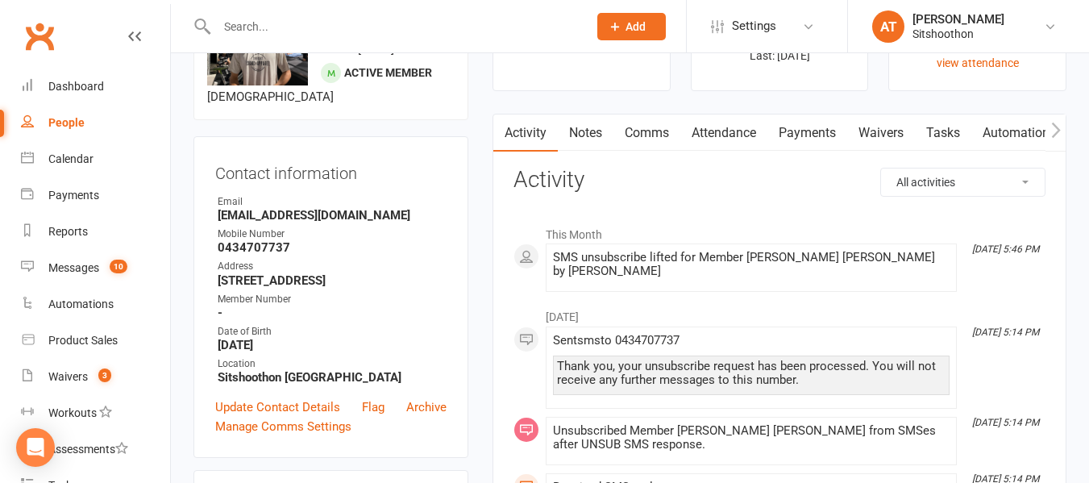
click at [792, 129] on link "Payments" at bounding box center [807, 132] width 80 height 37
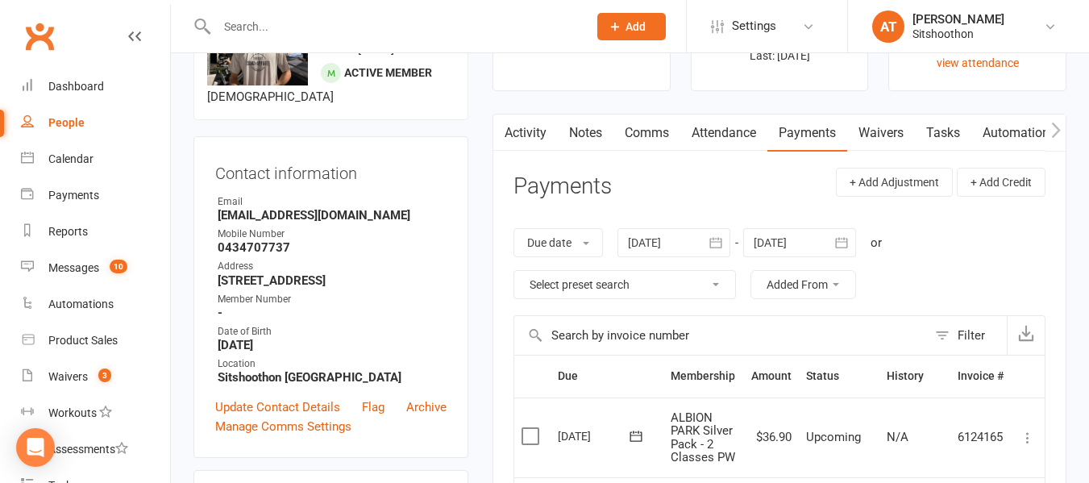
click at [638, 134] on link "Comms" at bounding box center [646, 132] width 67 height 37
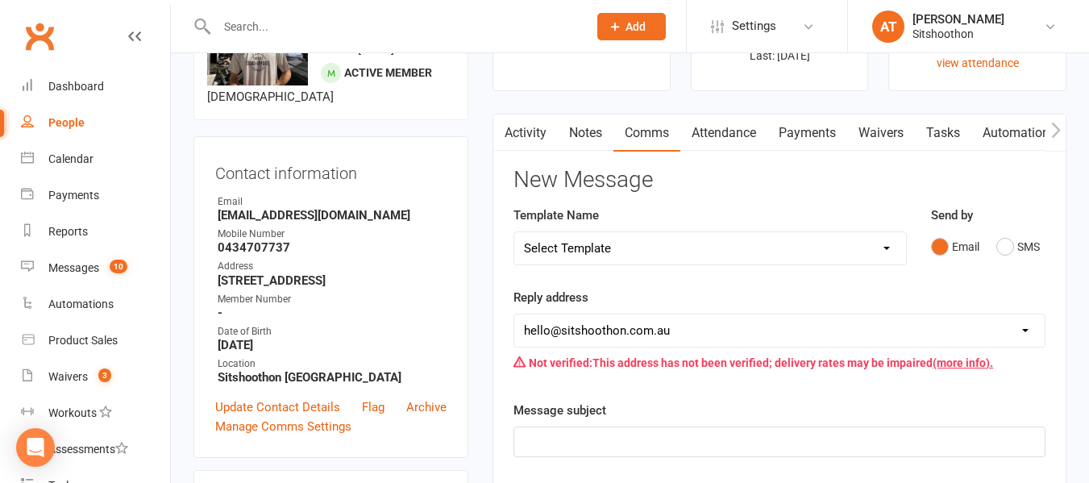
click at [682, 252] on select "Select Template [Email] FREE Trial [SMS] New Banking Details [SMS] Unsuccessful…" at bounding box center [710, 248] width 392 height 32
select select "2"
click at [514, 232] on select "Select Template [Email] FREE Trial [SMS] New Banking Details [SMS] Unsuccessful…" at bounding box center [710, 248] width 392 height 32
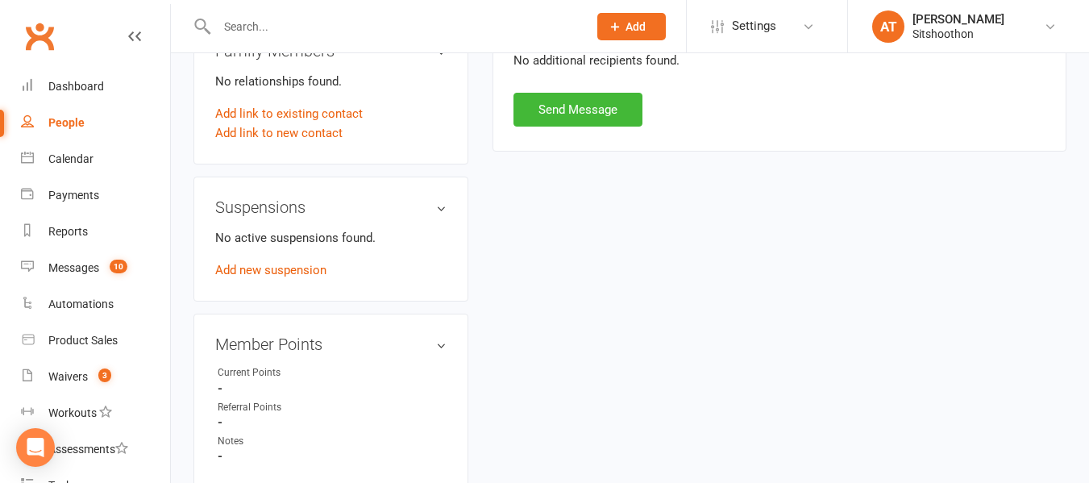
scroll to position [881, 0]
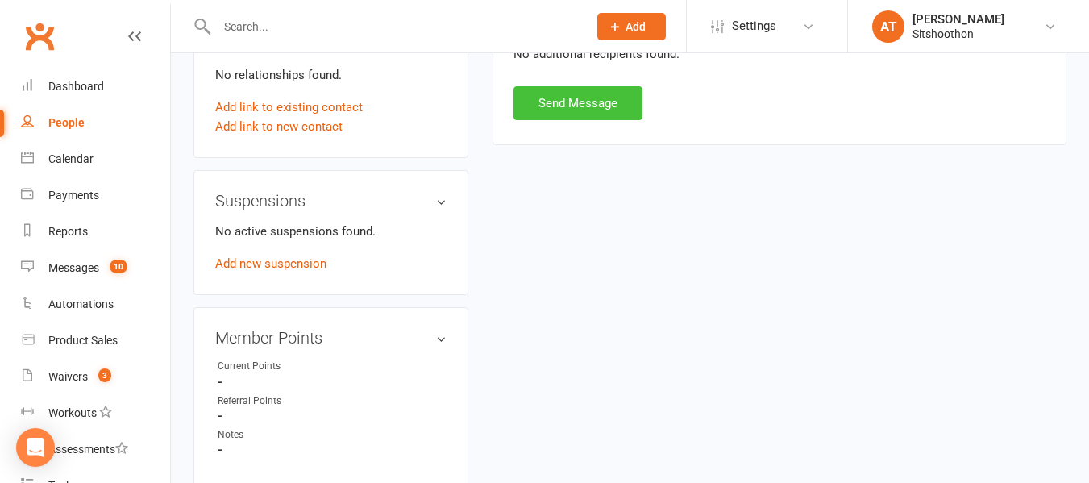
click at [605, 107] on button "Send Message" at bounding box center [577, 103] width 129 height 34
select select
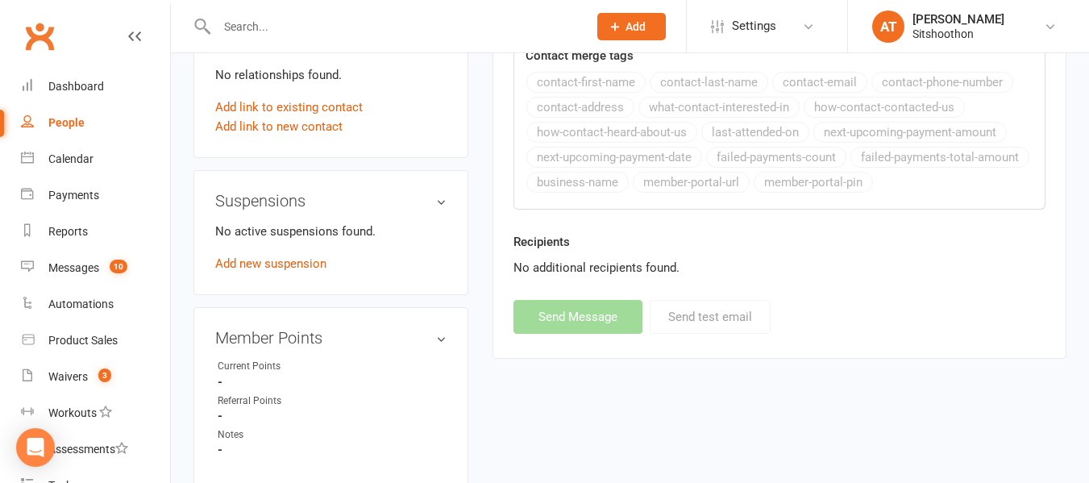
click at [304, 28] on input "text" at bounding box center [394, 26] width 364 height 23
paste input "Muhammad Elniz"
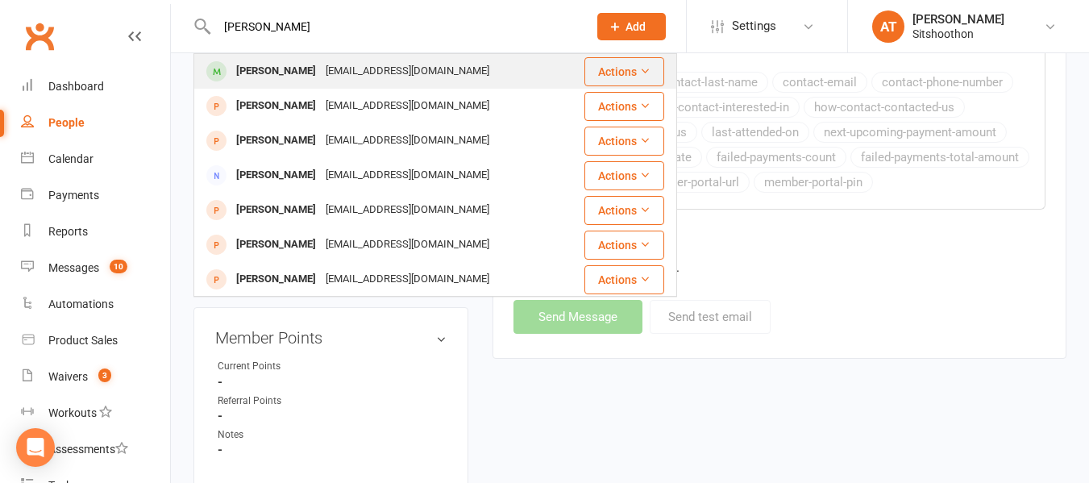
type input "Muhammad Elniz"
click at [284, 77] on div "Muhammad Elniz" at bounding box center [275, 71] width 89 height 23
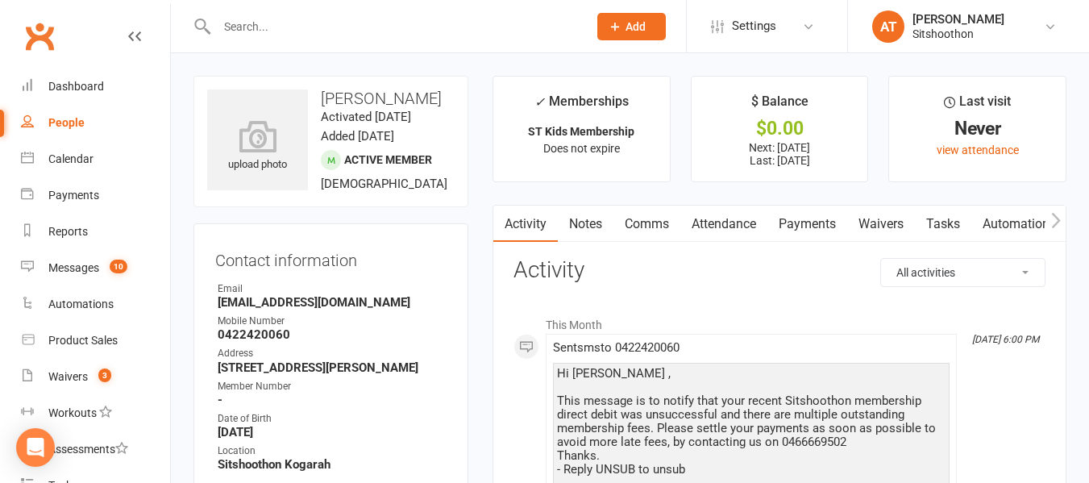
click at [650, 214] on link "Comms" at bounding box center [646, 223] width 67 height 37
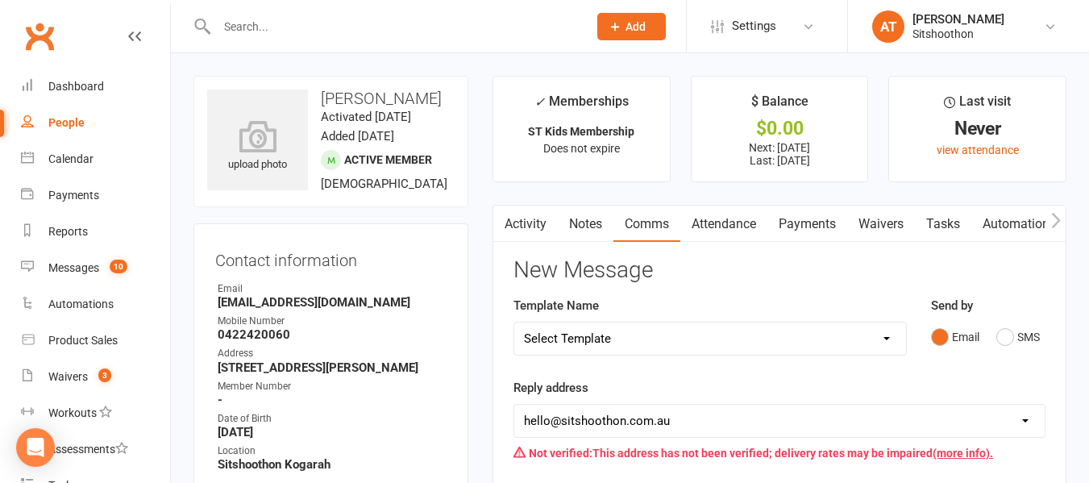
click at [625, 326] on select "Select Template [Email] FREE Trial [SMS] New Banking Details [SMS] Unsuccessful…" at bounding box center [710, 338] width 392 height 32
select select "2"
click at [514, 322] on select "Select Template [Email] FREE Trial [SMS] New Banking Details [SMS] Unsuccessful…" at bounding box center [710, 338] width 392 height 32
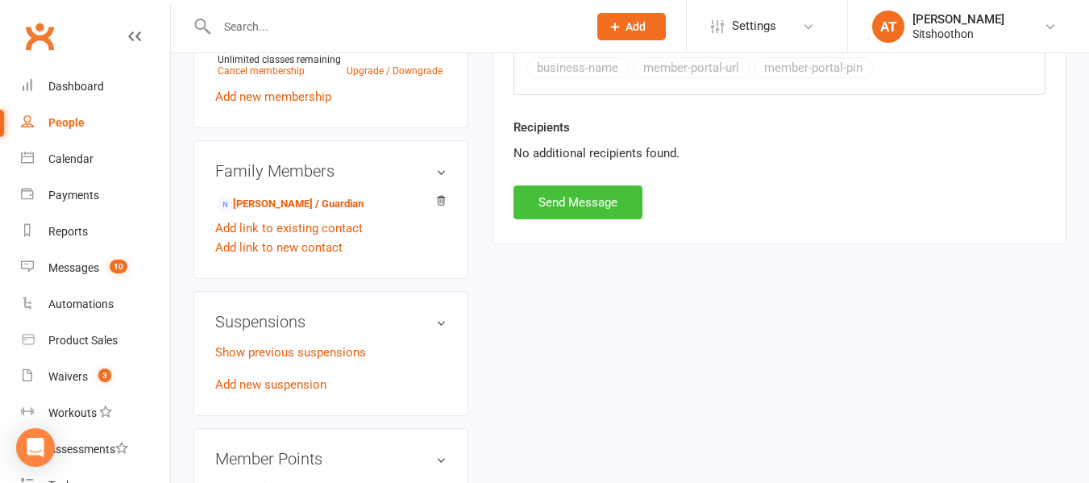
scroll to position [768, 0]
click at [600, 207] on button "Send Message" at bounding box center [577, 202] width 129 height 34
select select
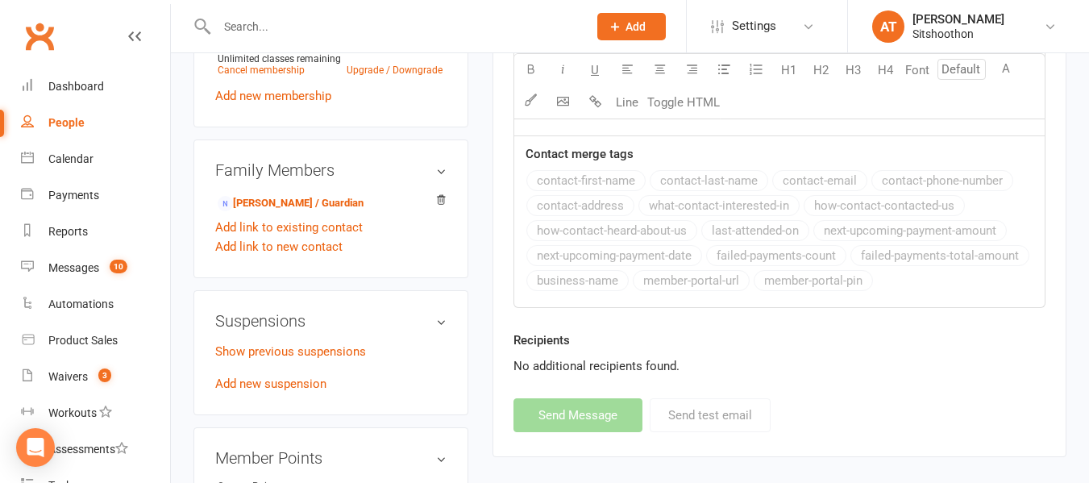
click at [338, 19] on input "text" at bounding box center [394, 26] width 364 height 23
paste input "Mahdi El Rabii"
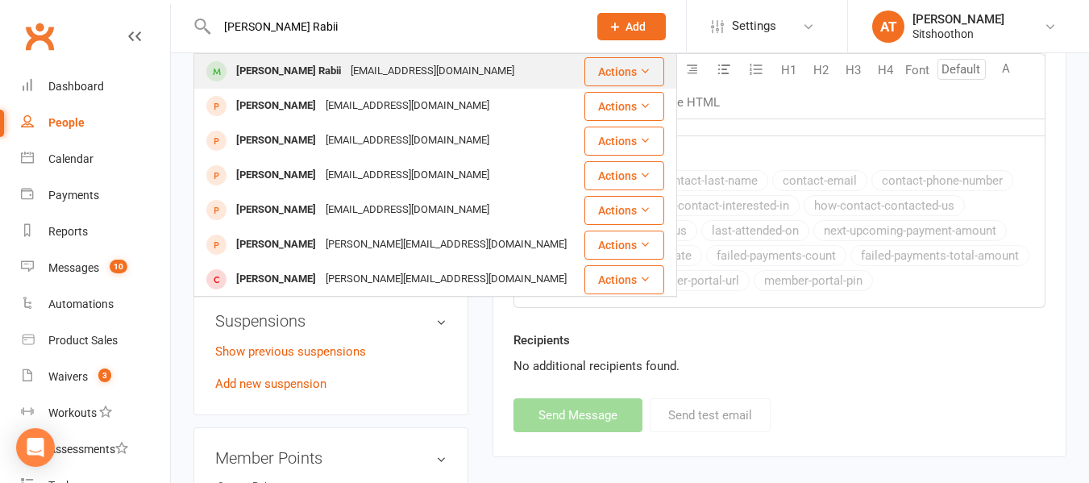
type input "Mahdi El Rabii"
click at [297, 77] on div "Mahdi El Rabii" at bounding box center [288, 71] width 114 height 23
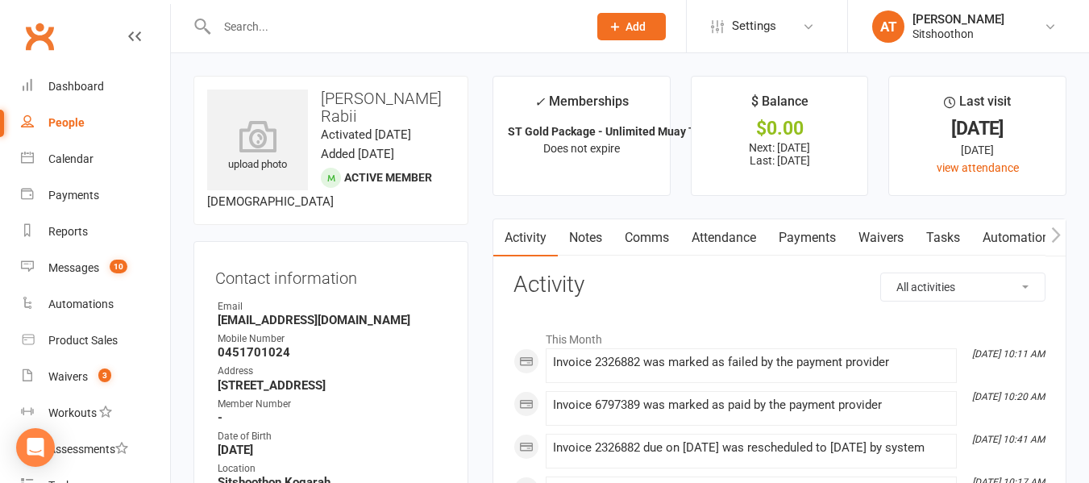
click at [656, 237] on link "Comms" at bounding box center [646, 237] width 67 height 37
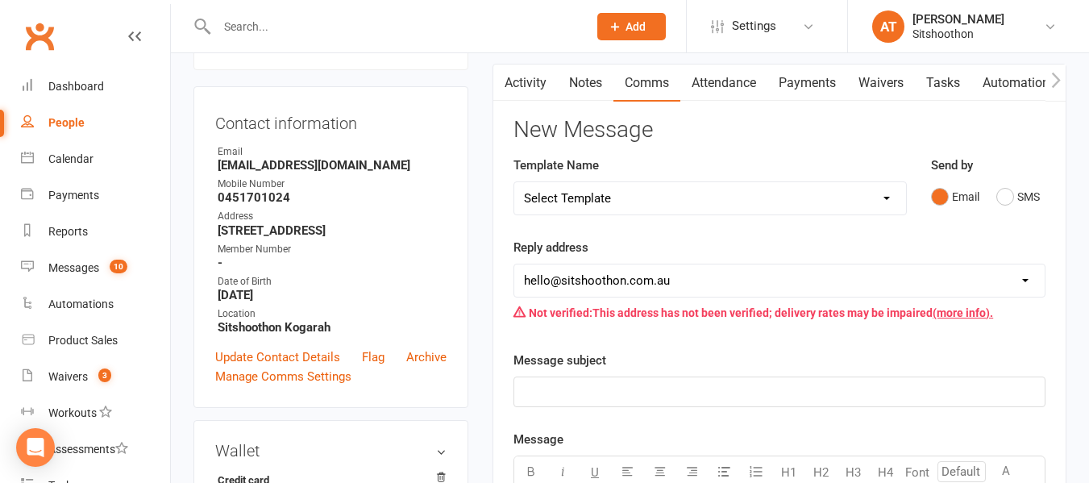
scroll to position [156, 0]
click at [638, 203] on select "Select Template [Email] FREE Trial [SMS] New Banking Details [SMS] Unsuccessful…" at bounding box center [710, 197] width 392 height 32
select select "2"
click at [514, 181] on select "Select Template [Email] FREE Trial [SMS] New Banking Details [SMS] Unsuccessful…" at bounding box center [710, 197] width 392 height 32
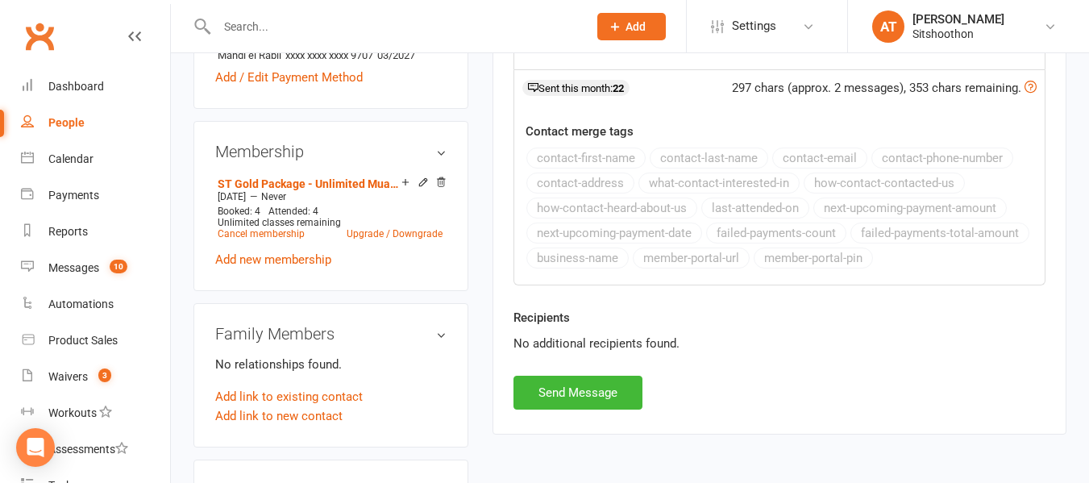
scroll to position [646, 0]
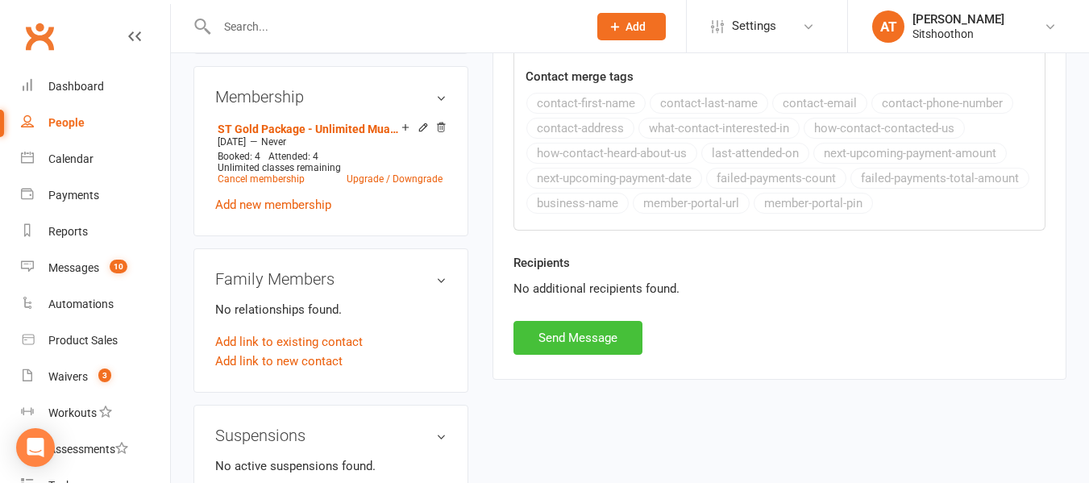
click at [595, 329] on button "Send Message" at bounding box center [577, 338] width 129 height 34
select select
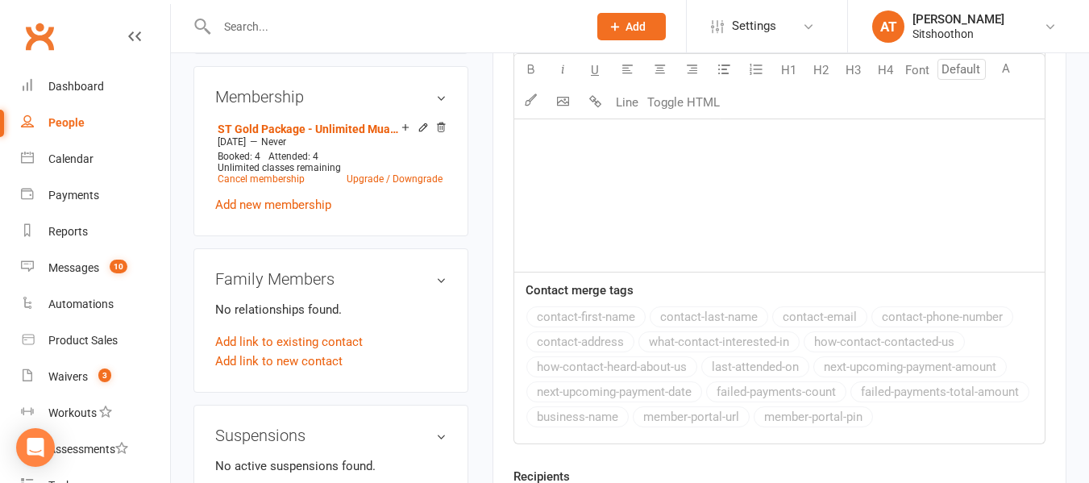
scroll to position [0, 0]
